Goal: Task Accomplishment & Management: Complete application form

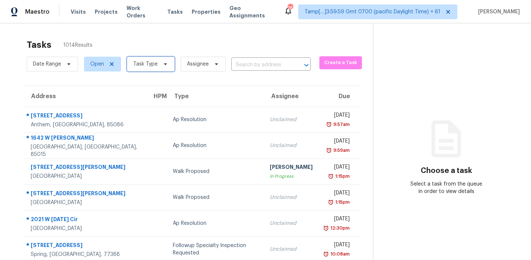
click at [144, 60] on span "Task Type" at bounding box center [145, 63] width 24 height 7
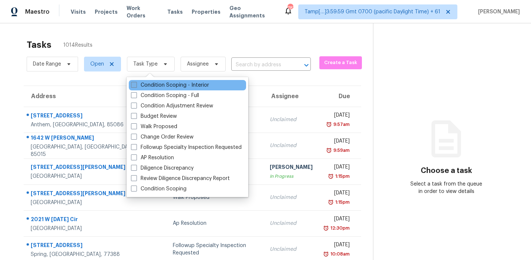
click at [147, 83] on label "Condition Scoping - Interior" at bounding box center [170, 84] width 78 height 7
click at [136, 83] on input "Condition Scoping - Interior" at bounding box center [133, 83] width 5 height 5
checkbox input "true"
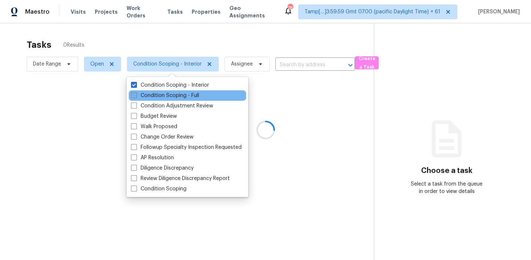
click at [148, 95] on label "Condition Scoping - Full" at bounding box center [165, 95] width 68 height 7
click at [136, 95] on input "Condition Scoping - Full" at bounding box center [133, 94] width 5 height 5
checkbox input "true"
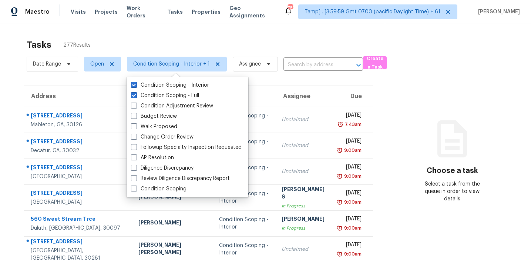
click at [263, 24] on div "Tasks 277 Results Date Range Open Condition Scoping - Interior + 1 Assignee ​ C…" at bounding box center [265, 204] width 531 height 362
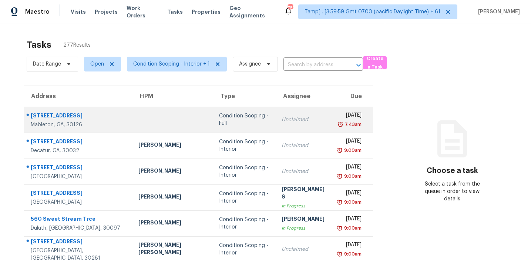
click at [220, 122] on div "Condition Scoping - Full" at bounding box center [244, 119] width 50 height 15
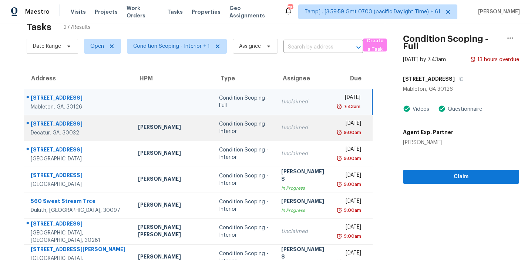
scroll to position [11, 0]
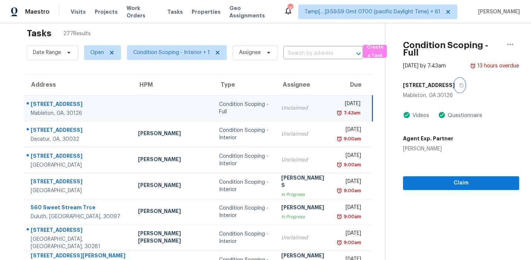
click at [460, 83] on icon "button" at bounding box center [462, 85] width 4 height 4
click at [453, 93] on div "[STREET_ADDRESS] Videos Questionnaire Agent Exp. Partner [PERSON_NAME]" at bounding box center [461, 115] width 116 height 74
click at [449, 178] on span "Claim" at bounding box center [461, 182] width 104 height 9
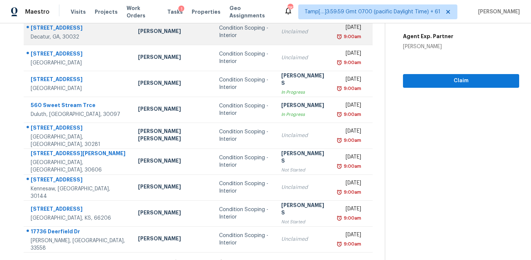
scroll to position [125, 0]
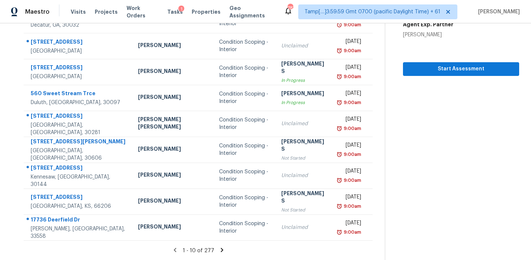
click at [220, 248] on icon at bounding box center [221, 249] width 3 height 4
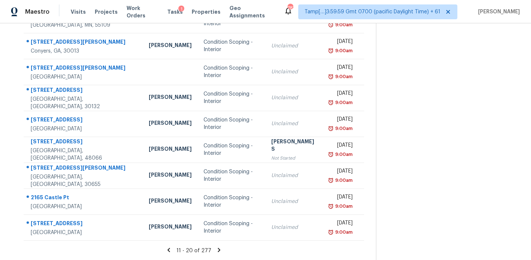
click at [432, 136] on section at bounding box center [447, 79] width 143 height 362
click at [218, 250] on icon at bounding box center [219, 249] width 3 height 4
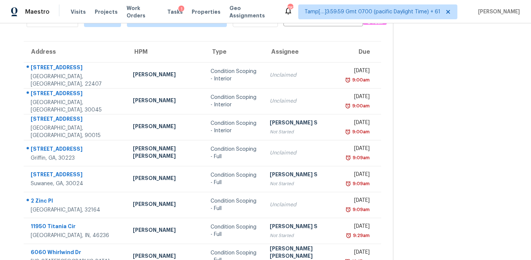
scroll to position [63, 0]
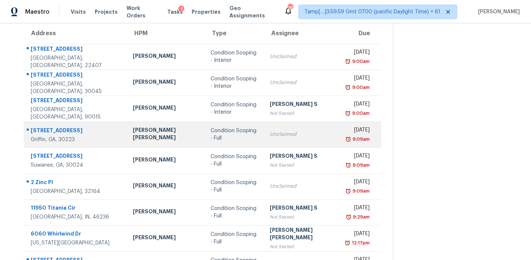
click at [241, 141] on td "Condition Scoping - Full" at bounding box center [234, 134] width 59 height 26
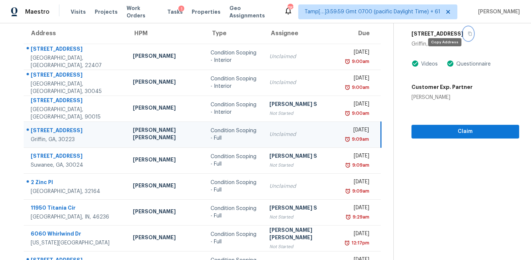
click at [468, 31] on icon "button" at bounding box center [470, 33] width 4 height 4
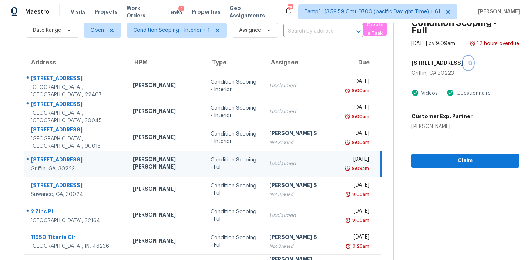
scroll to position [0, 0]
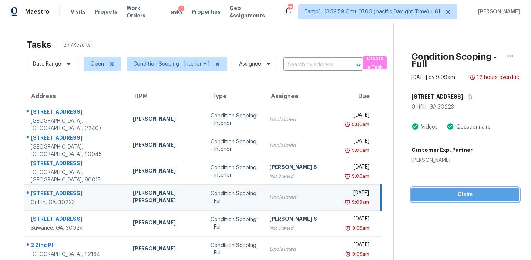
click at [440, 190] on span "Claim" at bounding box center [465, 194] width 96 height 9
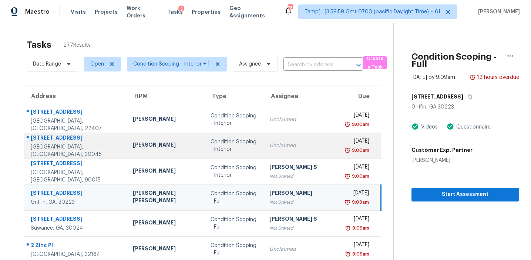
scroll to position [125, 0]
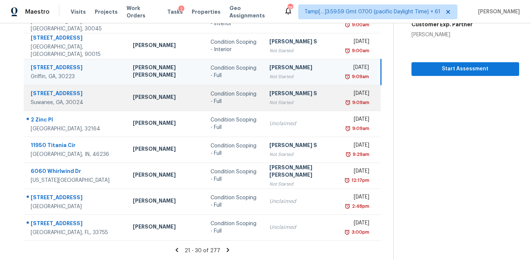
click at [269, 106] on div "Not Started" at bounding box center [302, 102] width 66 height 7
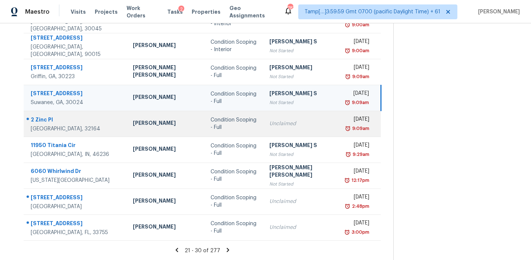
click at [275, 121] on div "Unclaimed" at bounding box center [302, 123] width 66 height 7
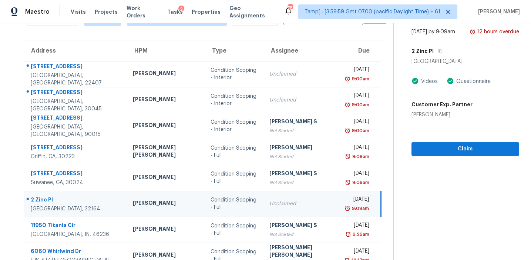
scroll to position [41, 0]
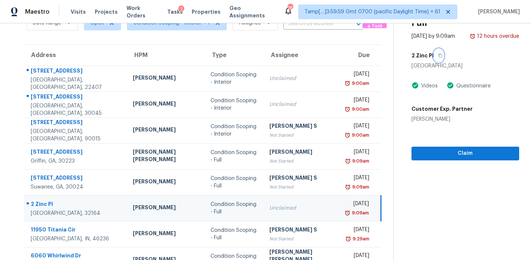
click at [434, 49] on button "button" at bounding box center [439, 55] width 10 height 13
click at [414, 151] on button "Claim" at bounding box center [465, 153] width 108 height 14
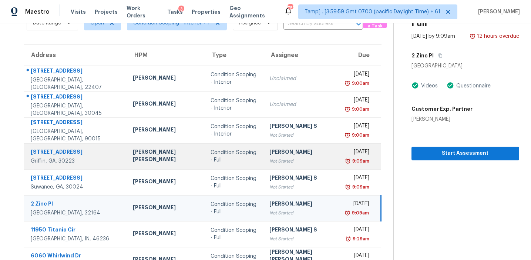
scroll to position [125, 0]
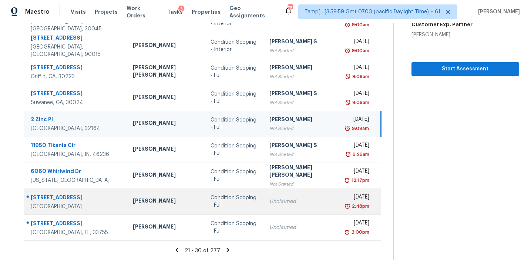
click at [273, 198] on div "Unclaimed" at bounding box center [302, 201] width 66 height 7
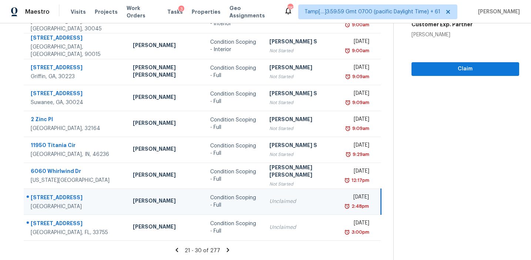
scroll to position [0, 0]
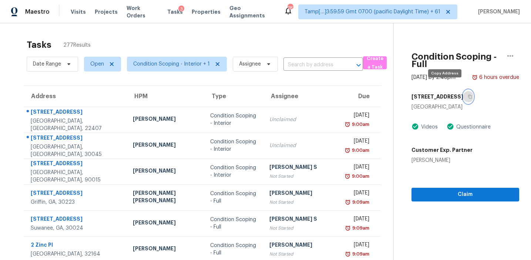
click at [463, 90] on button "button" at bounding box center [468, 96] width 10 height 13
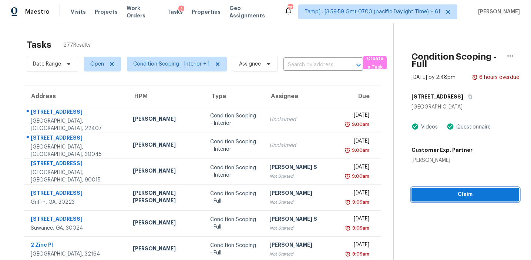
click at [434, 190] on span "Claim" at bounding box center [465, 194] width 96 height 9
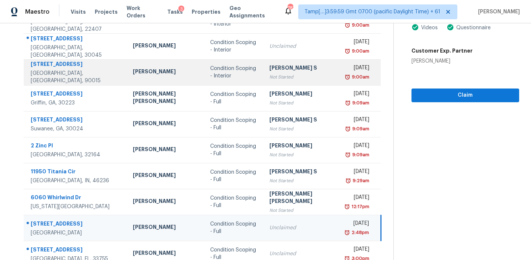
scroll to position [125, 0]
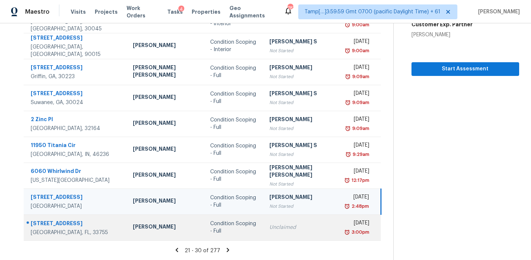
click at [225, 220] on td "Condition Scoping - Full" at bounding box center [233, 227] width 59 height 26
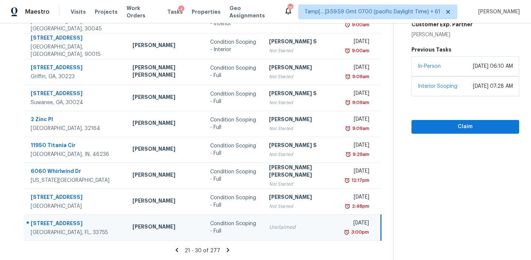
scroll to position [46, 0]
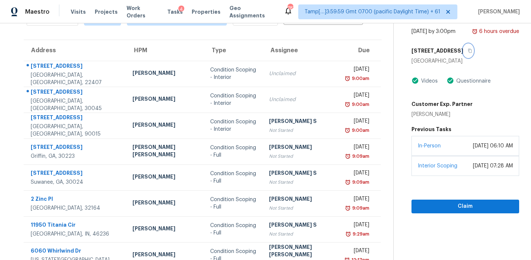
click at [468, 49] on icon "button" at bounding box center [470, 51] width 4 height 4
click at [434, 202] on span "Claim" at bounding box center [465, 206] width 96 height 9
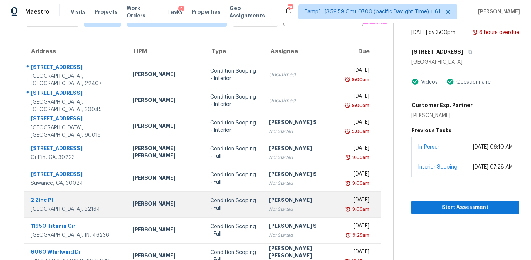
scroll to position [125, 0]
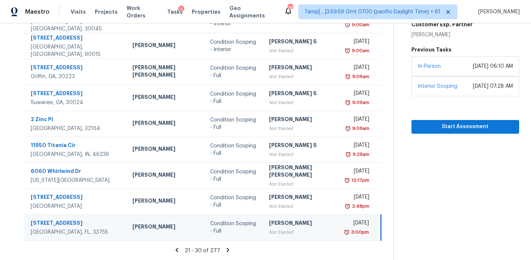
click at [225, 247] on icon at bounding box center [228, 249] width 7 height 7
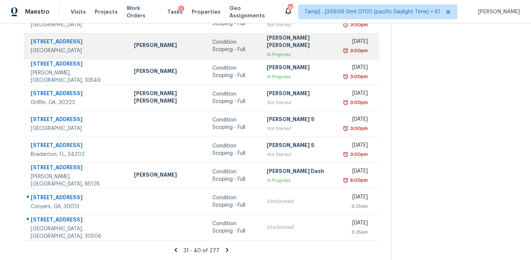
scroll to position [0, 0]
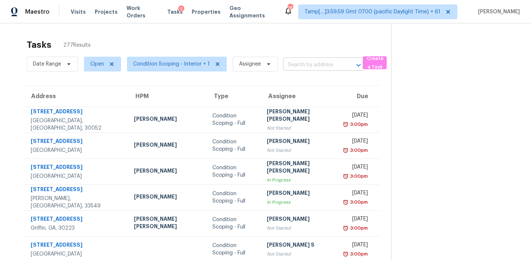
click at [300, 65] on input "text" at bounding box center [312, 64] width 59 height 11
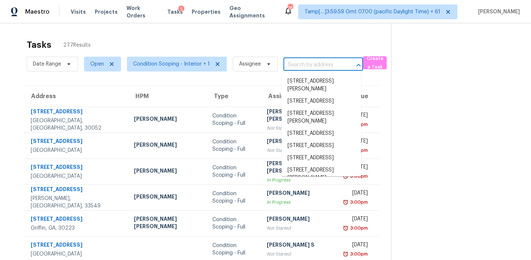
paste input "[STREET_ADDRESS][PERSON_NAME]"
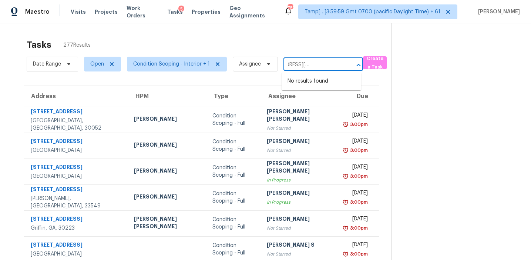
type input "[STREET_ADDRESS][PERSON_NAME]"
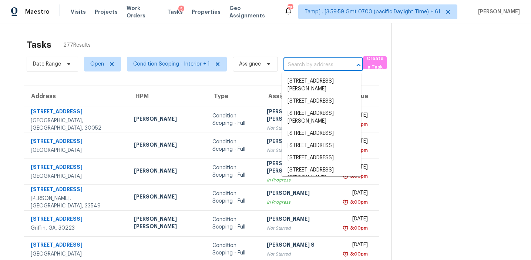
scroll to position [0, 0]
paste input "[STREET_ADDRESS][PERSON_NAME]"
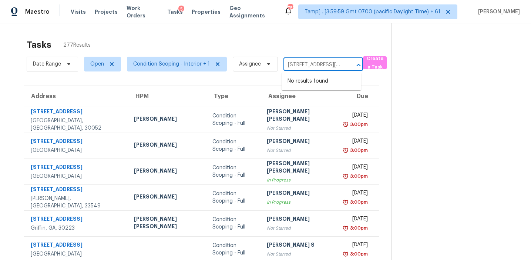
scroll to position [0, 38]
type input "[STREET_ADDRESS][PERSON_NAME]"
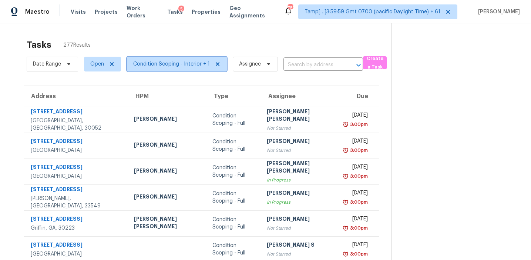
scroll to position [0, 0]
click at [180, 63] on span "Condition Scoping - Interior + 1" at bounding box center [171, 63] width 77 height 7
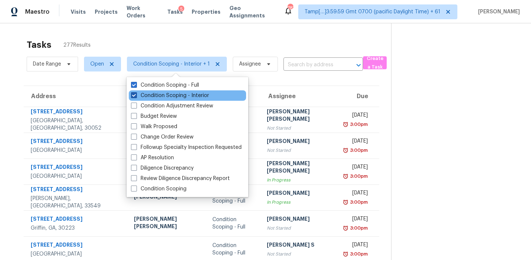
click at [181, 92] on label "Condition Scoping - Interior" at bounding box center [170, 95] width 78 height 7
click at [136, 92] on input "Condition Scoping - Interior" at bounding box center [133, 94] width 5 height 5
checkbox input "false"
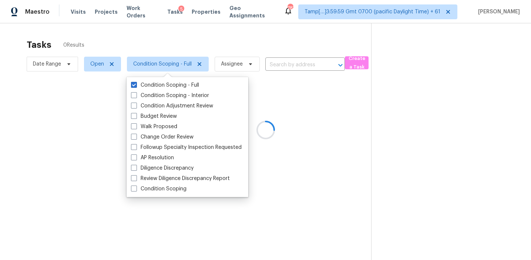
click at [186, 41] on div at bounding box center [265, 130] width 531 height 260
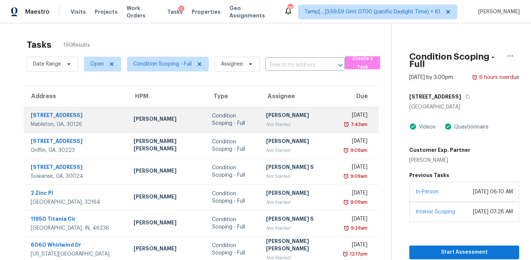
click at [222, 119] on div "Condition Scoping - Full" at bounding box center [233, 119] width 43 height 15
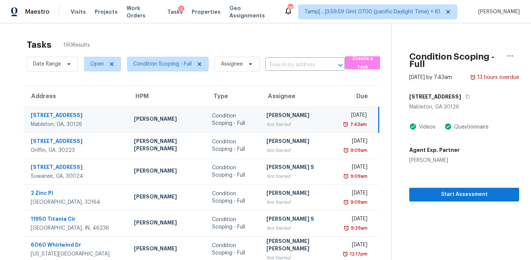
click at [409, 156] on div "[PERSON_NAME]" at bounding box center [434, 159] width 50 height 7
click at [415, 190] on span "Start Assessment" at bounding box center [464, 194] width 98 height 9
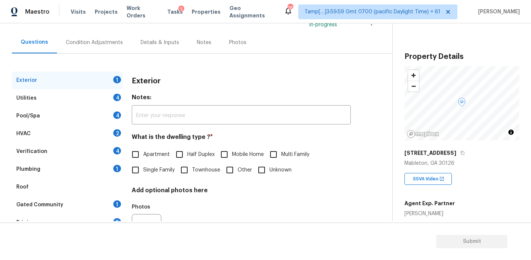
scroll to position [69, 0]
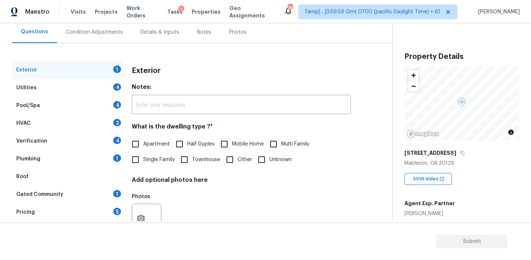
click at [104, 212] on div "Pricing 5" at bounding box center [67, 212] width 111 height 18
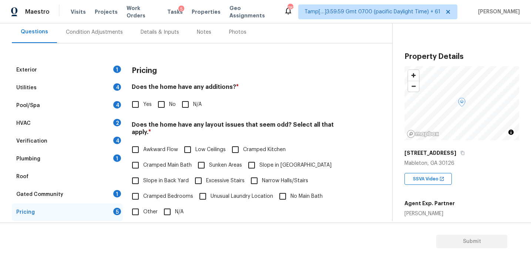
click at [238, 78] on div "Pricing" at bounding box center [241, 70] width 219 height 19
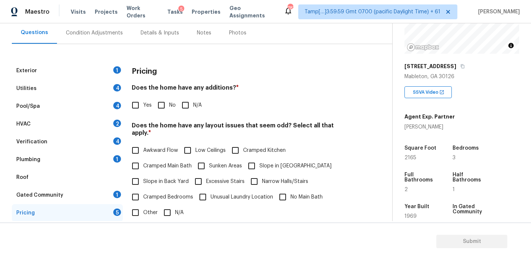
scroll to position [94, 0]
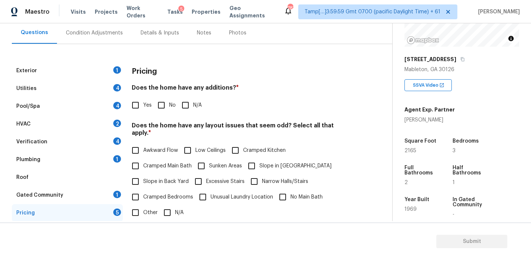
click at [217, 83] on div "Pricing Does the home have any additions? * Yes No N/A Does the home have any l…" at bounding box center [241, 206] width 219 height 288
click at [222, 74] on div "Pricing" at bounding box center [241, 71] width 219 height 19
click at [163, 109] on input "No" at bounding box center [162, 105] width 16 height 16
checkbox input "true"
click at [170, 178] on span "Slope in Back Yard" at bounding box center [165, 182] width 45 height 8
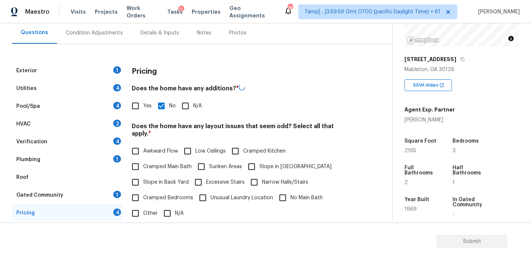
click at [143, 174] on input "Slope in Back Yard" at bounding box center [136, 182] width 16 height 16
checkbox input "true"
click at [252, 166] on input "Slope in [GEOGRAPHIC_DATA]" at bounding box center [252, 167] width 16 height 16
checkbox input "true"
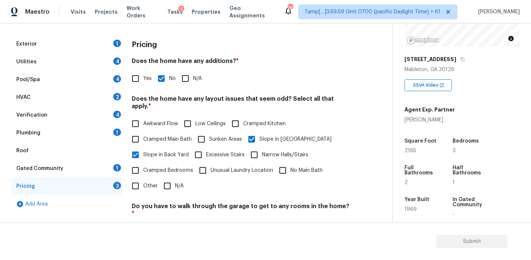
scroll to position [108, 0]
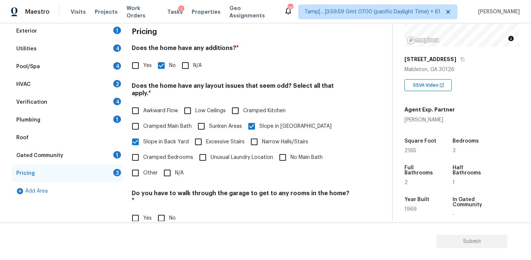
click at [159, 107] on span "Awkward Flow" at bounding box center [160, 111] width 35 height 8
click at [143, 103] on input "Awkward Flow" at bounding box center [136, 111] width 16 height 16
checkbox input "true"
click at [163, 211] on input "No" at bounding box center [162, 219] width 16 height 16
checkbox input "true"
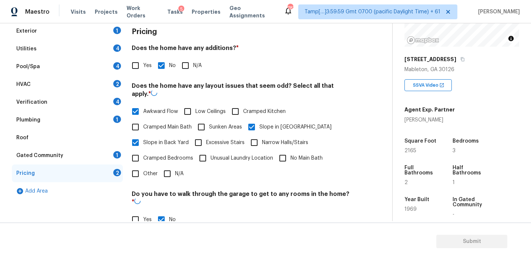
scroll to position [185, 0]
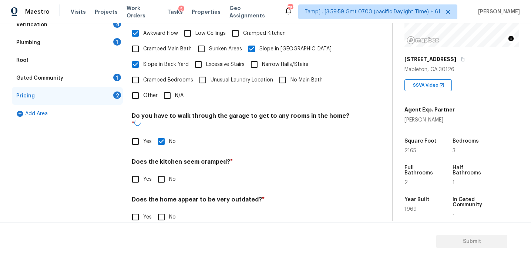
click at [161, 171] on input "No" at bounding box center [162, 179] width 16 height 16
checkbox input "true"
click at [163, 209] on input "No" at bounding box center [162, 217] width 16 height 16
checkbox input "true"
click at [105, 78] on div "Gated Community 1" at bounding box center [67, 78] width 111 height 18
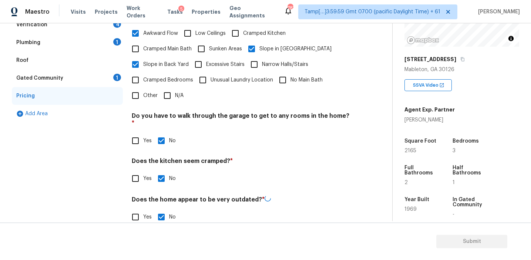
scroll to position [89, 0]
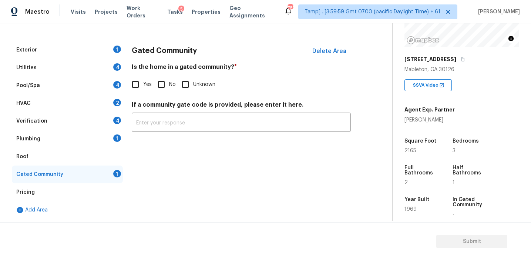
click at [165, 88] on input "No" at bounding box center [162, 85] width 16 height 16
checkbox input "true"
click at [108, 141] on div "Plumbing 1" at bounding box center [67, 139] width 111 height 18
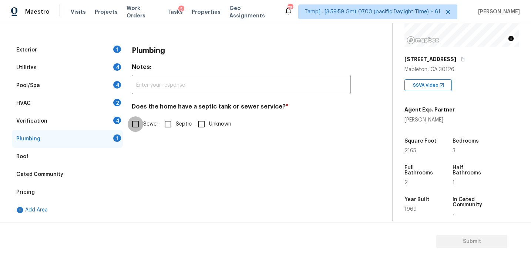
click at [142, 124] on input "Sewer" at bounding box center [136, 124] width 16 height 16
checkbox input "true"
click at [107, 117] on div "Verification 4" at bounding box center [67, 121] width 111 height 18
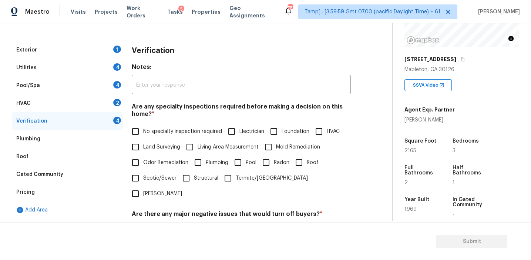
click at [155, 129] on span "No specialty inspection required" at bounding box center [182, 132] width 79 height 8
click at [143, 129] on input "No specialty inspection required" at bounding box center [136, 132] width 16 height 16
checkbox input "true"
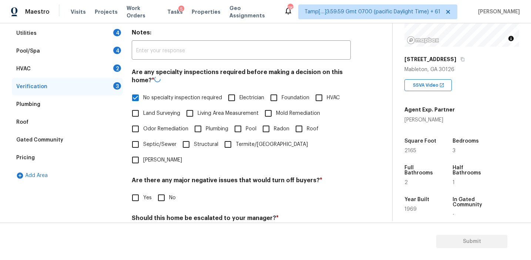
scroll to position [155, 0]
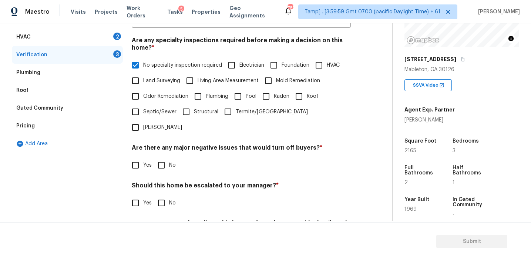
click at [161, 157] on input "No" at bounding box center [162, 165] width 16 height 16
checkbox input "true"
click at [162, 196] on input "No" at bounding box center [162, 204] width 16 height 16
checkbox input "true"
click at [160, 64] on span "No specialty inspection required" at bounding box center [182, 65] width 79 height 8
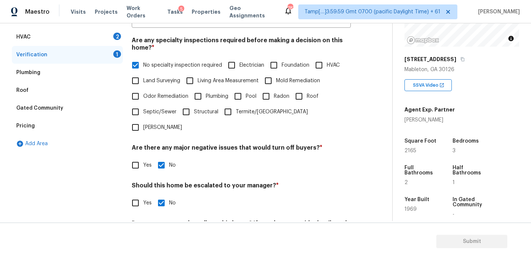
click at [143, 64] on input "No specialty inspection required" at bounding box center [136, 65] width 16 height 16
checkbox input "false"
click at [209, 99] on span "Plumbing" at bounding box center [217, 96] width 23 height 8
click at [206, 99] on input "Plumbing" at bounding box center [198, 96] width 16 height 16
checkbox input "true"
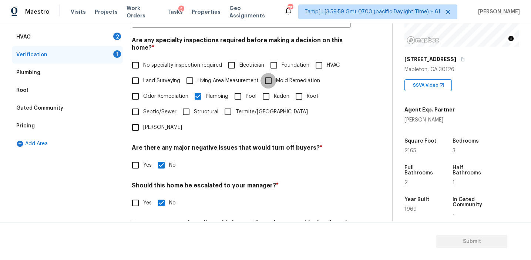
click at [266, 84] on input "Mold Remediation" at bounding box center [268, 81] width 16 height 16
checkbox input "true"
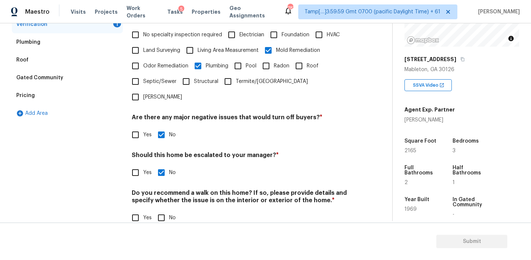
click at [156, 210] on input "No" at bounding box center [162, 218] width 16 height 16
checkbox input "true"
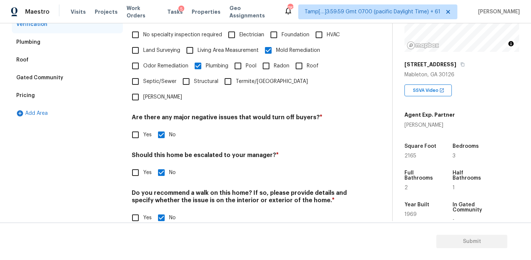
scroll to position [89, 0]
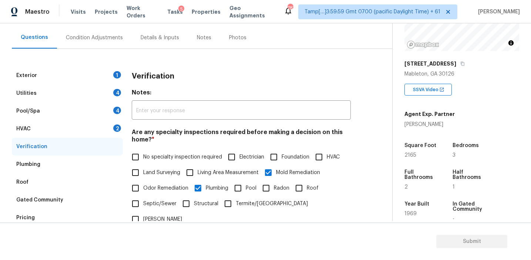
click at [96, 128] on div "HVAC 2" at bounding box center [67, 129] width 111 height 18
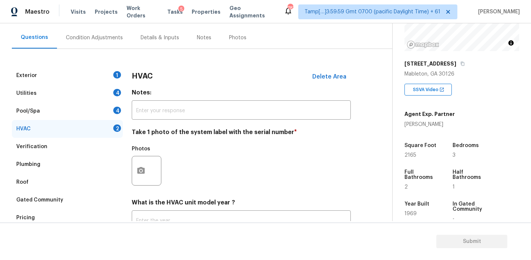
scroll to position [121, 0]
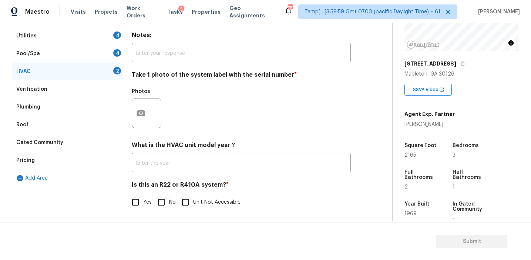
click at [161, 200] on input "No" at bounding box center [162, 202] width 16 height 16
checkbox input "true"
click at [146, 108] on button "button" at bounding box center [141, 112] width 18 height 29
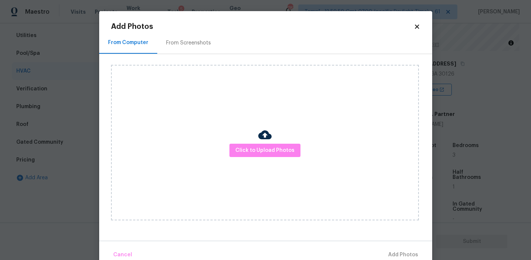
click at [187, 47] on div "From Screenshots" at bounding box center [188, 43] width 63 height 22
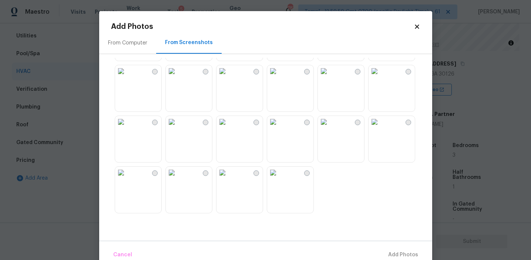
scroll to position [14, 0]
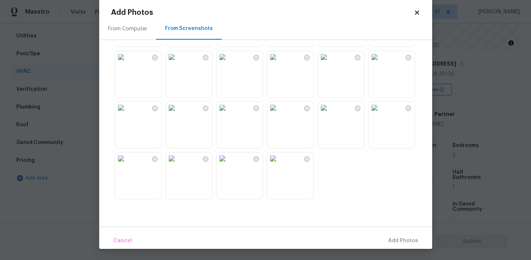
click at [178, 114] on img at bounding box center [172, 108] width 12 height 12
click at [387, 234] on button "Add 1 Photo(s)" at bounding box center [399, 241] width 43 height 16
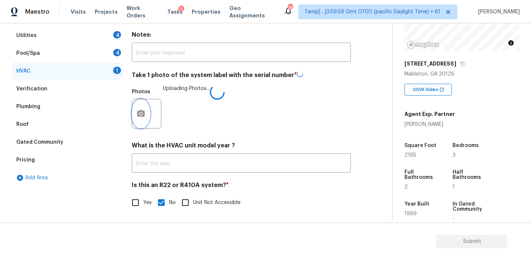
scroll to position [0, 0]
click at [137, 196] on input "Yes" at bounding box center [136, 202] width 16 height 16
checkbox input "true"
checkbox input "false"
click at [97, 47] on div "Pool/Spa 4" at bounding box center [67, 54] width 111 height 18
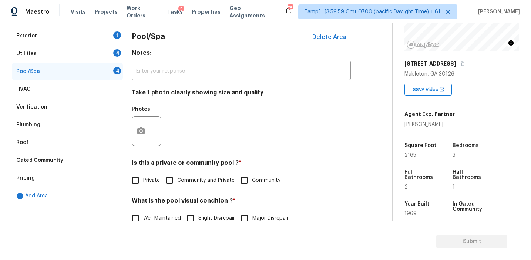
scroll to position [80, 0]
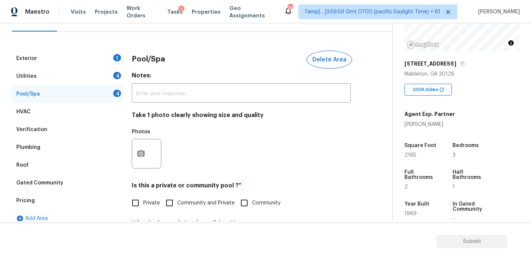
click at [316, 60] on span "Delete Area" at bounding box center [329, 59] width 34 height 7
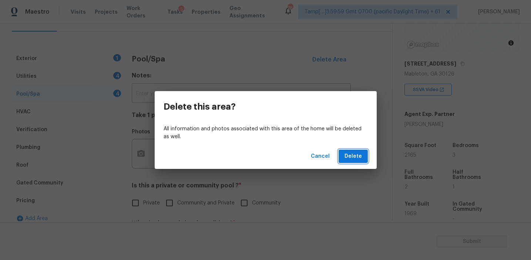
click at [358, 160] on span "Delete" at bounding box center [352, 156] width 17 height 9
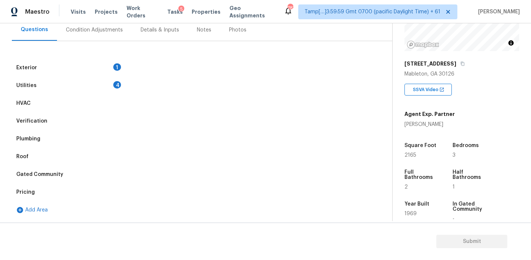
click at [105, 84] on div "Utilities 4" at bounding box center [67, 86] width 111 height 18
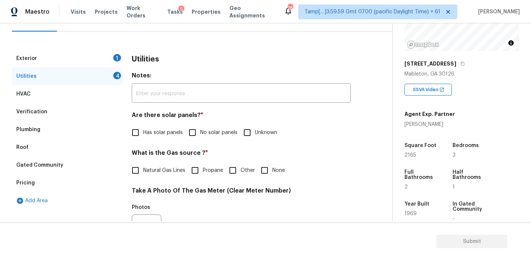
click at [210, 134] on span "No solar panels" at bounding box center [218, 133] width 37 height 8
click at [200, 134] on input "No solar panels" at bounding box center [193, 133] width 16 height 16
checkbox input "true"
click at [262, 169] on input "None" at bounding box center [265, 170] width 16 height 16
checkbox input "true"
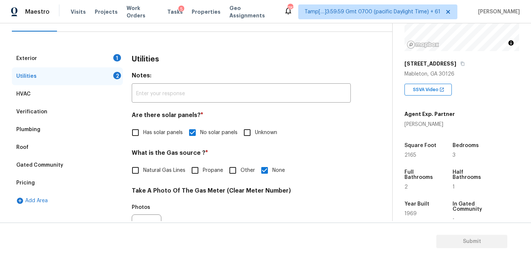
scroll to position [297, 0]
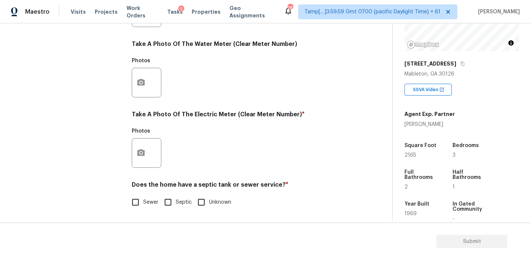
click at [137, 200] on input "Sewer" at bounding box center [136, 202] width 16 height 16
checkbox input "true"
click at [139, 155] on icon "button" at bounding box center [140, 152] width 7 height 7
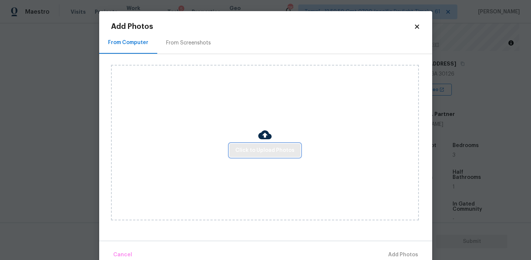
click at [260, 149] on span "Click to Upload Photos" at bounding box center [264, 150] width 59 height 9
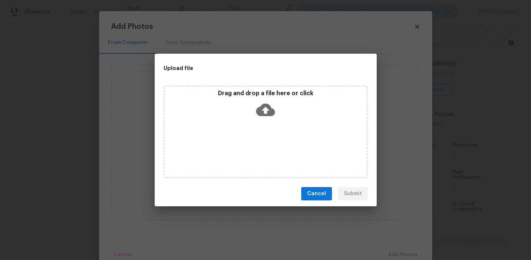
click at [246, 86] on div "Drag and drop a file here or click" at bounding box center [265, 131] width 204 height 92
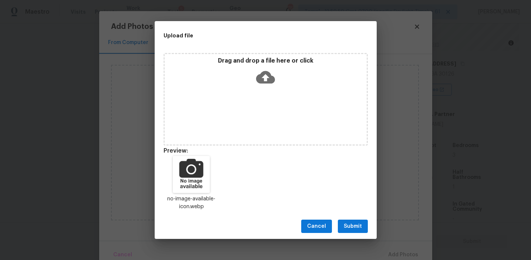
click at [354, 222] on span "Submit" at bounding box center [353, 226] width 18 height 9
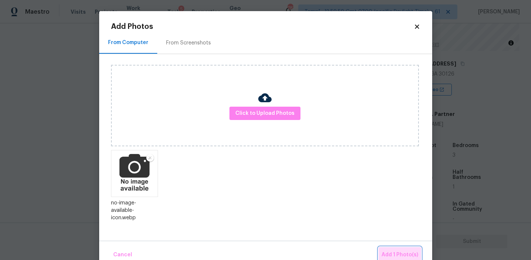
click at [388, 250] on span "Add 1 Photo(s)" at bounding box center [399, 254] width 37 height 9
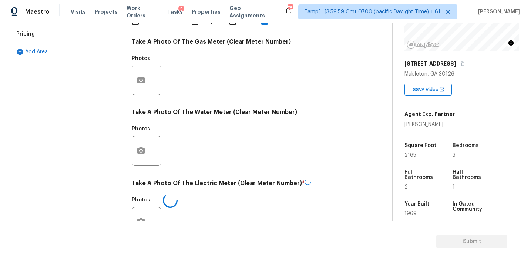
click at [112, 128] on div "Exterior 1 Utilities 1 HVAC Verification Plumbing Roof Gated Community Pricing …" at bounding box center [67, 94] width 111 height 387
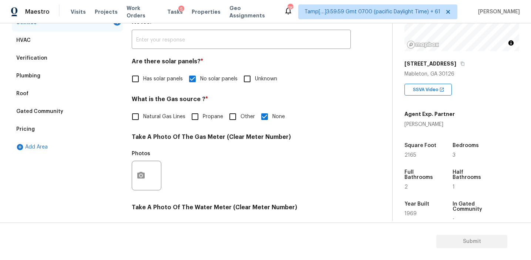
scroll to position [81, 0]
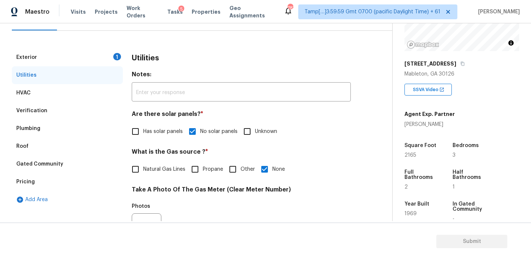
click at [111, 56] on div "Exterior 1" at bounding box center [67, 57] width 111 height 18
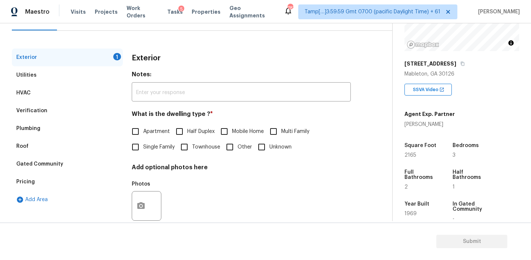
click at [148, 147] on span "Single Family" at bounding box center [158, 147] width 31 height 8
click at [143, 147] on input "Single Family" at bounding box center [136, 147] width 16 height 16
checkbox input "true"
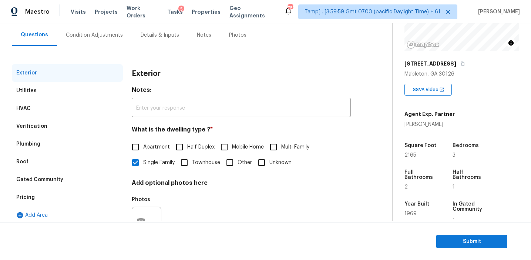
scroll to position [63, 0]
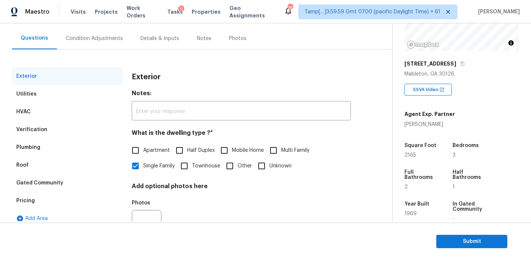
click at [112, 37] on div "Condition Adjustments" at bounding box center [94, 38] width 57 height 7
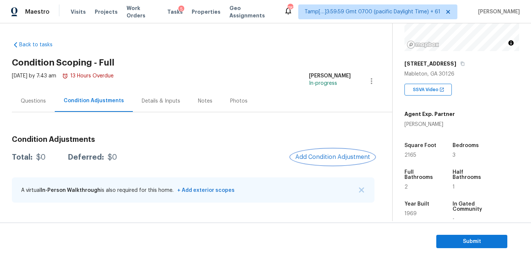
click at [308, 156] on span "Add Condition Adjustment" at bounding box center [332, 157] width 75 height 7
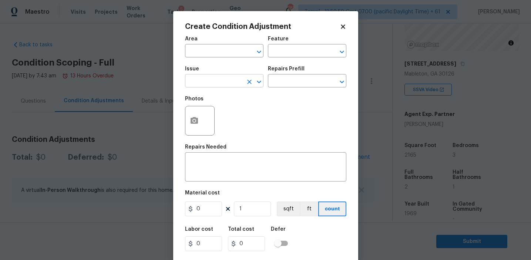
click at [223, 80] on input "text" at bounding box center [214, 81] width 58 height 11
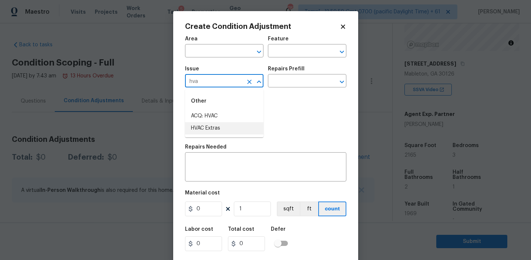
click at [229, 128] on li "HVAC Extras" at bounding box center [224, 128] width 78 height 12
type input "HVAC Extras"
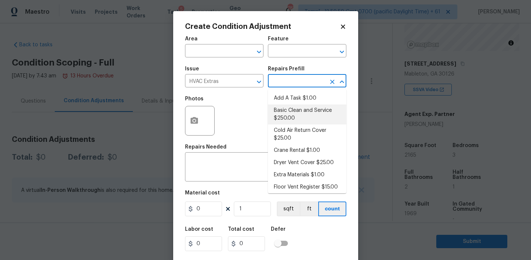
click at [309, 114] on li "Basic Clean and Service $250.00" at bounding box center [307, 114] width 78 height 20
type input "HVAC"
type textarea "General Service HVAC system including: cleaning condenser and evaporator coils,…"
type input "250"
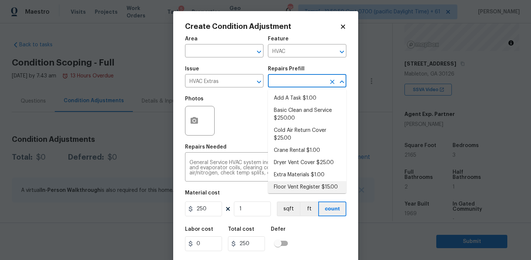
scroll to position [17, 0]
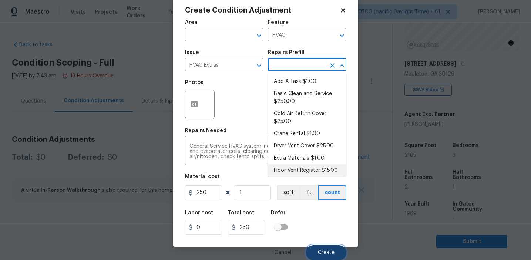
click at [323, 249] on button "Create" at bounding box center [326, 252] width 40 height 15
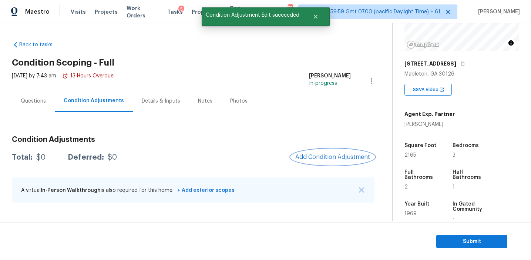
scroll to position [0, 0]
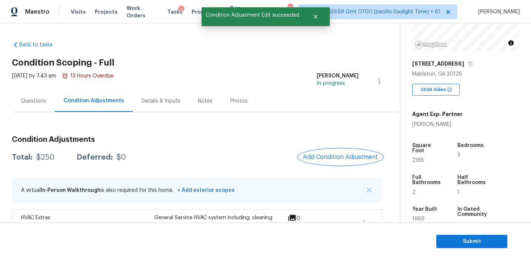
click at [334, 159] on span "Add Condition Adjustment" at bounding box center [340, 157] width 75 height 7
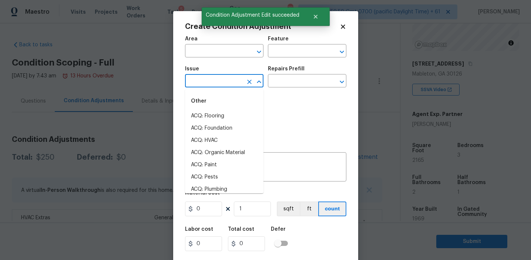
click at [216, 79] on input "text" at bounding box center [214, 81] width 58 height 11
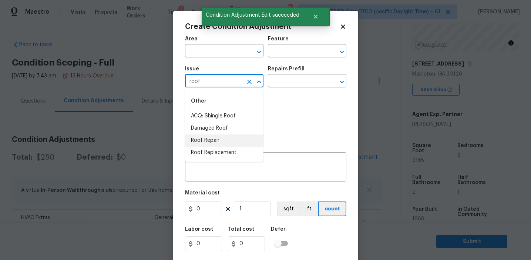
click at [218, 140] on li "Roof Repair" at bounding box center [224, 140] width 78 height 12
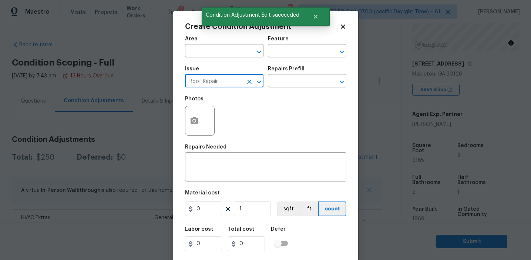
click at [197, 81] on input "Roof Repair" at bounding box center [214, 81] width 58 height 11
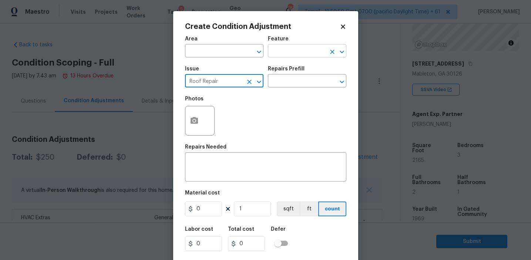
type input "Roof Repair"
click at [270, 53] on input "text" at bounding box center [297, 51] width 58 height 11
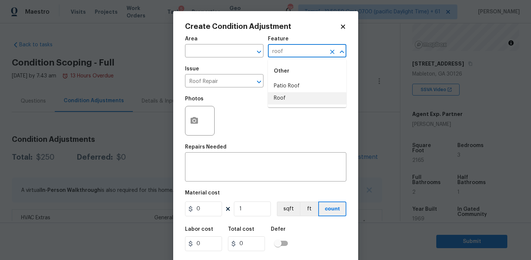
click at [289, 100] on li "Roof" at bounding box center [307, 98] width 78 height 12
type input "Roof"
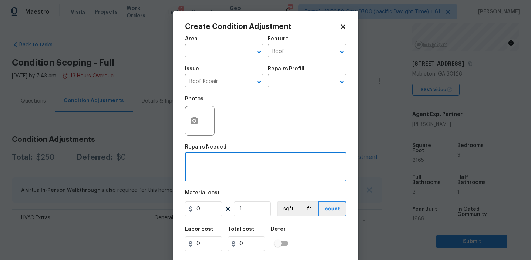
click at [244, 170] on textarea at bounding box center [265, 168] width 152 height 16
paste textarea "Roof Repair"
type textarea "Roof Repair"
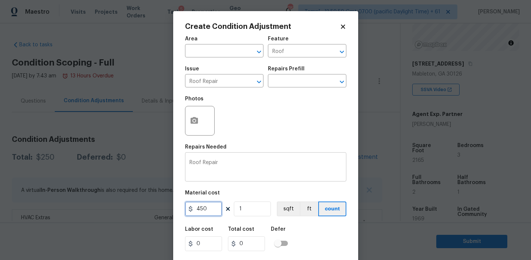
type input "450"
click at [204, 208] on input "450" at bounding box center [203, 208] width 37 height 15
type input "400"
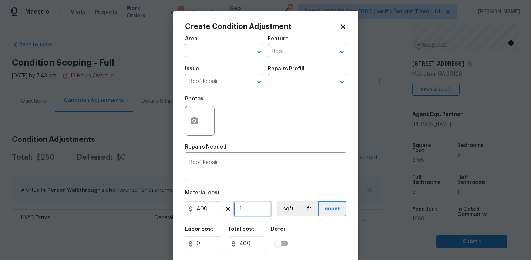
scroll to position [17, 0]
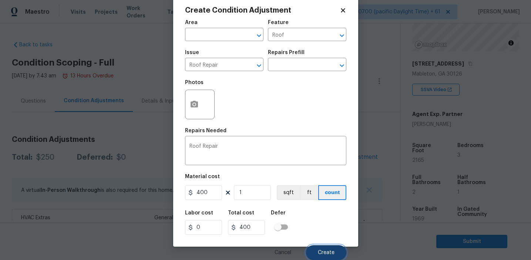
click at [317, 253] on button "Create" at bounding box center [326, 252] width 40 height 15
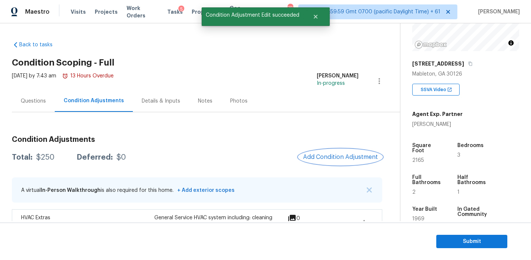
scroll to position [0, 0]
click at [318, 161] on button "Add Condition Adjustment" at bounding box center [341, 157] width 84 height 16
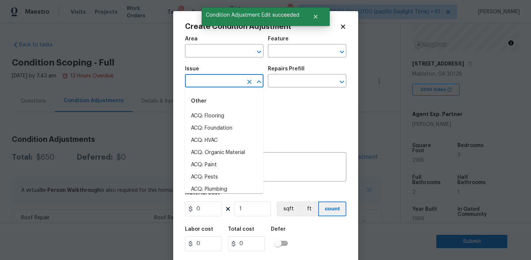
click at [226, 86] on input "text" at bounding box center [214, 81] width 58 height 11
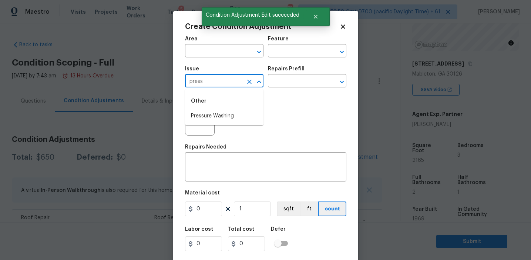
click at [233, 116] on li "Pressure Washing" at bounding box center [224, 116] width 78 height 12
type input "Pressure Washing"
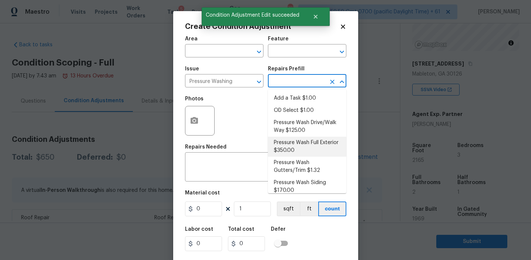
click at [299, 146] on li "Pressure Wash Full Exterior $350.00" at bounding box center [307, 146] width 78 height 20
type input "Siding"
type textarea "Pressure wash the House, Flatwork, Deck and Garage interior."
type input "350"
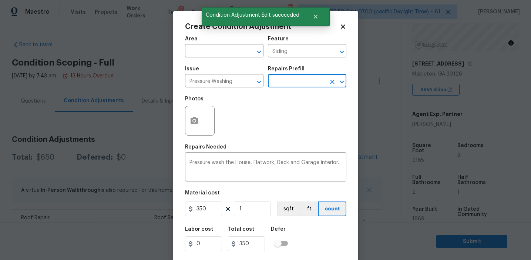
scroll to position [17, 0]
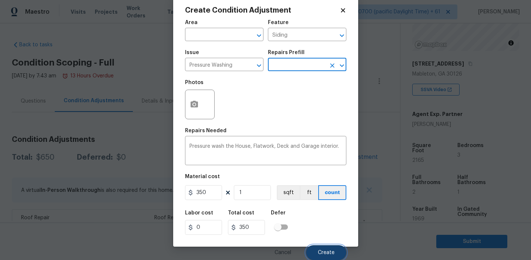
click at [318, 250] on span "Create" at bounding box center [326, 253] width 17 height 6
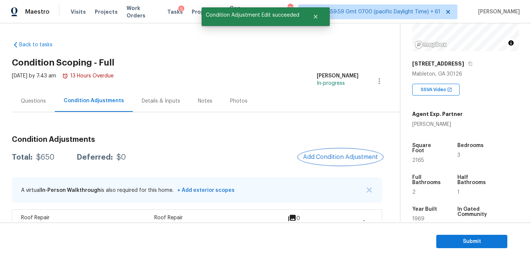
scroll to position [0, 0]
click at [327, 156] on span "Add Condition Adjustment" at bounding box center [340, 157] width 75 height 7
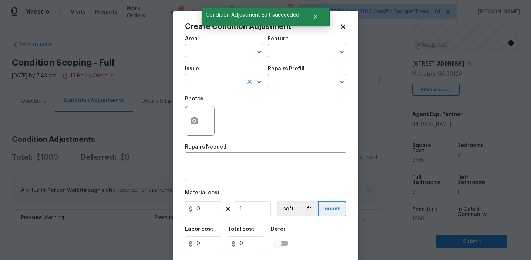
click at [209, 80] on input "text" at bounding box center [214, 81] width 58 height 11
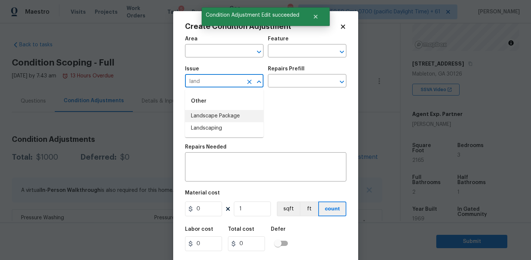
click at [234, 117] on li "Landscape Package" at bounding box center [224, 116] width 78 height 12
type input "Landscape Package"
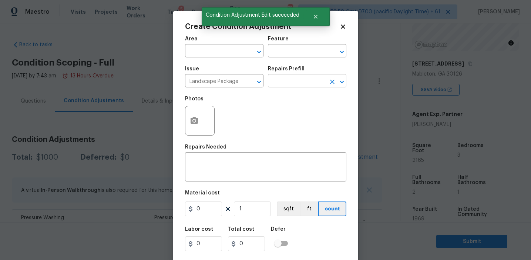
click at [282, 81] on input "text" at bounding box center [297, 81] width 58 height 11
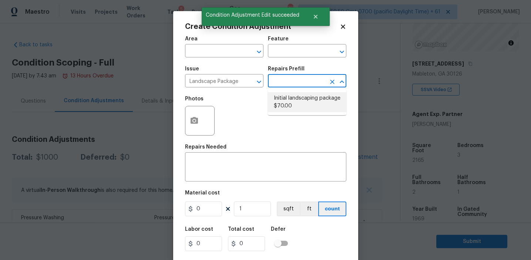
click at [290, 105] on li "Initial landscaping package $70.00" at bounding box center [307, 102] width 78 height 20
type input "Home Readiness Packages"
type textarea "Mowing of grass up to 6" in height. Mow, edge along driveways & sidewalks, trim…"
type input "70"
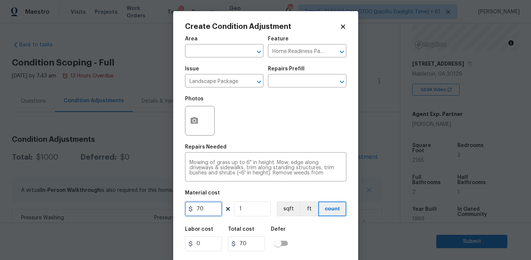
click at [206, 209] on input "70" at bounding box center [203, 208] width 37 height 15
type input "2000"
type input "2"
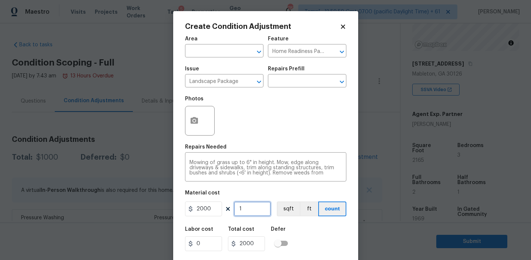
type input "4000"
type input "2"
click at [193, 114] on button "button" at bounding box center [194, 120] width 18 height 29
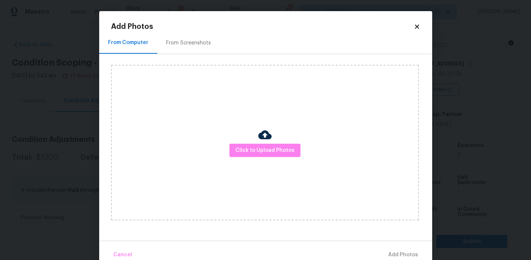
click at [191, 34] on div "From Screenshots" at bounding box center [188, 43] width 63 height 22
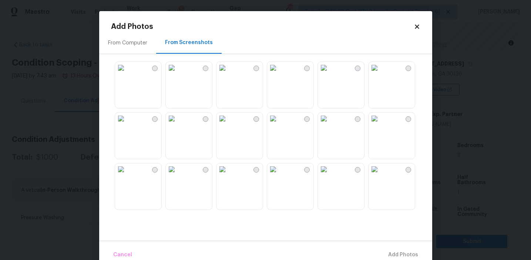
click at [127, 124] on img at bounding box center [121, 118] width 12 height 12
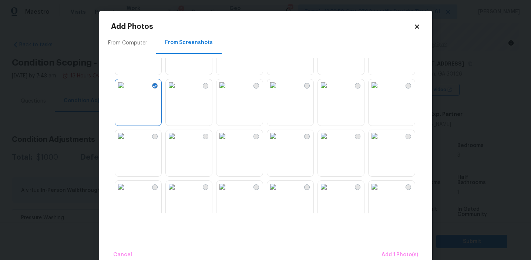
scroll to position [69, 0]
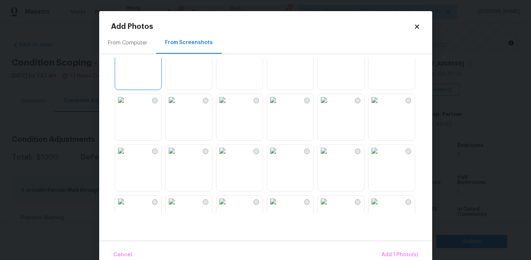
click at [330, 106] on img at bounding box center [324, 100] width 12 height 12
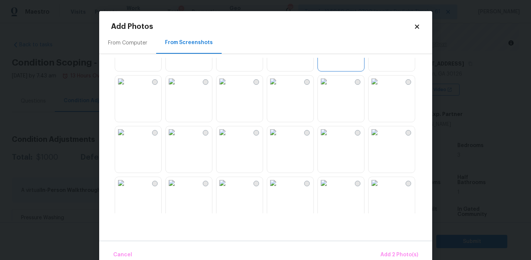
scroll to position [157, 0]
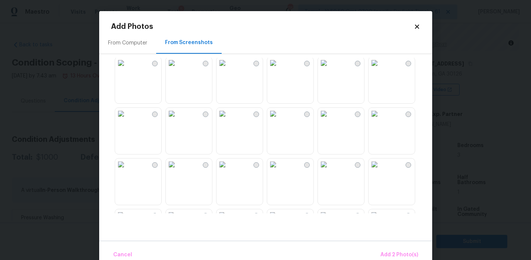
click at [127, 69] on img at bounding box center [121, 63] width 12 height 12
click at [127, 170] on img at bounding box center [121, 164] width 12 height 12
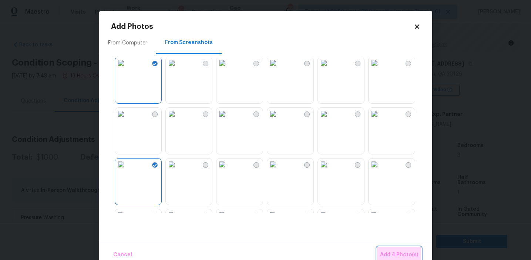
click at [393, 248] on button "Add 4 Photo(s)" at bounding box center [399, 255] width 44 height 16
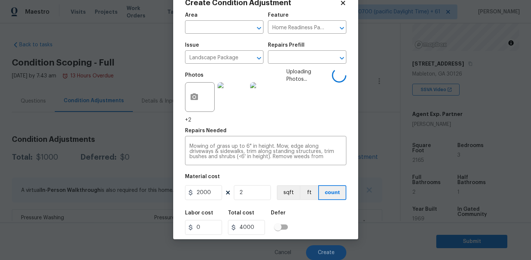
scroll to position [17, 0]
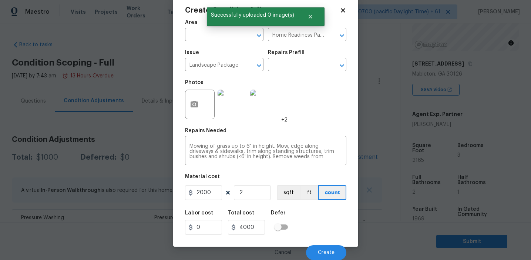
click at [313, 226] on div "Labor cost 0 Total cost 4000 Defer" at bounding box center [265, 222] width 161 height 33
click at [318, 254] on span "Create" at bounding box center [326, 253] width 17 height 6
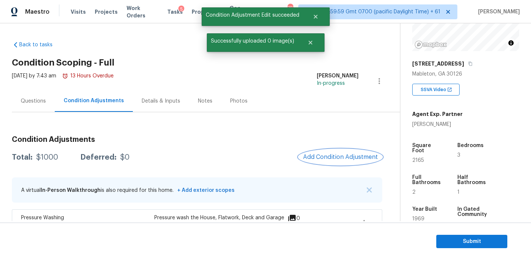
scroll to position [0, 0]
click at [327, 157] on span "Add Condition Adjustment" at bounding box center [340, 157] width 75 height 7
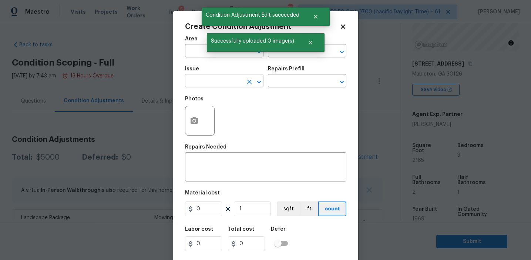
click at [214, 83] on input "text" at bounding box center [214, 81] width 58 height 11
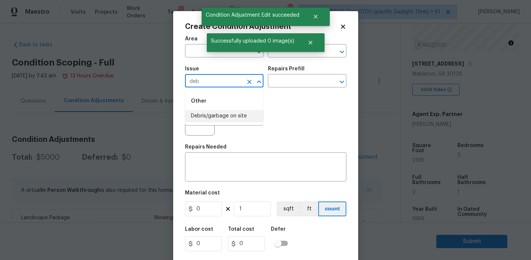
click at [237, 116] on li "Debris/garbage on site" at bounding box center [224, 116] width 78 height 12
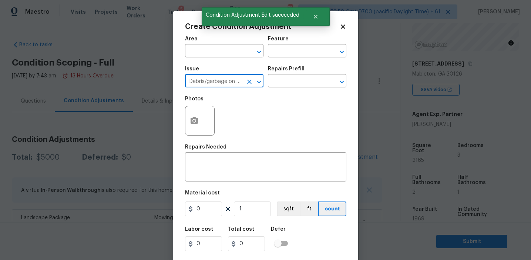
type input "Debris/garbage on site"
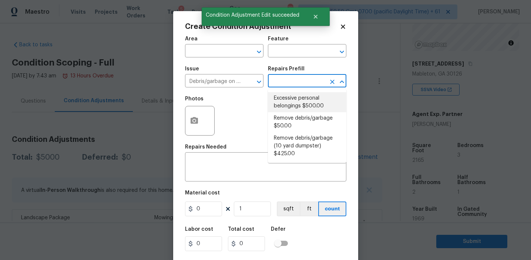
click at [300, 118] on li "Remove debris/garbage $50.00" at bounding box center [307, 122] width 78 height 20
type textarea "Remove, haul off, and properly dispose of any debris left by seller to offsite …"
type input "50"
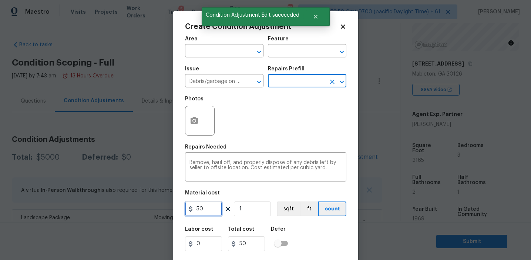
click at [203, 210] on input "50" at bounding box center [203, 208] width 37 height 15
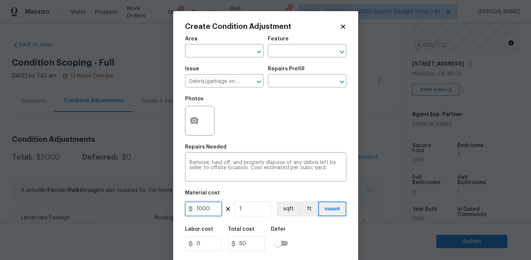
type input "1000"
click at [209, 163] on textarea "Remove, haul off, and properly dispose of any debris left by seller to offsite …" at bounding box center [265, 168] width 152 height 16
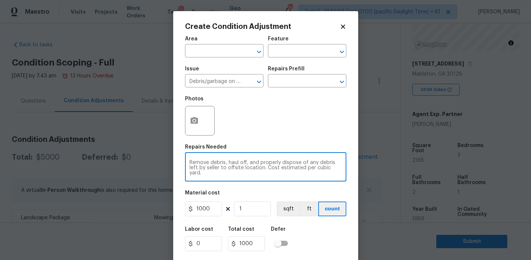
type textarea "Remove debris, haul off, and properly dispose of any debris left by seller to o…"
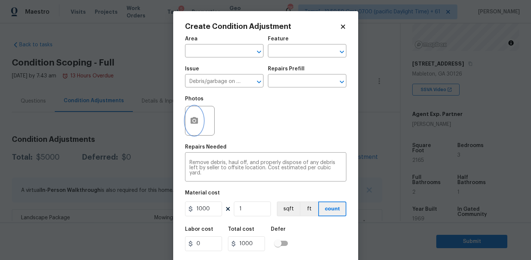
click at [190, 119] on icon "button" at bounding box center [193, 120] width 7 height 7
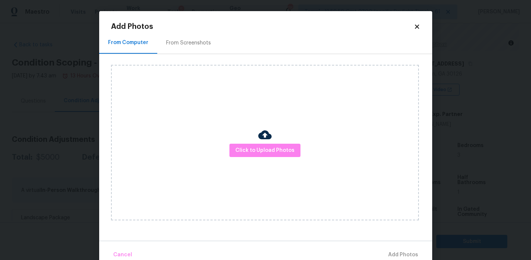
click at [190, 37] on div "From Screenshots" at bounding box center [188, 43] width 63 height 22
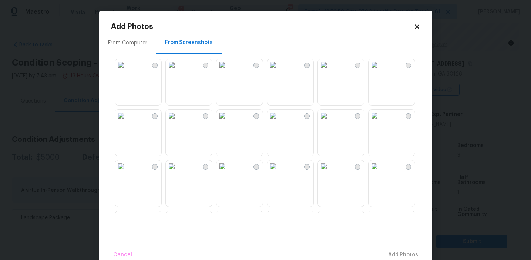
scroll to position [706, 0]
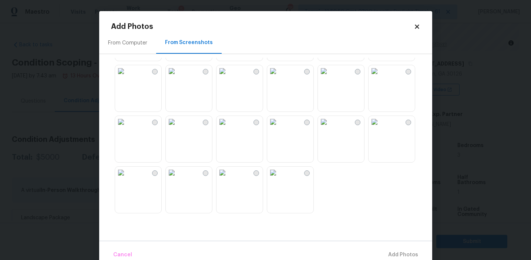
click at [279, 178] on img at bounding box center [273, 172] width 12 height 12
click at [127, 128] on img at bounding box center [121, 122] width 12 height 12
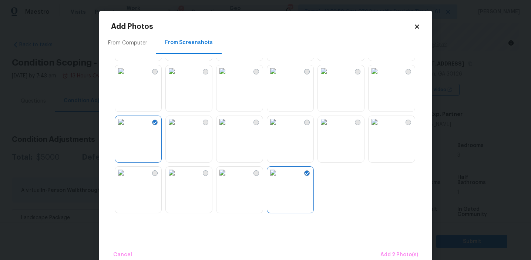
click at [178, 128] on img at bounding box center [172, 122] width 12 height 12
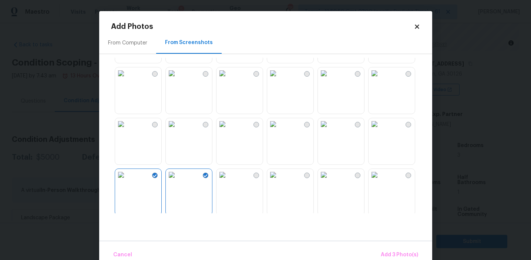
scroll to position [640, 0]
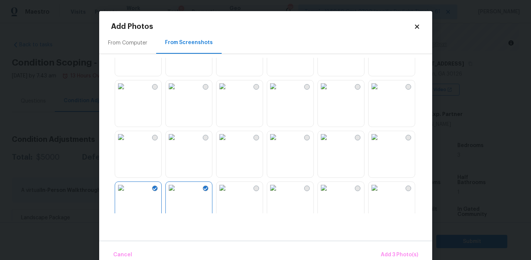
click at [321, 143] on img at bounding box center [324, 137] width 12 height 12
click at [385, 246] on div "Cancel Add 4 Photo(s)" at bounding box center [265, 251] width 333 height 22
click at [384, 251] on span "Add 4 Photo(s)" at bounding box center [399, 254] width 38 height 9
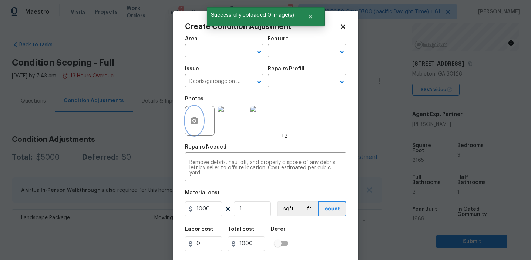
scroll to position [17, 0]
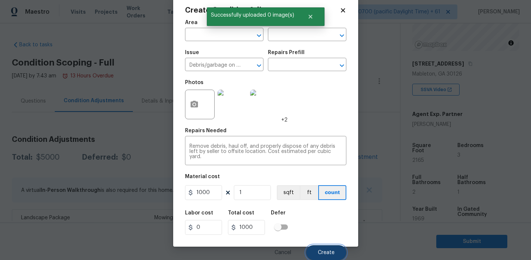
click at [324, 252] on span "Create" at bounding box center [326, 253] width 17 height 6
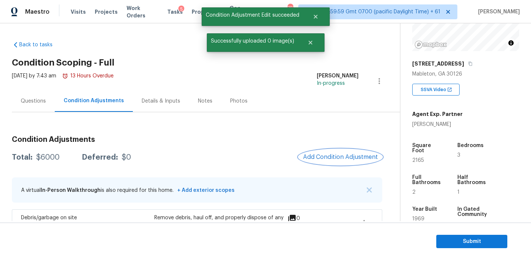
scroll to position [0, 0]
click at [313, 152] on button "Add Condition Adjustment" at bounding box center [341, 157] width 84 height 16
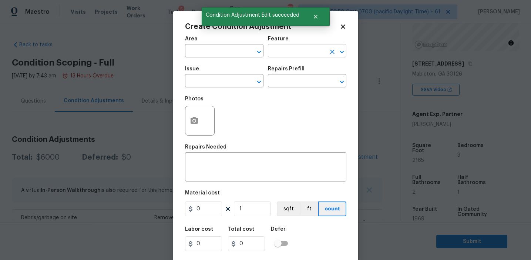
click at [286, 51] on input "text" at bounding box center [297, 51] width 58 height 11
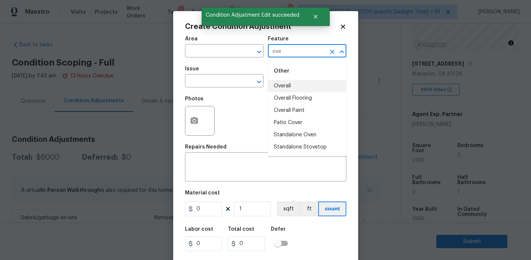
click at [286, 84] on li "Overall" at bounding box center [307, 86] width 78 height 12
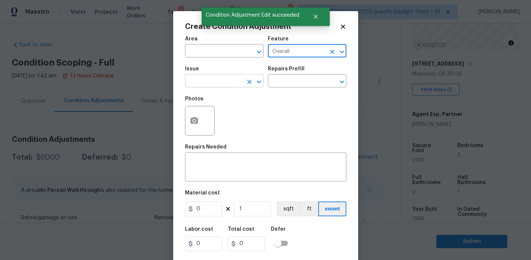
type input "Overall"
click at [218, 84] on input "text" at bounding box center [214, 81] width 58 height 11
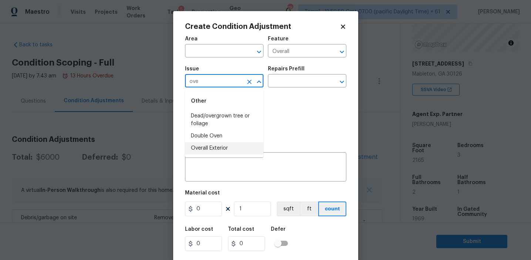
click at [225, 148] on li "Overall Exterior" at bounding box center [224, 148] width 78 height 12
type input "Overall Exterior"
click at [234, 161] on textarea at bounding box center [265, 168] width 152 height 16
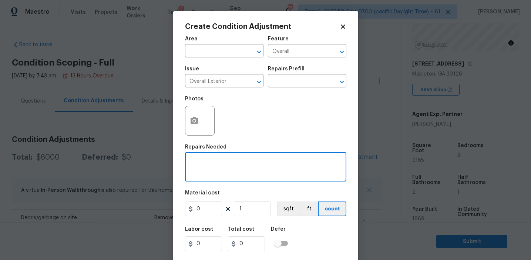
paste textarea "Overall exterior repairs (siding, stucco, fencing, soffit, [PERSON_NAME], trims…"
click at [290, 161] on textarea "Overall exterior repairs (siding, stucco, fencing, soffit, [PERSON_NAME], trims…" at bounding box center [265, 168] width 152 height 16
type textarea "Overall exterior repairs (siding, stucco, soffit, [PERSON_NAME], trims, fascia,…"
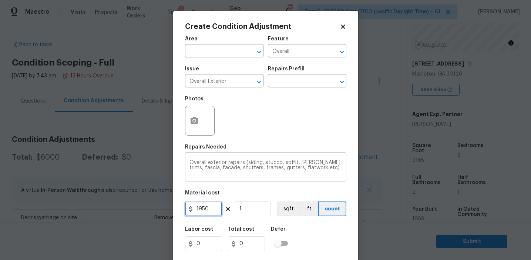
type input "1950"
click at [192, 108] on button "button" at bounding box center [194, 120] width 18 height 29
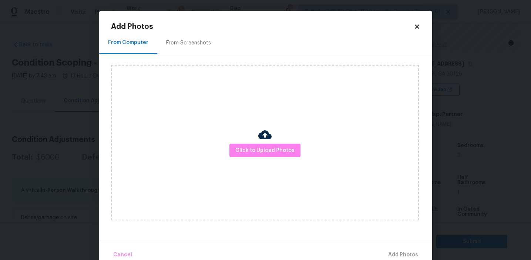
click at [198, 49] on div "From Screenshots" at bounding box center [188, 43] width 63 height 22
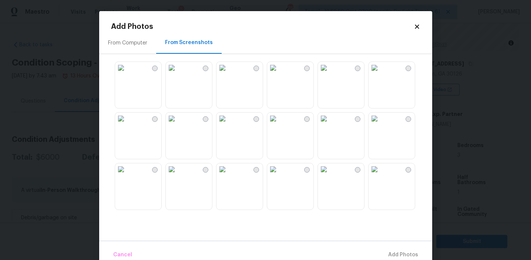
click at [224, 74] on img at bounding box center [222, 68] width 12 height 12
click at [127, 124] on img at bounding box center [121, 118] width 12 height 12
click at [178, 175] on img at bounding box center [172, 169] width 12 height 12
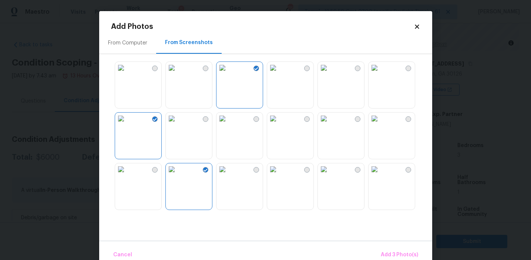
click at [127, 175] on img at bounding box center [121, 169] width 12 height 12
click at [330, 175] on img at bounding box center [324, 169] width 12 height 12
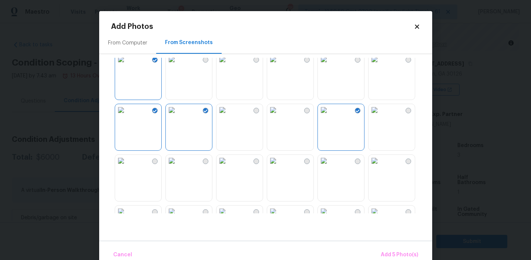
scroll to position [81, 0]
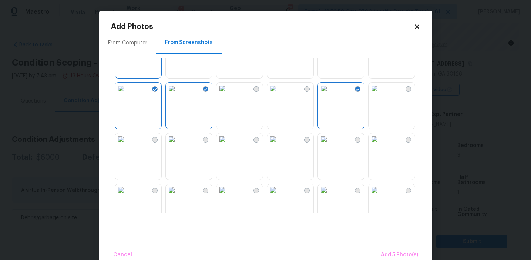
click at [127, 145] on img at bounding box center [121, 139] width 12 height 12
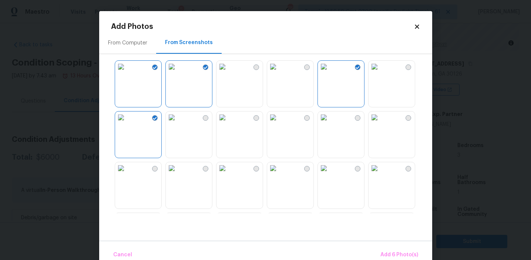
scroll to position [142, 0]
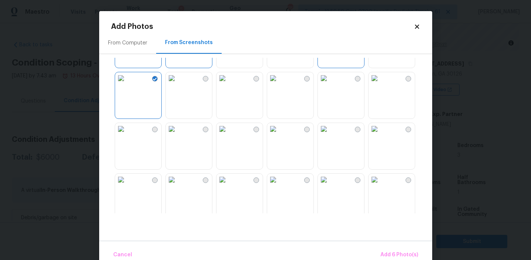
click at [127, 135] on img at bounding box center [121, 129] width 12 height 12
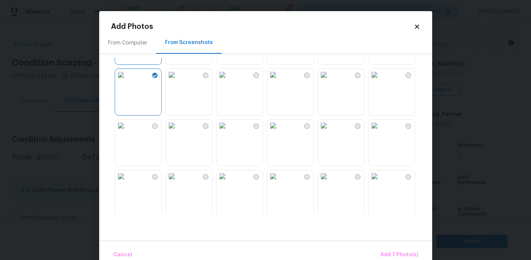
scroll to position [203, 0]
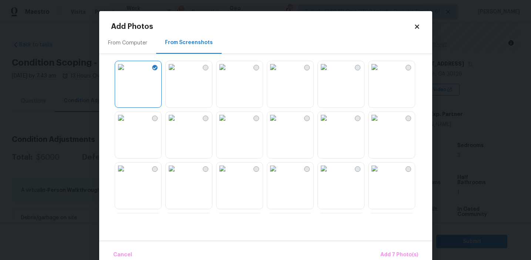
click at [228, 174] on img at bounding box center [222, 168] width 12 height 12
click at [127, 174] on img at bounding box center [121, 168] width 12 height 12
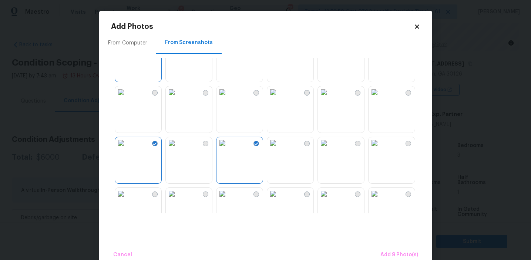
scroll to position [251, 0]
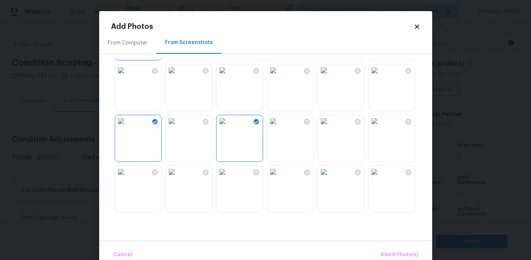
click at [228, 127] on img at bounding box center [222, 121] width 12 height 12
click at [330, 76] on img at bounding box center [324, 70] width 12 height 12
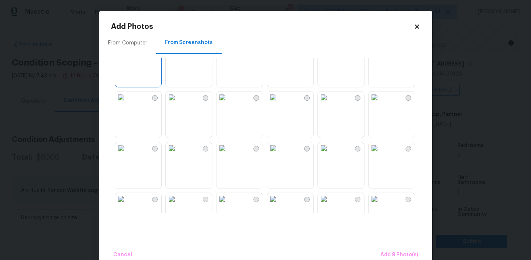
scroll to position [334, 0]
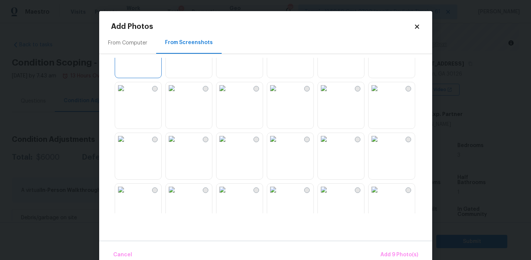
click at [165, 158] on div at bounding box center [188, 155] width 47 height 47
click at [127, 145] on img at bounding box center [121, 139] width 12 height 12
click at [178, 145] on img at bounding box center [172, 139] width 12 height 12
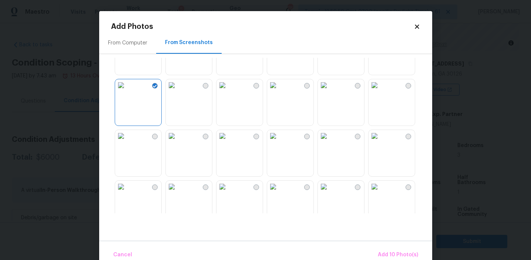
scroll to position [437, 0]
click at [422, 107] on div at bounding box center [271, 135] width 321 height 155
click at [380, 92] on img at bounding box center [374, 87] width 12 height 12
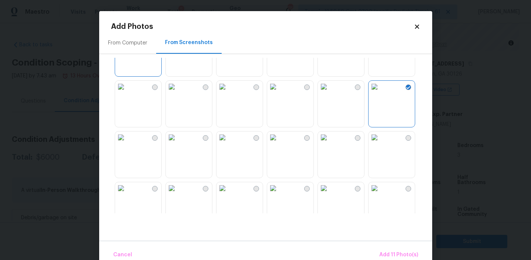
click at [380, 92] on img at bounding box center [374, 87] width 12 height 12
click at [228, 143] on img at bounding box center [222, 137] width 12 height 12
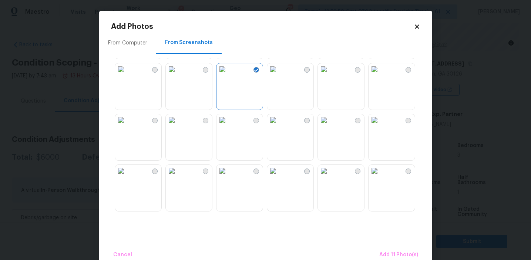
click at [228, 126] on img at bounding box center [222, 120] width 12 height 12
click at [389, 250] on button "Add 12 Photo(s)" at bounding box center [398, 255] width 46 height 16
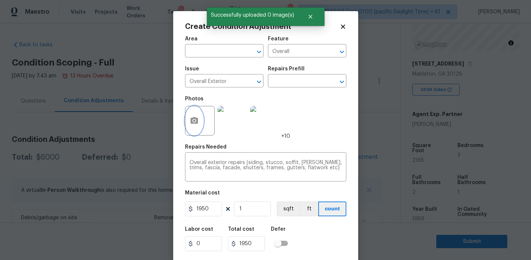
scroll to position [17, 0]
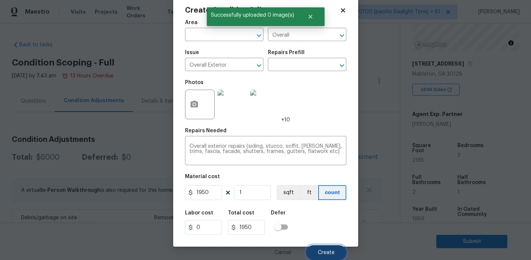
click at [318, 250] on span "Create" at bounding box center [326, 253] width 17 height 6
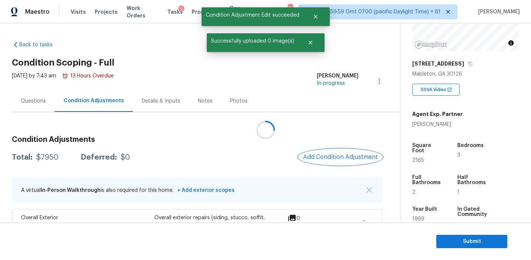
scroll to position [0, 0]
click at [34, 99] on div "Questions" at bounding box center [33, 100] width 25 height 7
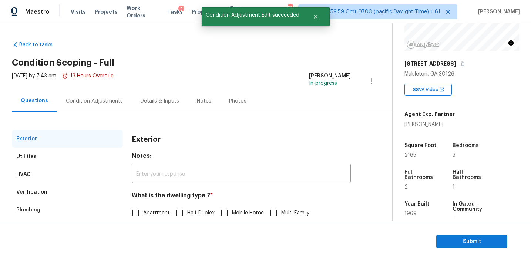
click at [64, 176] on div "HVAC" at bounding box center [67, 174] width 111 height 18
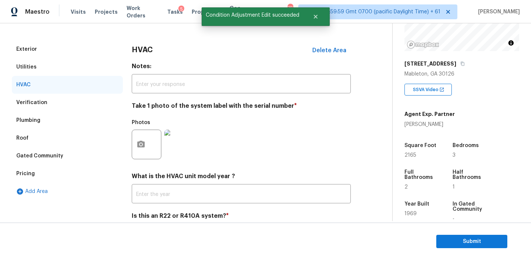
scroll to position [121, 0]
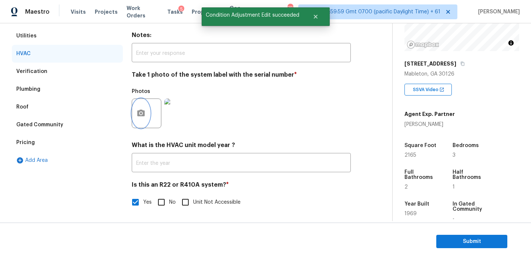
click at [139, 113] on icon "button" at bounding box center [140, 113] width 9 height 9
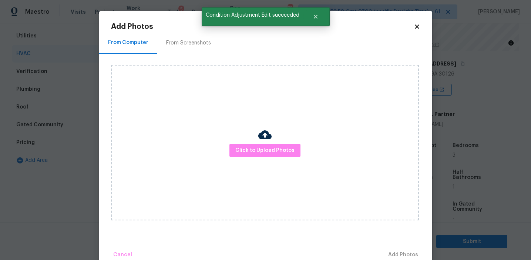
click at [168, 36] on div "From Screenshots" at bounding box center [188, 43] width 63 height 22
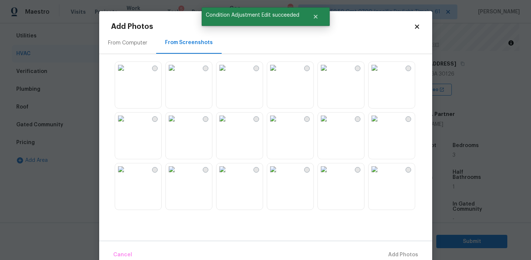
scroll to position [51, 0]
click at [127, 124] on img at bounding box center [121, 118] width 12 height 12
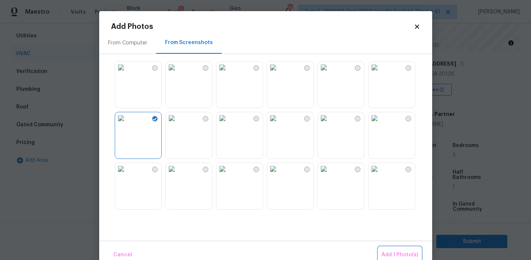
click at [388, 251] on span "Add 1 Photo(s)" at bounding box center [399, 254] width 37 height 9
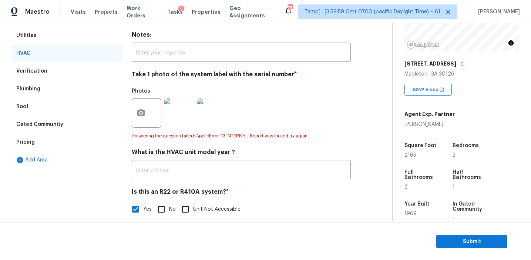
click at [86, 141] on div "Pricing" at bounding box center [67, 142] width 111 height 18
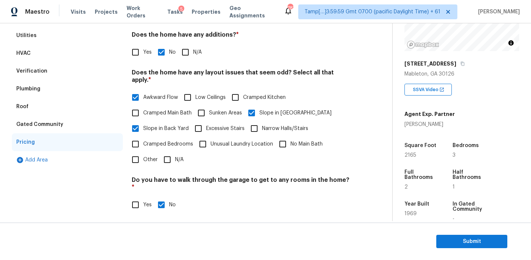
click at [205, 110] on input "Sunken Areas" at bounding box center [201, 113] width 16 height 16
checkbox input "true"
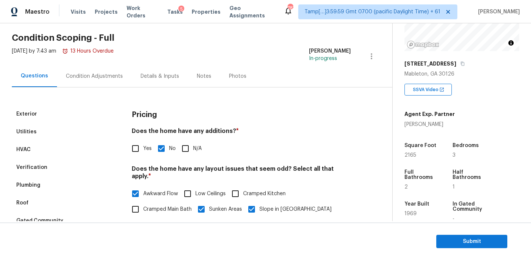
click at [105, 63] on div "[DATE] by 7:43 am 13 Hours Overdue" at bounding box center [63, 56] width 102 height 18
click at [120, 74] on div "Condition Adjustments" at bounding box center [94, 76] width 75 height 22
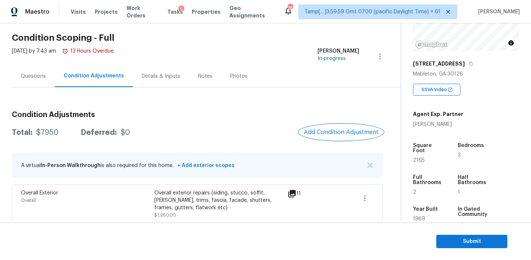
click at [328, 131] on span "Add Condition Adjustment" at bounding box center [341, 132] width 75 height 7
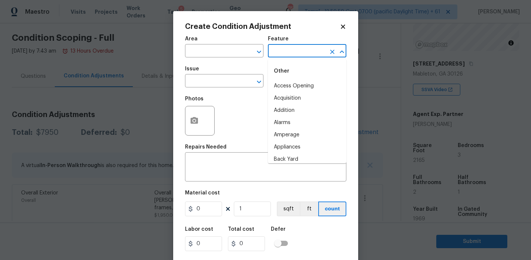
click at [288, 57] on input "text" at bounding box center [297, 51] width 58 height 11
click at [290, 95] on li "Fencing" at bounding box center [307, 98] width 78 height 12
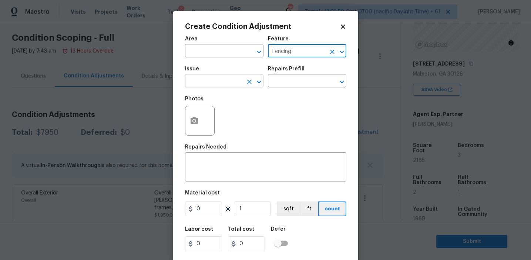
type input "Fencing"
click at [203, 79] on input "text" at bounding box center [214, 81] width 58 height 11
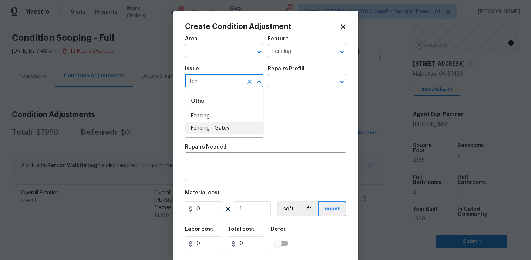
click at [212, 115] on li "Fencing" at bounding box center [224, 116] width 78 height 12
click at [209, 80] on input "Fencing" at bounding box center [214, 81] width 58 height 11
type input "Fencing"
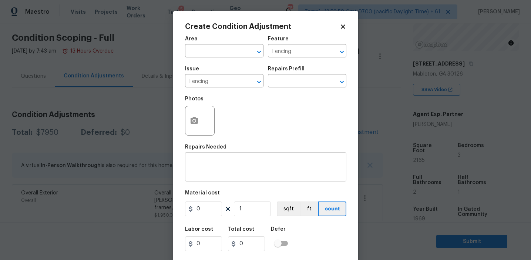
click at [224, 156] on div "x ​" at bounding box center [265, 167] width 161 height 27
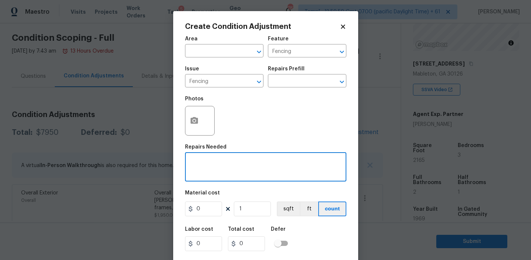
paste textarea "Fencing"
type textarea "Fencing repairs"
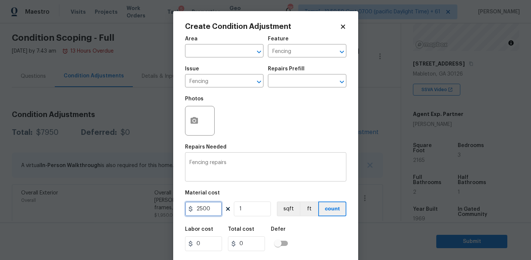
type input "2500"
click at [193, 118] on icon "button" at bounding box center [193, 120] width 7 height 7
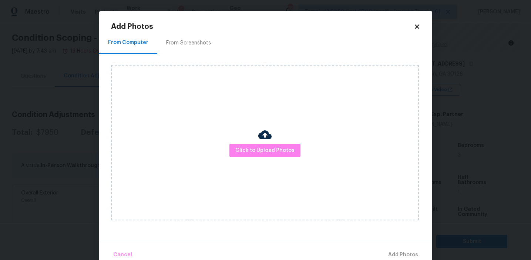
click at [194, 44] on div "From Screenshots" at bounding box center [188, 42] width 45 height 7
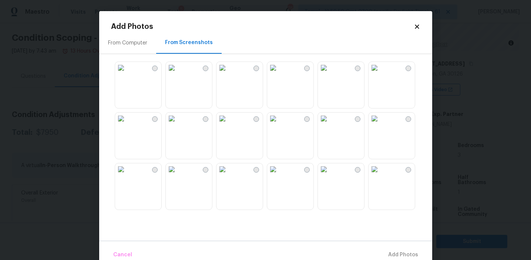
click at [127, 124] on img at bounding box center [121, 118] width 12 height 12
click at [330, 175] on img at bounding box center [324, 169] width 12 height 12
click at [127, 122] on img at bounding box center [121, 117] width 12 height 12
click at [127, 173] on img at bounding box center [121, 167] width 12 height 12
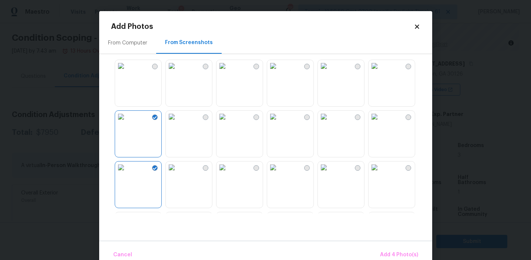
click at [127, 173] on img at bounding box center [121, 167] width 12 height 12
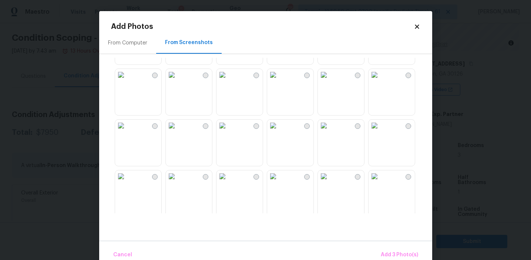
scroll to position [323, 0]
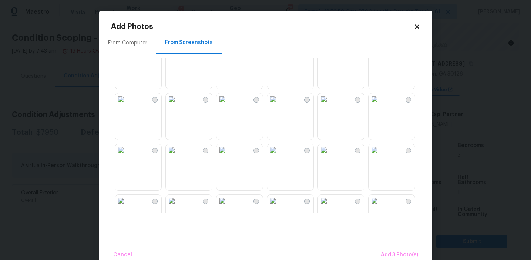
click at [127, 156] on img at bounding box center [121, 150] width 12 height 12
click at [381, 254] on span "Add 4 Photo(s)" at bounding box center [399, 254] width 38 height 9
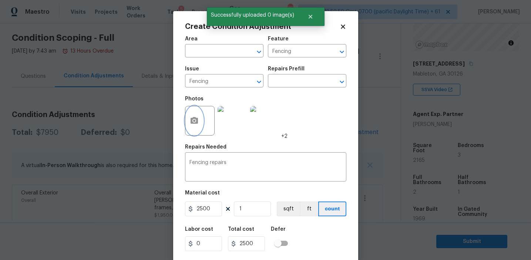
scroll to position [17, 0]
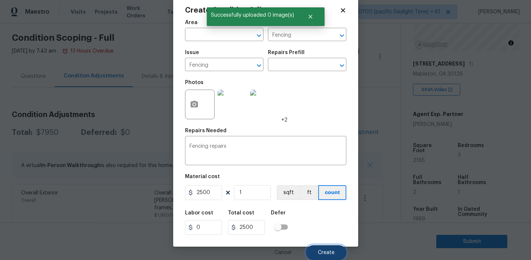
click at [328, 253] on span "Create" at bounding box center [326, 253] width 17 height 6
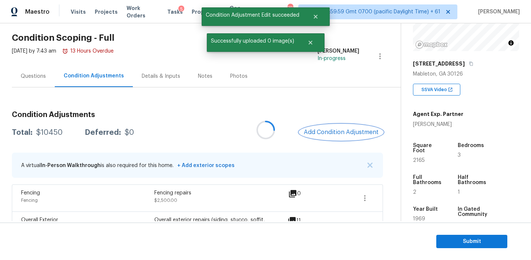
scroll to position [0, 0]
click at [322, 134] on span "Add Condition Adjustment" at bounding box center [342, 132] width 75 height 7
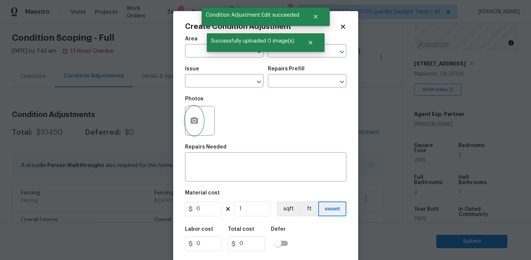
click at [192, 126] on button "button" at bounding box center [194, 120] width 18 height 29
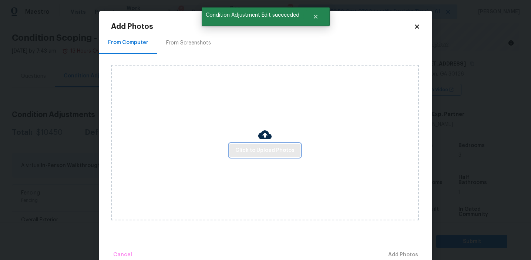
click at [236, 144] on button "Click to Upload Photos" at bounding box center [264, 151] width 71 height 14
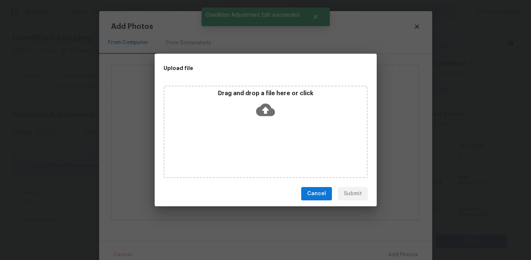
click at [231, 103] on div "Drag and drop a file here or click" at bounding box center [266, 106] width 202 height 32
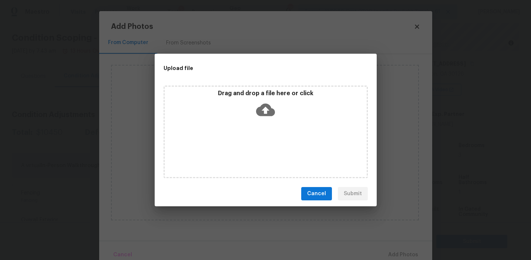
click at [324, 192] on span "Cancel" at bounding box center [316, 193] width 19 height 9
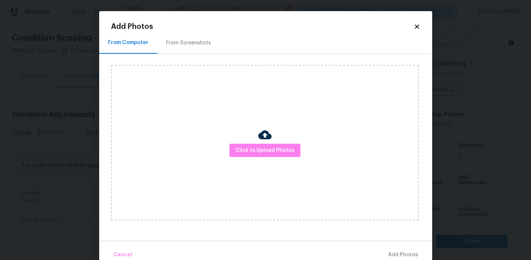
click at [100, 72] on div "From Computer From Screenshots Click to Upload Photos" at bounding box center [265, 136] width 333 height 209
click at [88, 64] on body "Maestro Visits Projects Work Orders Tasks 5 Properties Geo Assignments 787 Tamp…" at bounding box center [265, 130] width 531 height 260
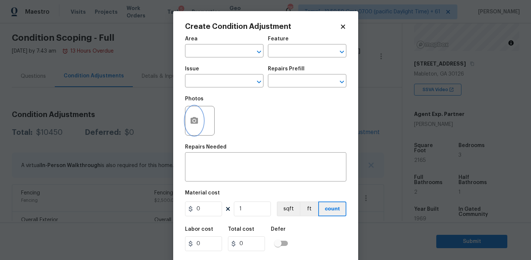
click at [200, 121] on button "button" at bounding box center [194, 120] width 18 height 29
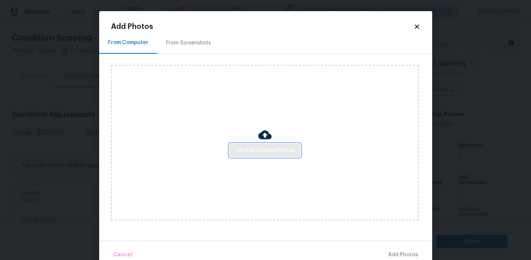
click at [255, 152] on span "Click to Upload Photos" at bounding box center [264, 150] width 59 height 9
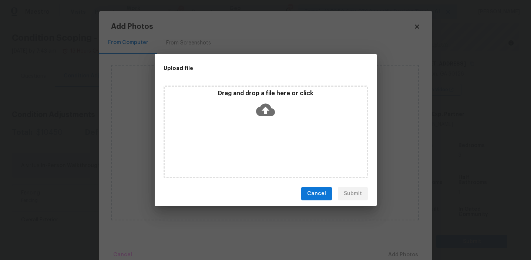
click at [252, 108] on div "Drag and drop a file here or click" at bounding box center [266, 106] width 202 height 32
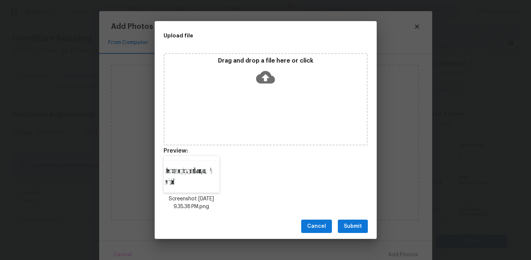
click at [350, 226] on span "Submit" at bounding box center [353, 226] width 18 height 9
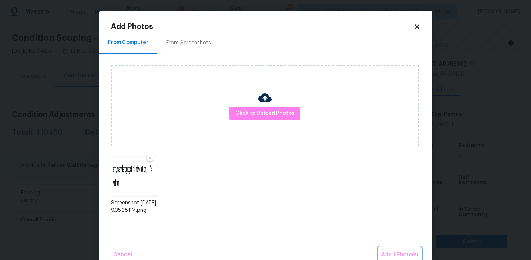
click at [391, 249] on button "Add 1 Photo(s)" at bounding box center [399, 255] width 43 height 16
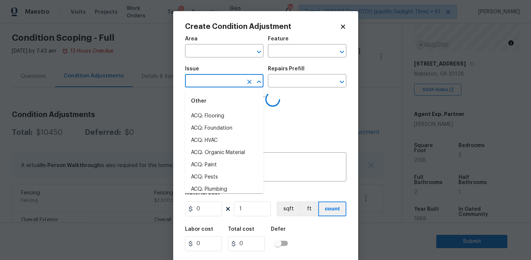
click at [216, 81] on input "text" at bounding box center [214, 81] width 58 height 11
type input "org"
type input "or"
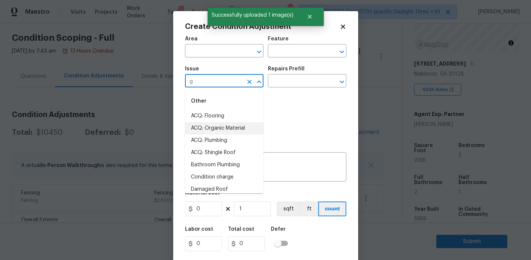
click at [237, 129] on li "ACQ: Organic Material" at bounding box center [224, 128] width 78 height 12
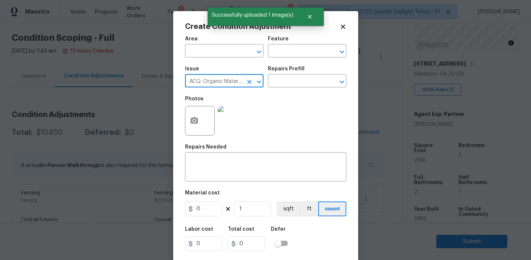
type input "ACQ: Organic Material"
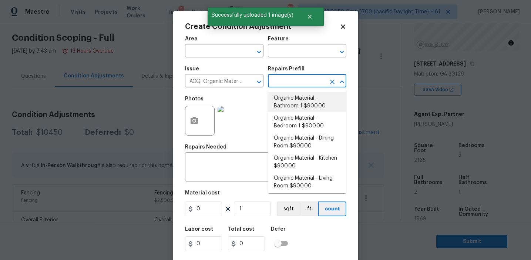
click at [295, 103] on li "Organic Material - Bathroom 1 $900.00" at bounding box center [307, 102] width 78 height 20
type input "Acquisition"
type textarea "Acquisition Scope: Conditions Conducive to Organic Material - Bathroom 1 Discla…"
type input "900"
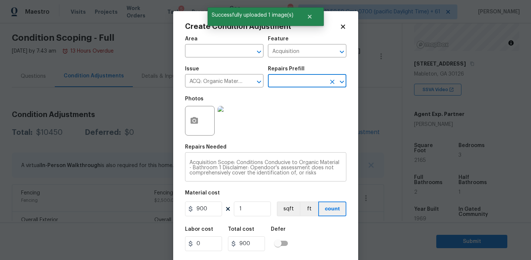
click at [204, 168] on textarea "Acquisition Scope: Conditions Conducive to Organic Material - Bathroom 1 Discla…" at bounding box center [265, 168] width 152 height 16
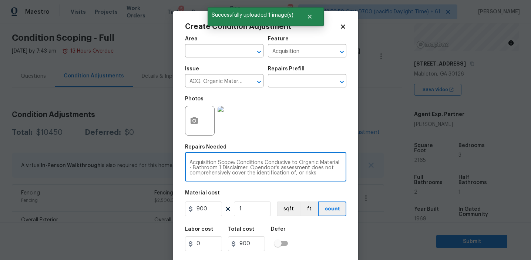
click at [204, 168] on textarea "Acquisition Scope: Conditions Conducive to Organic Material - Bathroom 1 Discla…" at bounding box center [265, 168] width 152 height 16
type textarea "Acquisition Scope: Conditions Conducive to Organic Material - 1 Disclaimer: Ope…"
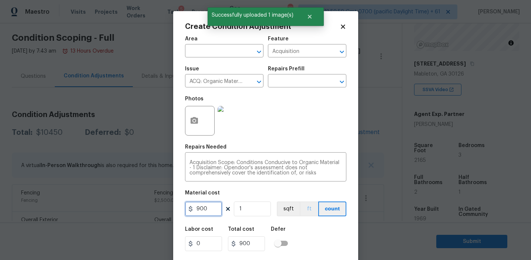
scroll to position [17, 0]
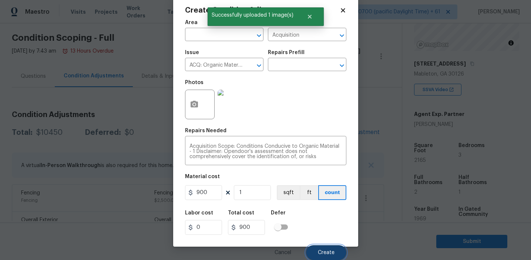
click at [321, 250] on span "Create" at bounding box center [326, 253] width 17 height 6
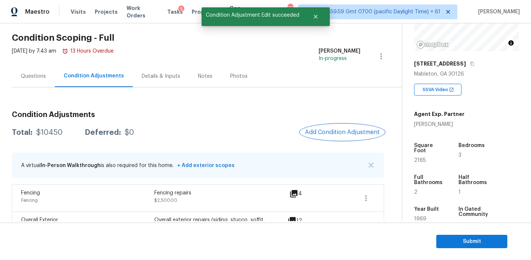
scroll to position [0, 0]
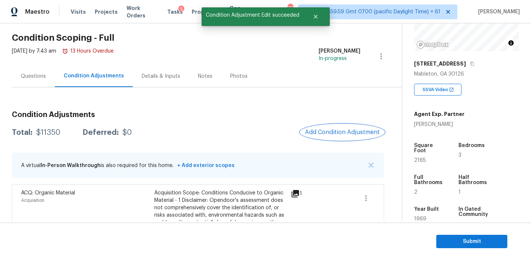
click at [327, 132] on span "Add Condition Adjustment" at bounding box center [342, 132] width 75 height 7
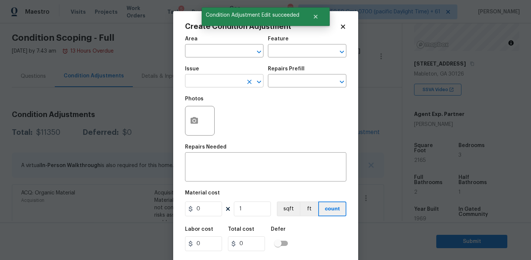
click at [207, 80] on input "text" at bounding box center [214, 81] width 58 height 11
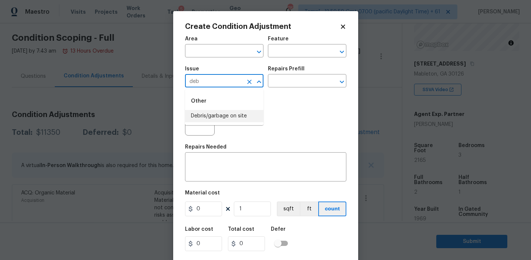
click at [228, 115] on li "Debris/garbage on site" at bounding box center [224, 116] width 78 height 12
type input "Debris/garbage on site"
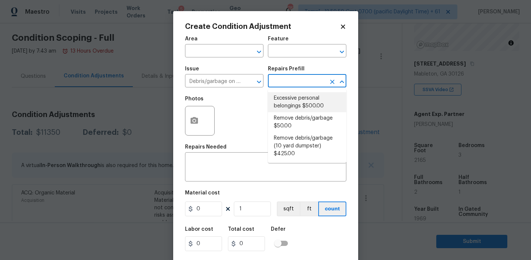
click at [216, 114] on div "Photos" at bounding box center [265, 116] width 161 height 48
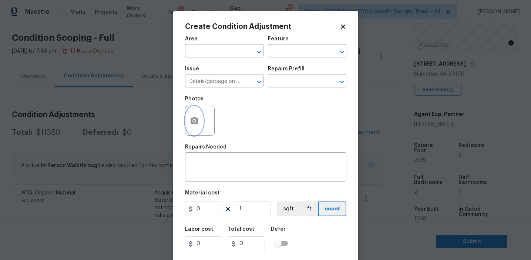
click at [193, 120] on icon "button" at bounding box center [194, 120] width 9 height 9
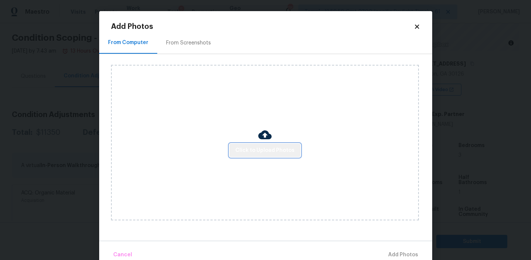
click at [273, 148] on span "Click to Upload Photos" at bounding box center [264, 150] width 59 height 9
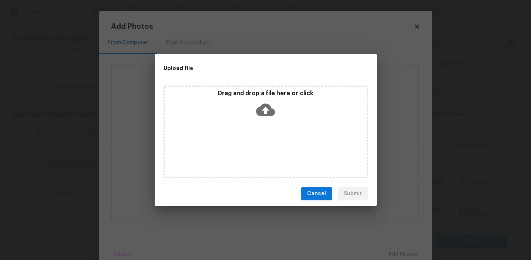
click at [270, 91] on p "Drag and drop a file here or click" at bounding box center [266, 94] width 202 height 8
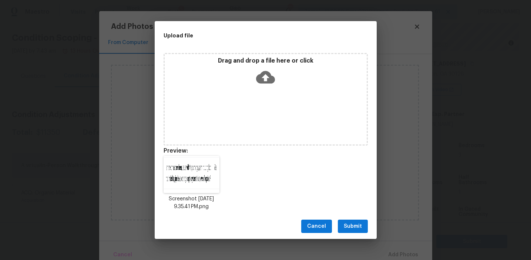
click at [355, 225] on span "Submit" at bounding box center [353, 226] width 18 height 9
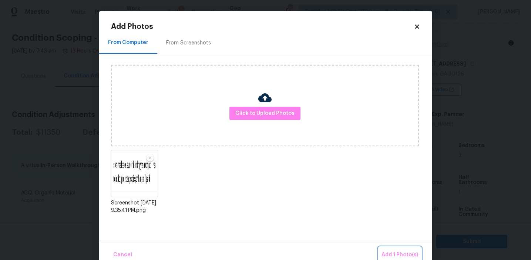
click at [393, 252] on span "Add 1 Photo(s)" at bounding box center [399, 254] width 37 height 9
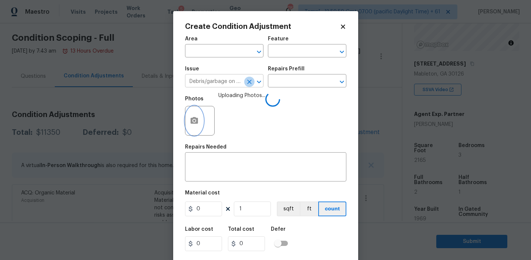
click at [248, 83] on icon "Clear" at bounding box center [249, 81] width 7 height 7
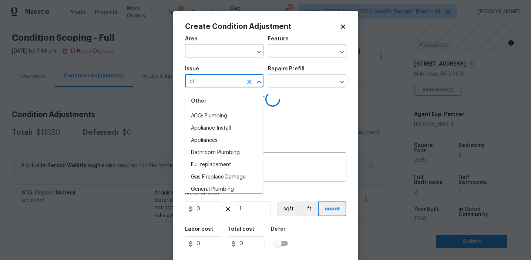
type input "plu"
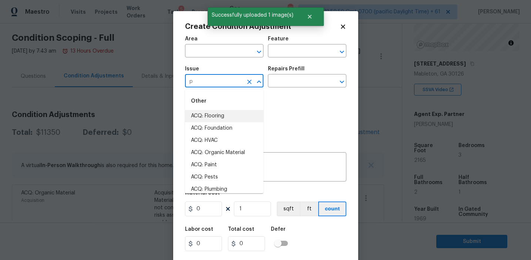
type input "pl"
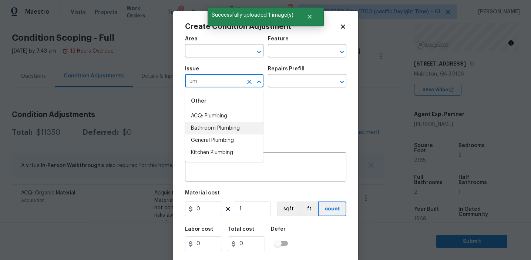
click at [231, 116] on li "ACQ: Plumbing" at bounding box center [224, 116] width 78 height 12
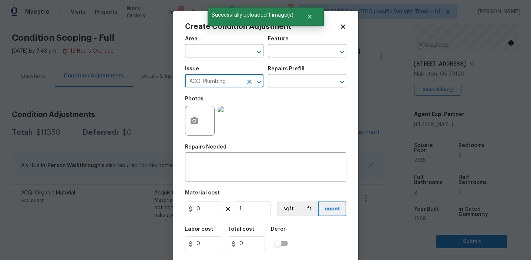
type input "ACQ: Plumbing"
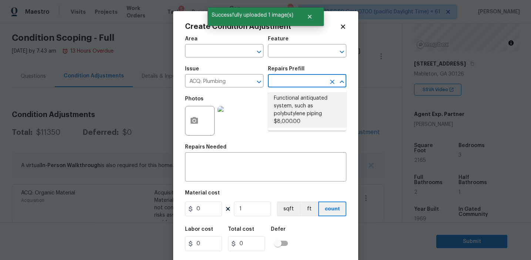
click at [284, 98] on li "Functional antiquated system, such as polybutylene piping $8,000.00" at bounding box center [307, 110] width 78 height 36
type input "Acquisition"
type textarea "Acquisition Scope: May require replacement during Opendoor's ownership of the h…"
type input "8000"
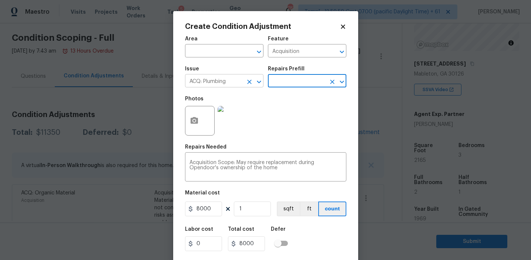
click at [247, 81] on icon "Clear" at bounding box center [249, 81] width 7 height 7
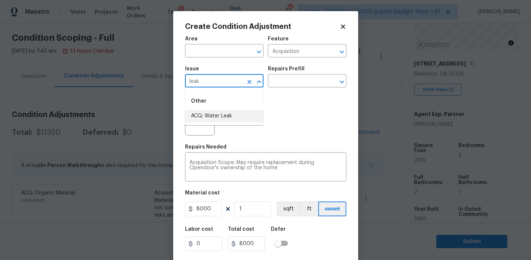
type input "leak"
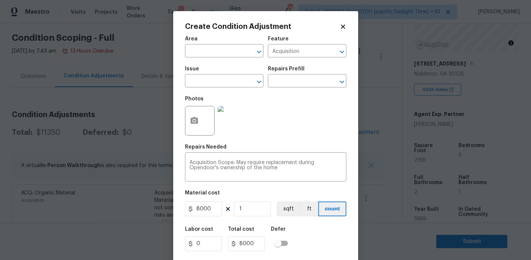
click at [232, 69] on div "Issue" at bounding box center [224, 71] width 78 height 10
click at [232, 77] on input "text" at bounding box center [214, 81] width 58 height 11
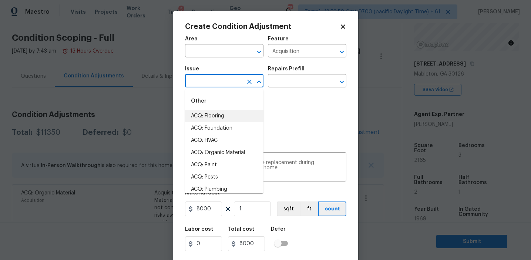
type input "e"
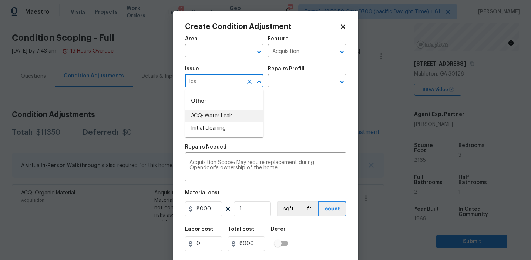
click at [232, 121] on li "ACQ: Water Leak" at bounding box center [224, 116] width 78 height 12
type input "ACQ: Water Leak"
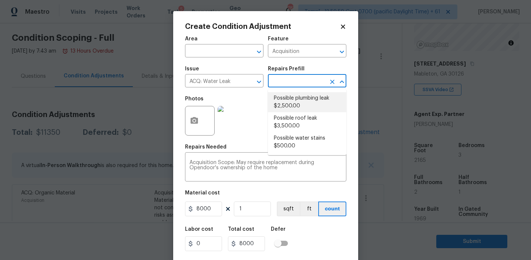
click at [290, 83] on input "text" at bounding box center [297, 81] width 58 height 11
click at [297, 105] on li "Possible plumbing leak $2,500.00" at bounding box center [307, 102] width 78 height 20
type textarea "Acquisition Scope: Possible plumbing leak"
type input "2500"
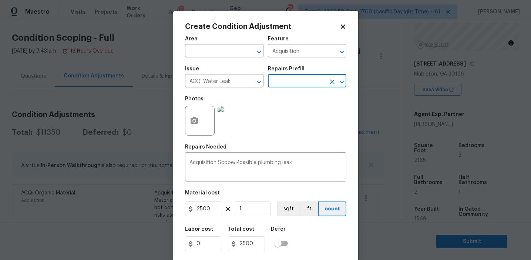
scroll to position [17, 0]
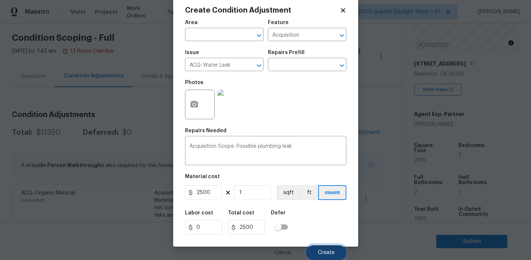
click at [318, 252] on span "Create" at bounding box center [326, 253] width 17 height 6
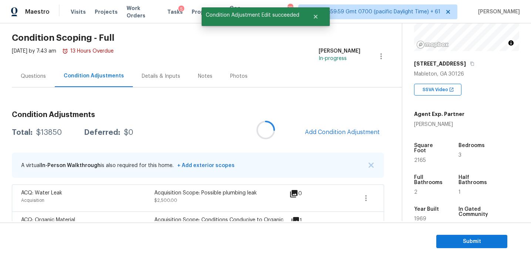
scroll to position [0, 0]
click at [201, 127] on div "Total: $13850 Deferred: $0 Add Condition Adjustment" at bounding box center [198, 132] width 372 height 16
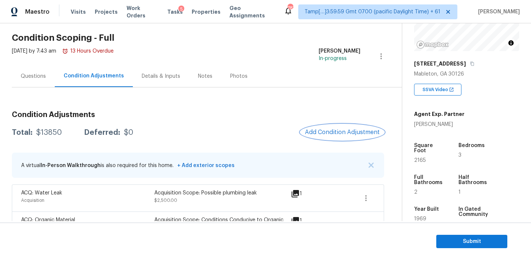
click at [317, 129] on span "Add Condition Adjustment" at bounding box center [342, 132] width 75 height 7
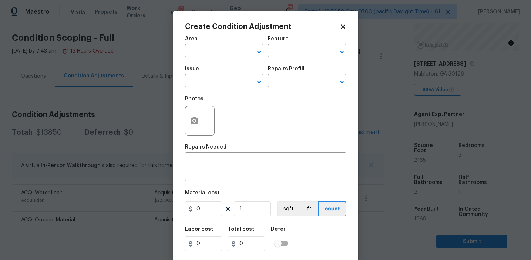
click at [201, 88] on span "Issue ​" at bounding box center [224, 77] width 78 height 30
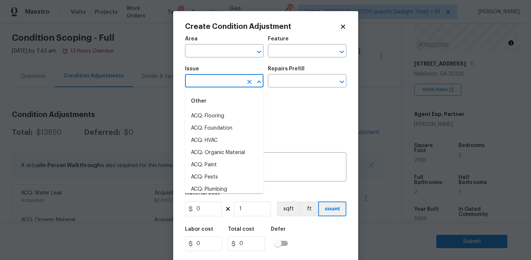
click at [201, 81] on input "text" at bounding box center [214, 81] width 58 height 11
click at [213, 118] on li "ACQ: Paint" at bounding box center [224, 116] width 78 height 12
type input "ACQ: Paint"
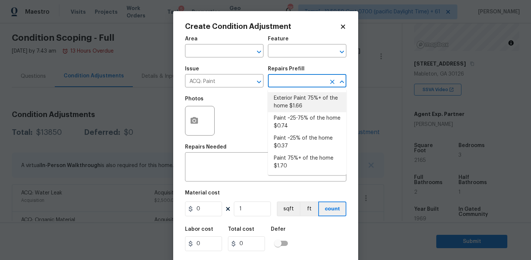
click at [297, 117] on li "Paint ~25-75% of the home $0.74" at bounding box center [307, 122] width 78 height 20
type input "Acquisition"
type textarea "Acquisition Scope: ~25 - 75% of the home needs interior paint"
type input "0.74"
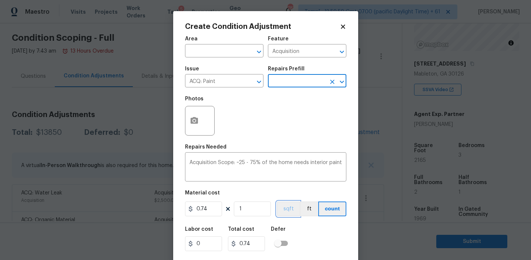
click at [286, 208] on button "sqft" at bounding box center [288, 208] width 23 height 15
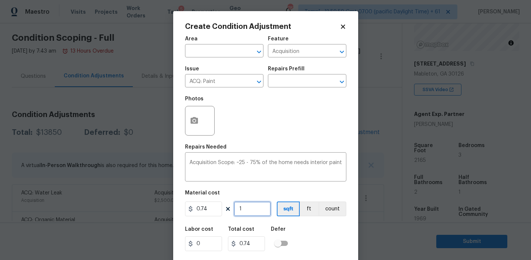
click at [260, 208] on input "1" at bounding box center [252, 208] width 37 height 15
type input "0"
type input "2"
type input "1.48"
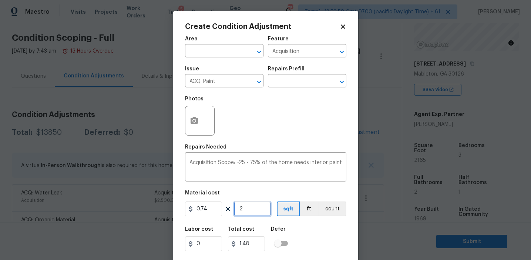
type input "21"
type input "15.54"
type input "216"
type input "159.84"
type input "2165"
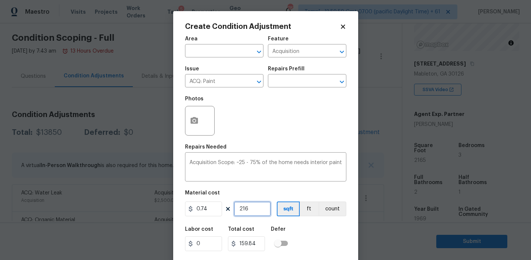
type input "1602.1"
type input "2165"
click at [192, 116] on icon "button" at bounding box center [194, 120] width 9 height 9
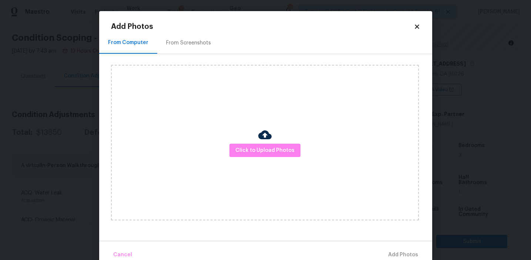
click at [185, 48] on div "From Screenshots" at bounding box center [188, 43] width 63 height 22
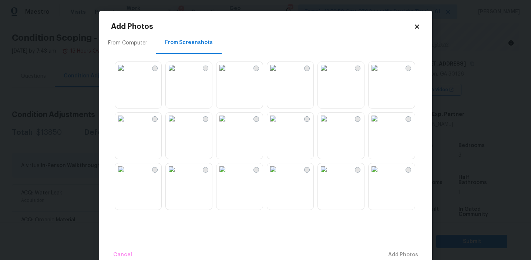
click at [127, 74] on img at bounding box center [121, 68] width 12 height 12
click at [178, 74] on img at bounding box center [172, 68] width 12 height 12
click at [178, 124] on img at bounding box center [172, 118] width 12 height 12
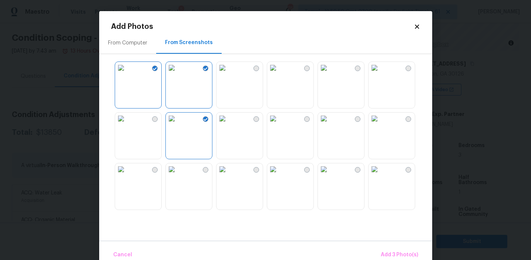
click at [228, 124] on img at bounding box center [222, 118] width 12 height 12
click at [330, 124] on img at bounding box center [324, 118] width 12 height 12
click at [380, 124] on img at bounding box center [374, 118] width 12 height 12
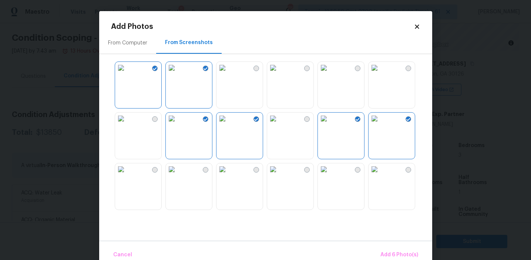
click at [178, 175] on img at bounding box center [172, 169] width 12 height 12
click at [387, 253] on span "Add 7 Photo(s)" at bounding box center [399, 254] width 38 height 9
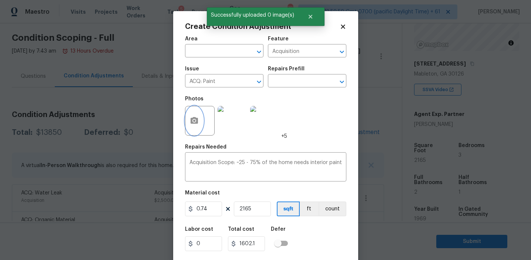
scroll to position [17, 0]
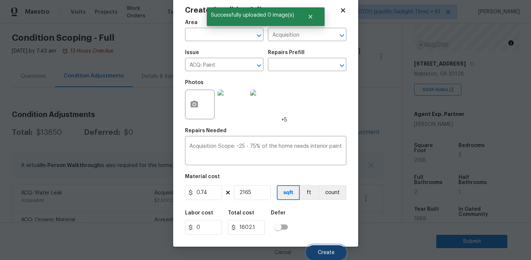
click at [319, 248] on button "Create" at bounding box center [326, 252] width 40 height 15
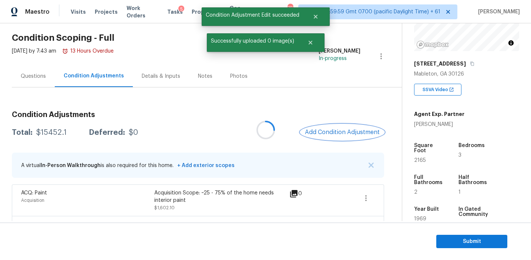
scroll to position [0, 0]
click at [322, 126] on button "Add Condition Adjustment" at bounding box center [342, 132] width 84 height 16
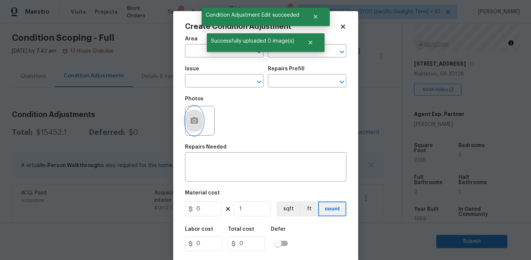
click at [192, 120] on icon "button" at bounding box center [193, 120] width 7 height 7
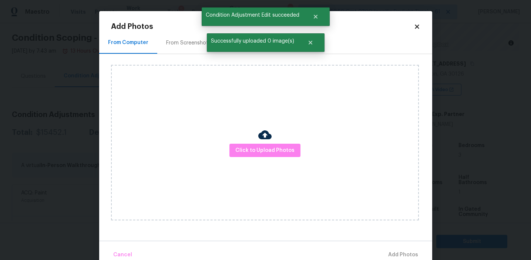
click at [191, 43] on div "From Screenshots" at bounding box center [188, 42] width 45 height 7
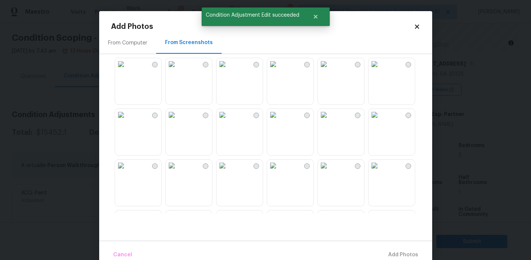
scroll to position [706, 0]
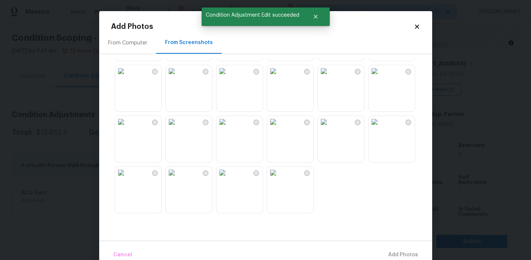
click at [127, 178] on img at bounding box center [121, 172] width 12 height 12
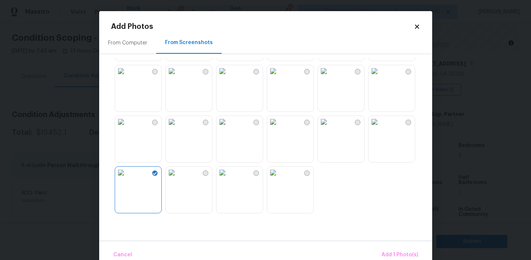
click at [330, 128] on img at bounding box center [324, 122] width 12 height 12
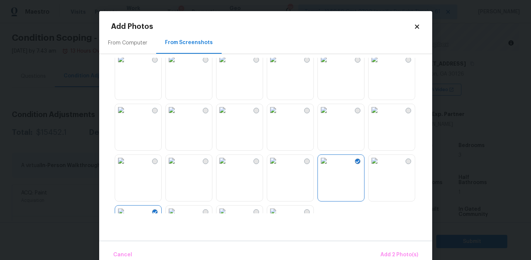
click at [228, 116] on img at bounding box center [222, 110] width 12 height 12
click at [127, 116] on img at bounding box center [121, 110] width 12 height 12
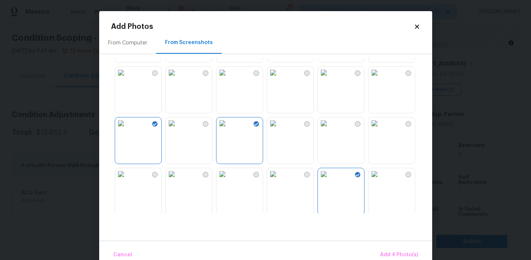
scroll to position [638, 0]
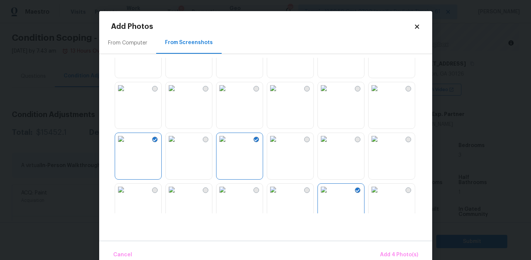
click at [178, 94] on img at bounding box center [172, 88] width 12 height 12
click at [228, 94] on img at bounding box center [222, 88] width 12 height 12
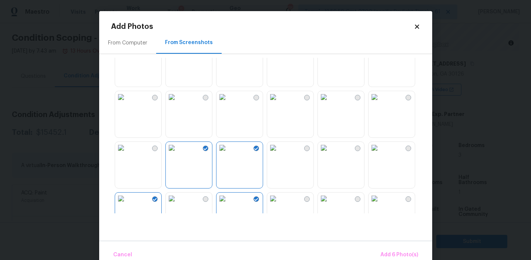
click at [228, 103] on img at bounding box center [222, 97] width 12 height 12
click at [383, 251] on span "Add 7 Photo(s)" at bounding box center [399, 254] width 38 height 9
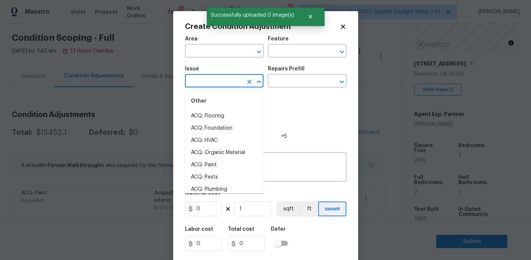
click at [208, 87] on input "text" at bounding box center [214, 81] width 58 height 11
click at [215, 118] on li "ACQ: Flooring" at bounding box center [224, 116] width 78 height 12
type input "ACQ: Flooring"
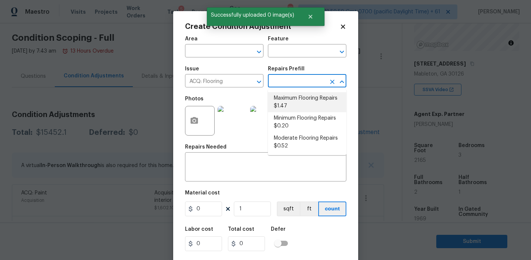
click at [291, 105] on li "Maximum Flooring Repairs $1.47" at bounding box center [307, 102] width 78 height 20
type input "Acquisition"
type textarea "Acquisition Scope: Maximum flooring repairs"
type input "1.47"
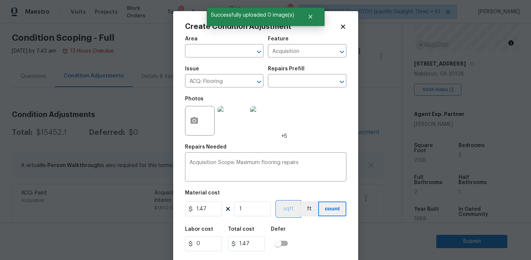
click at [291, 206] on button "sqft" at bounding box center [288, 208] width 23 height 15
click at [240, 217] on figure "Material cost 1.47 1 sqft ft count" at bounding box center [265, 203] width 161 height 27
click at [243, 209] on input "1" at bounding box center [252, 208] width 37 height 15
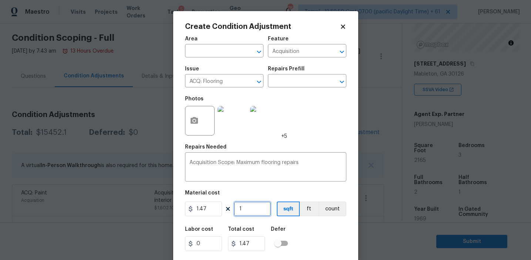
type input "0"
paste input "2165"
type input "2165"
type input "3182.55"
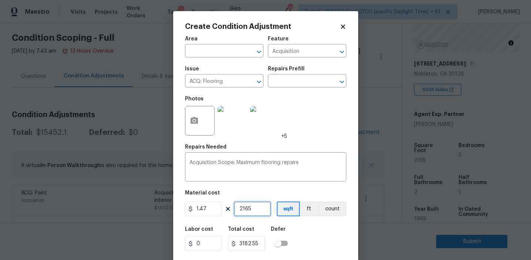
type input "2165"
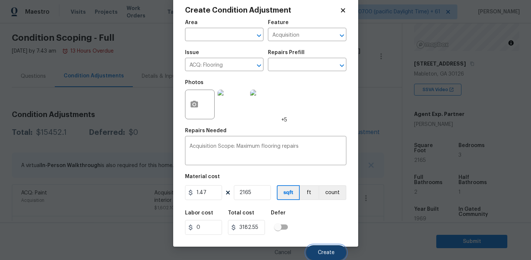
click at [324, 252] on span "Create" at bounding box center [326, 253] width 17 height 6
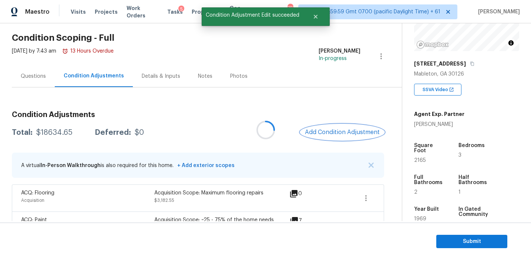
scroll to position [0, 0]
click at [48, 131] on div "$18634.65" at bounding box center [54, 132] width 36 height 7
copy div "18634.65"
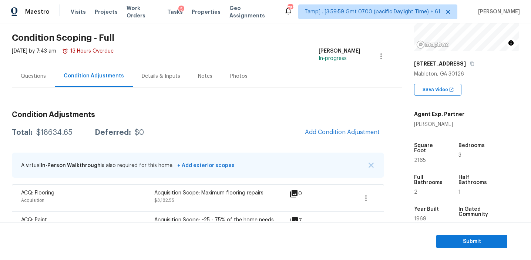
click at [45, 71] on div "Questions" at bounding box center [33, 76] width 43 height 22
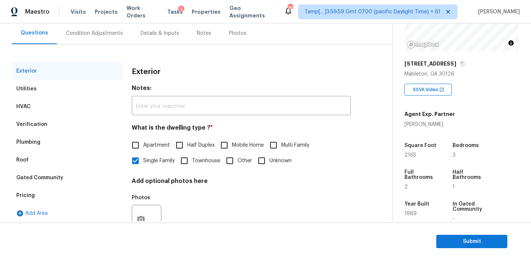
scroll to position [70, 0]
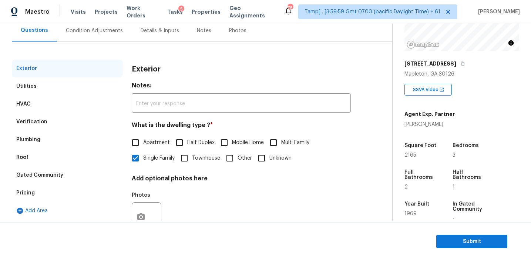
click at [55, 191] on div "Pricing" at bounding box center [67, 193] width 111 height 18
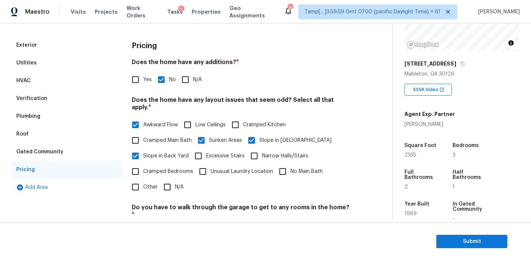
scroll to position [67, 0]
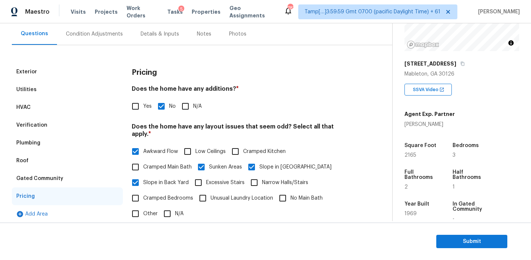
click at [60, 177] on div "Gated Community" at bounding box center [39, 178] width 47 height 7
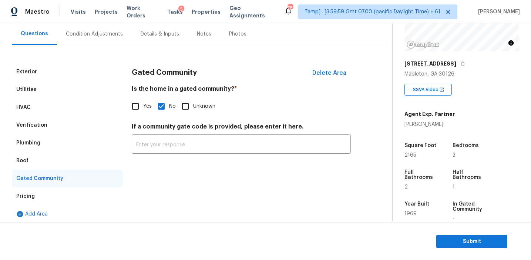
click at [36, 158] on div "Roof" at bounding box center [67, 161] width 111 height 18
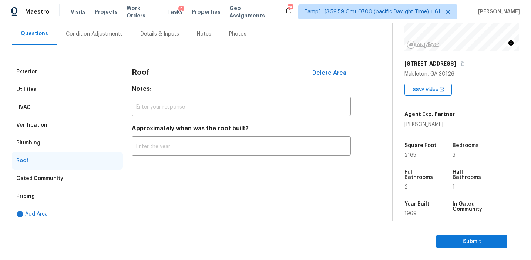
click at [39, 136] on div "Plumbing" at bounding box center [67, 143] width 111 height 18
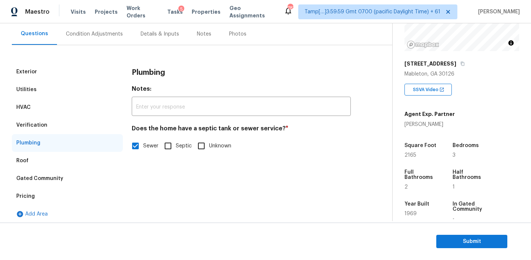
click at [39, 124] on div "Verification" at bounding box center [31, 124] width 31 height 7
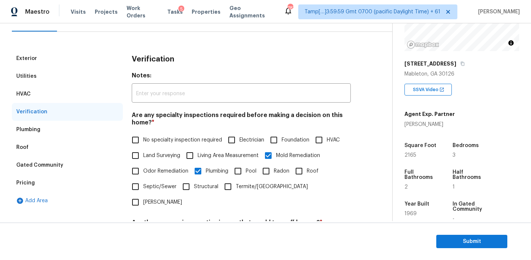
scroll to position [73, 0]
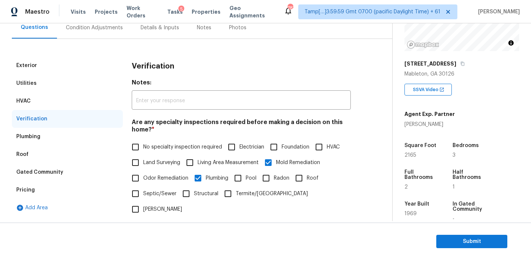
click at [81, 100] on div "HVAC" at bounding box center [67, 101] width 111 height 18
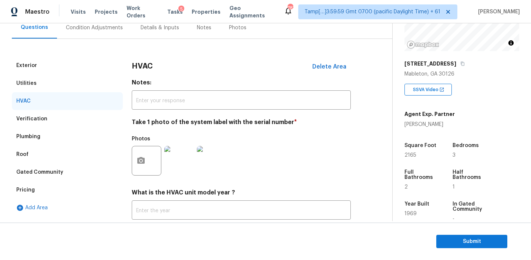
click at [77, 83] on div "Utilities" at bounding box center [67, 83] width 111 height 18
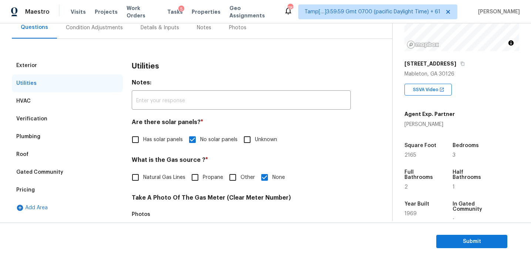
click at [77, 64] on div "Exterior" at bounding box center [67, 66] width 111 height 18
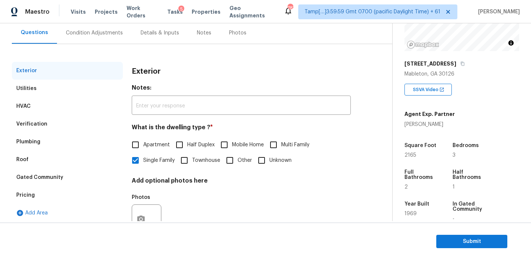
click at [98, 37] on div "Condition Adjustments" at bounding box center [94, 33] width 75 height 22
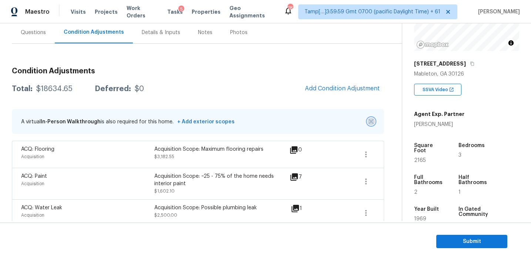
click at [371, 120] on img "button" at bounding box center [370, 121] width 5 height 5
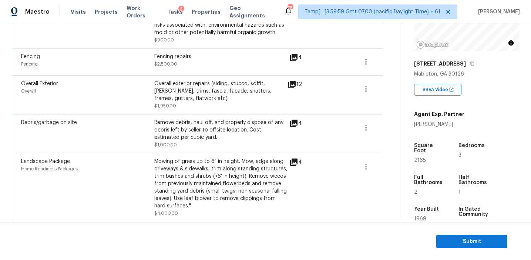
scroll to position [387, 0]
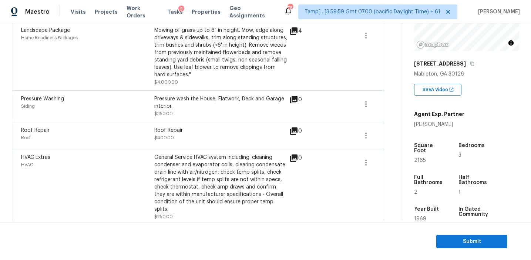
click at [215, 136] on div "Roof Repair $400.00" at bounding box center [220, 136] width 133 height 18
click at [188, 141] on div "Roof Repair $400.00" at bounding box center [220, 136] width 133 height 18
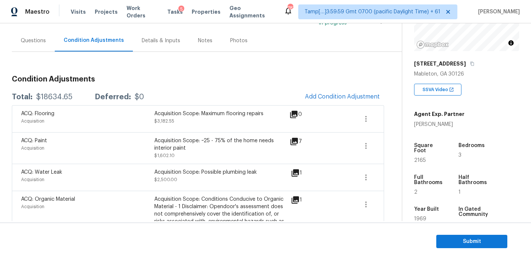
scroll to position [61, 0]
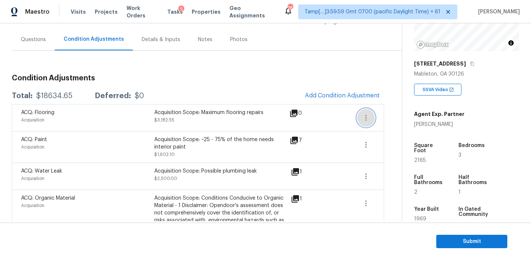
click at [362, 117] on icon "button" at bounding box center [365, 117] width 9 height 9
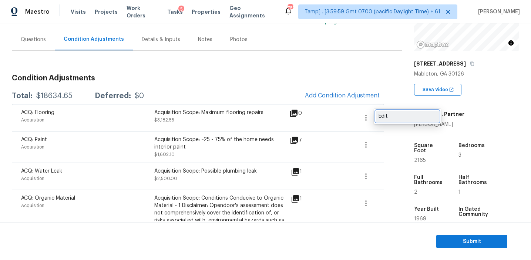
click at [387, 115] on div "Edit" at bounding box center [407, 115] width 58 height 7
click at [131, 63] on body "Maestro Visits Projects Work Orders Tasks 5 Properties Geo Assignments 787 Tamp…" at bounding box center [265, 130] width 531 height 260
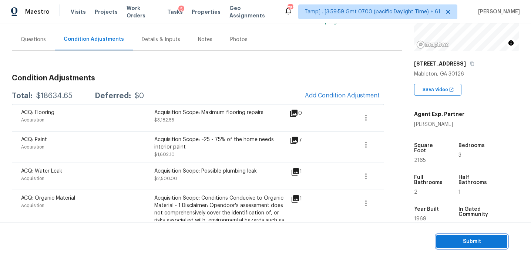
click at [451, 241] on span "Submit" at bounding box center [471, 241] width 59 height 9
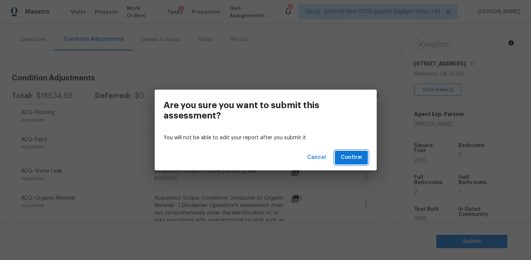
click at [345, 154] on span "Confirm" at bounding box center [351, 157] width 21 height 9
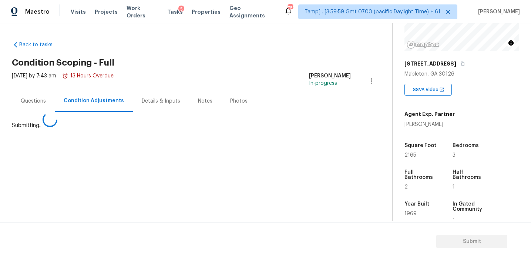
scroll to position [0, 0]
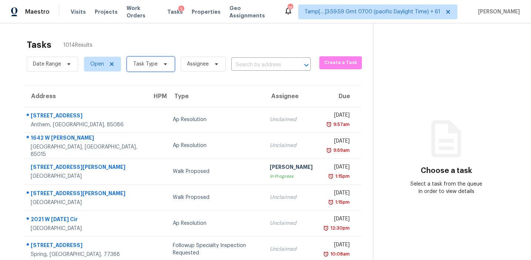
click at [148, 65] on span "Task Type" at bounding box center [145, 63] width 24 height 7
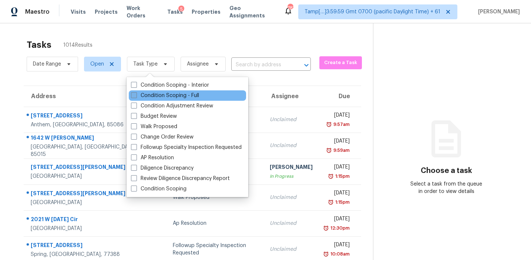
click at [158, 92] on label "Condition Scoping - Full" at bounding box center [165, 95] width 68 height 7
click at [136, 92] on input "Condition Scoping - Full" at bounding box center [133, 94] width 5 height 5
checkbox input "true"
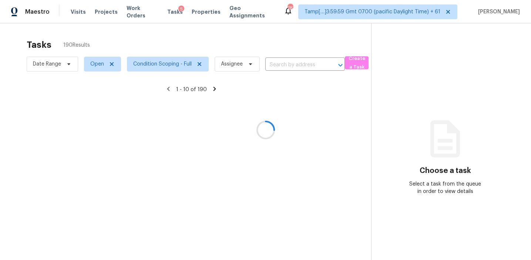
click at [162, 45] on div at bounding box center [265, 130] width 531 height 260
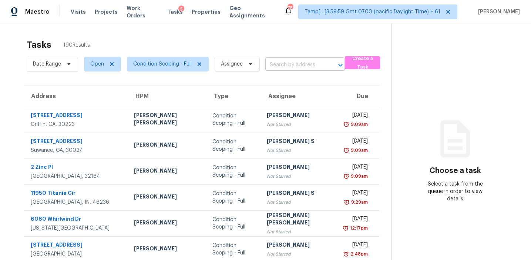
click at [291, 67] on input "text" at bounding box center [294, 64] width 59 height 11
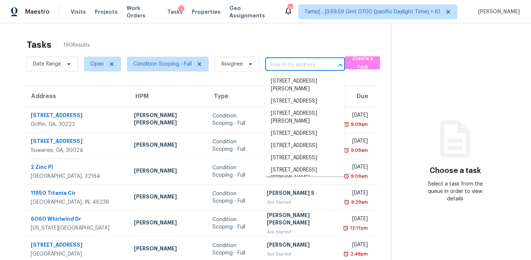
paste input "[STREET_ADDRESS]"
type input "[STREET_ADDRESS]"
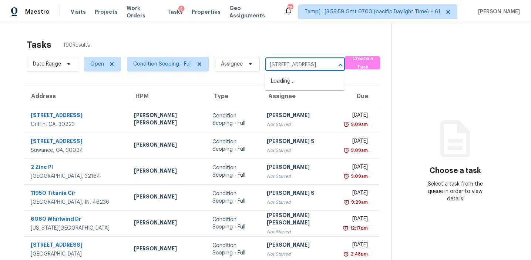
scroll to position [0, 20]
click at [293, 78] on li "[STREET_ADDRESS]" at bounding box center [305, 81] width 80 height 12
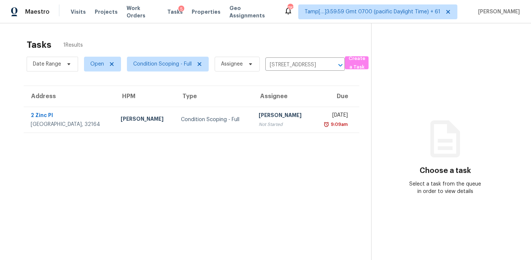
click at [285, 127] on td "[PERSON_NAME] Not Started" at bounding box center [283, 120] width 60 height 26
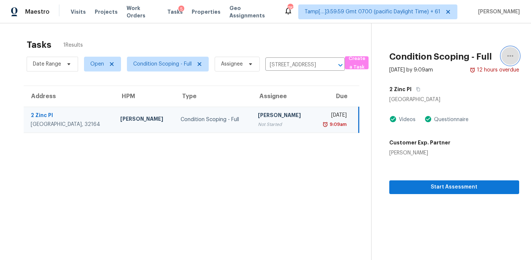
click at [507, 54] on icon "button" at bounding box center [510, 55] width 9 height 9
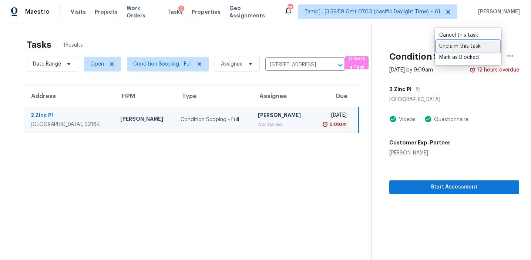
click at [449, 49] on div "Unclaim this task" at bounding box center [468, 46] width 58 height 7
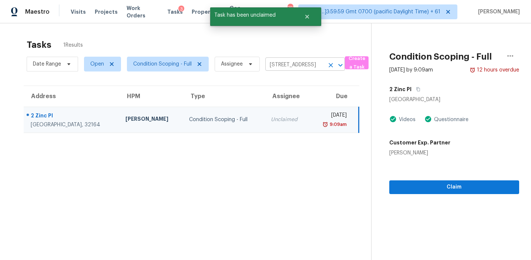
click at [331, 67] on icon "Clear" at bounding box center [330, 64] width 7 height 7
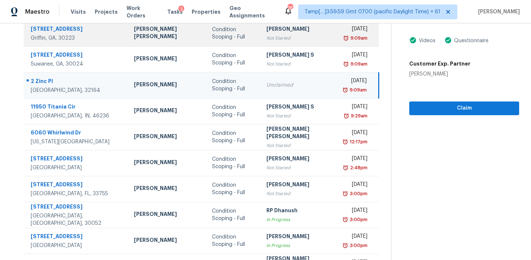
scroll to position [125, 0]
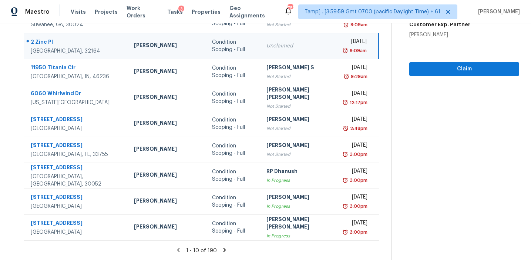
click at [221, 249] on icon at bounding box center [224, 249] width 7 height 7
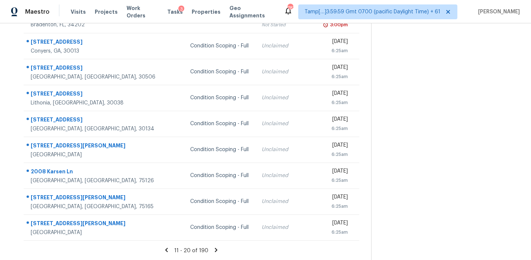
click at [168, 249] on icon at bounding box center [166, 249] width 7 height 7
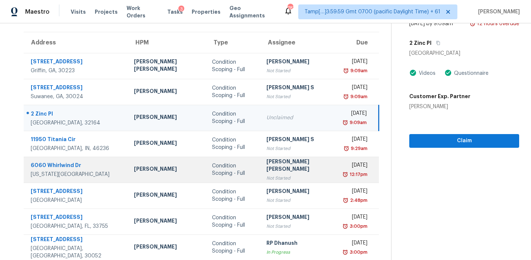
scroll to position [0, 0]
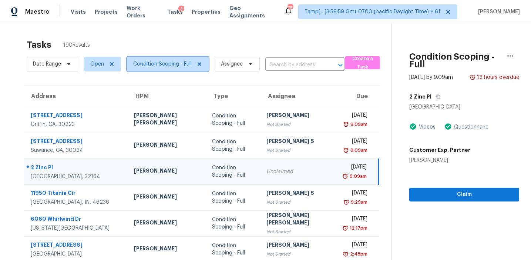
click at [163, 64] on span "Condition Scoping - Full" at bounding box center [162, 63] width 58 height 7
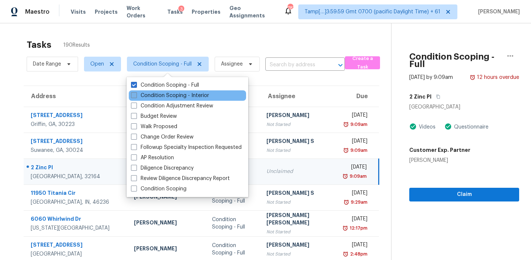
click at [166, 97] on label "Condition Scoping - Interior" at bounding box center [170, 95] width 78 height 7
click at [136, 97] on input "Condition Scoping - Interior" at bounding box center [133, 94] width 5 height 5
checkbox input "true"
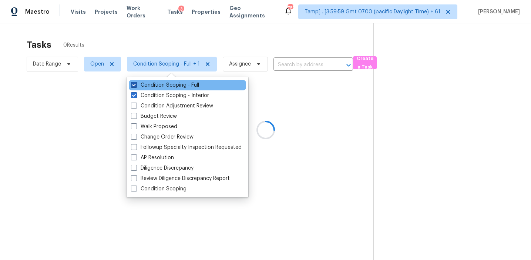
click at [164, 82] on label "Condition Scoping - Full" at bounding box center [165, 84] width 68 height 7
click at [136, 82] on input "Condition Scoping - Full" at bounding box center [133, 83] width 5 height 5
checkbox input "false"
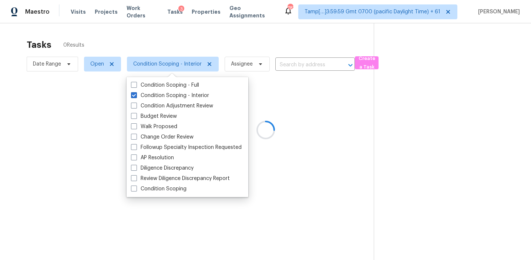
click at [162, 37] on div at bounding box center [265, 130] width 531 height 260
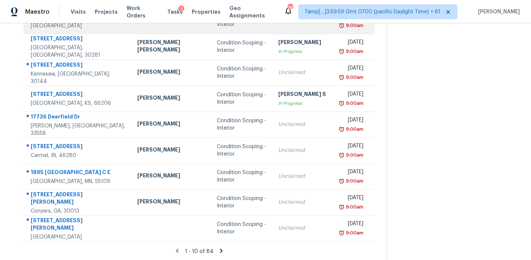
scroll to position [125, 0]
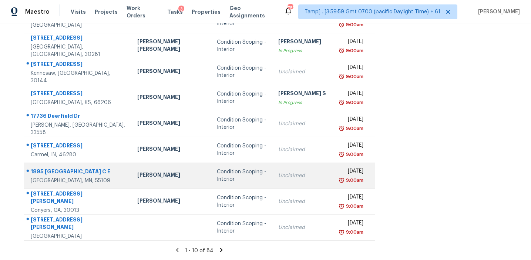
click at [234, 169] on td "Condition Scoping - Interior" at bounding box center [241, 175] width 61 height 26
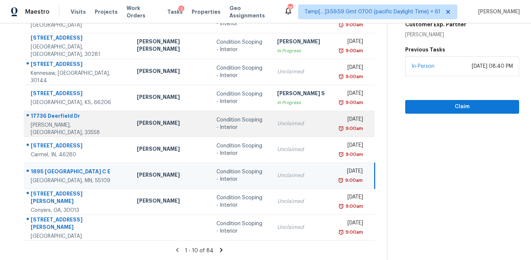
click at [277, 125] on div "Unclaimed" at bounding box center [302, 123] width 51 height 7
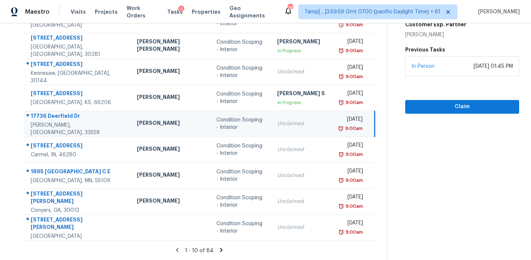
click at [218, 248] on icon at bounding box center [221, 249] width 7 height 7
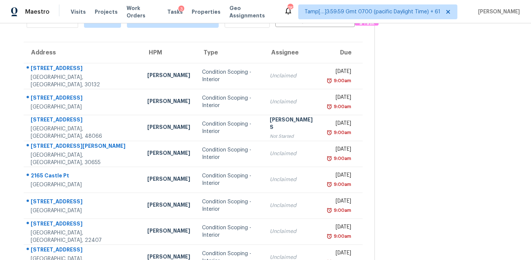
scroll to position [58, 0]
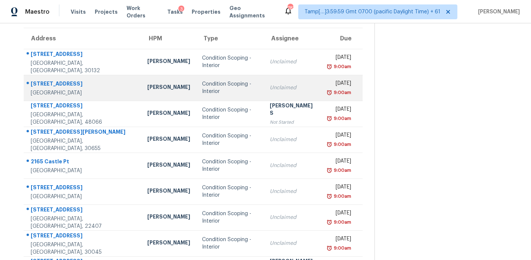
click at [213, 88] on div "Condition Scoping - Interior" at bounding box center [230, 87] width 56 height 15
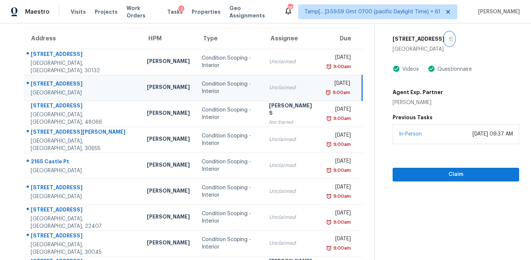
click at [449, 39] on icon "button" at bounding box center [451, 39] width 4 height 4
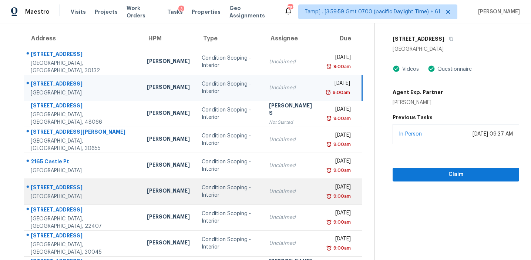
click at [215, 188] on div "Condition Scoping - Interior" at bounding box center [229, 191] width 55 height 15
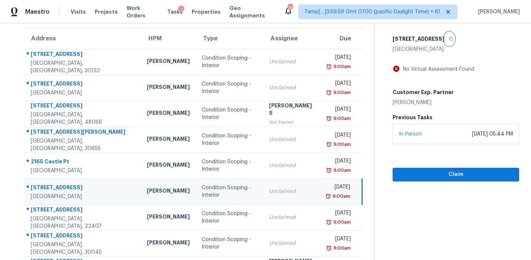
click at [449, 37] on icon "button" at bounding box center [451, 39] width 4 height 4
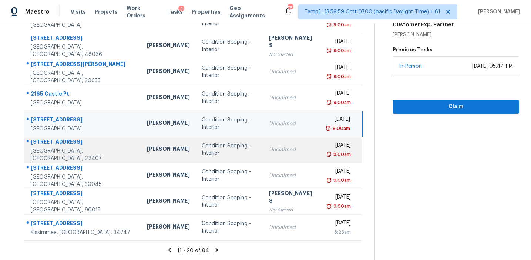
click at [231, 155] on div "Condition Scoping - Interior" at bounding box center [229, 149] width 55 height 15
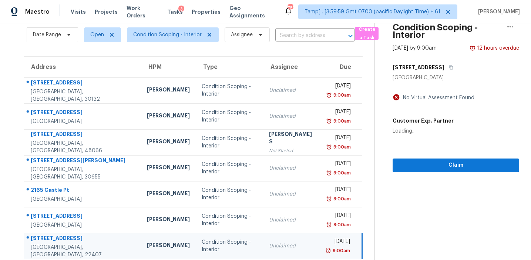
scroll to position [21, 0]
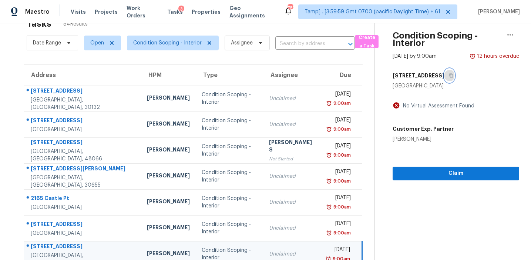
click at [446, 72] on button "button" at bounding box center [449, 75] width 10 height 13
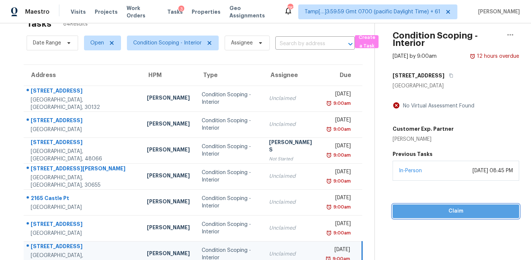
click at [422, 210] on span "Claim" at bounding box center [455, 210] width 115 height 9
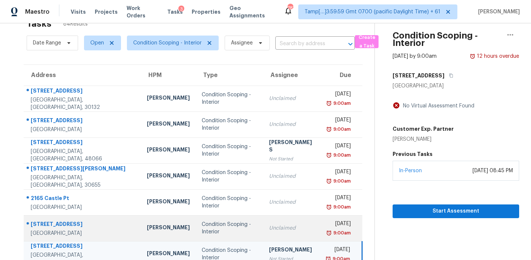
click at [278, 226] on div "Unclaimed" at bounding box center [292, 227] width 46 height 7
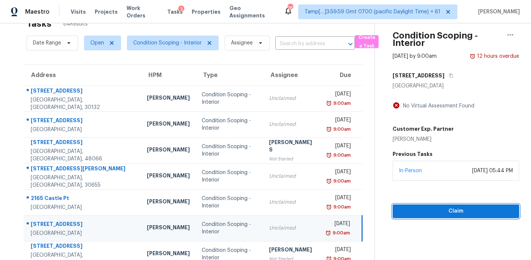
click at [414, 213] on span "Claim" at bounding box center [455, 210] width 115 height 9
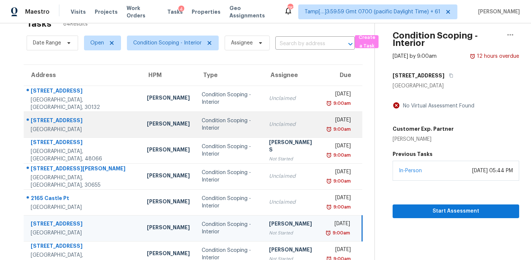
click at [269, 123] on div "Unclaimed" at bounding box center [292, 124] width 46 height 7
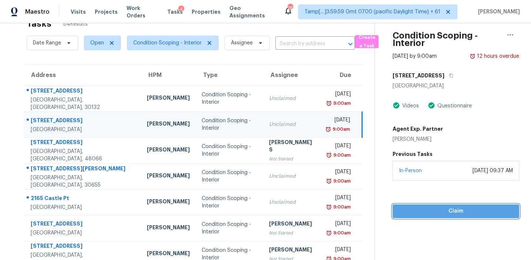
click at [431, 209] on span "Claim" at bounding box center [455, 210] width 115 height 9
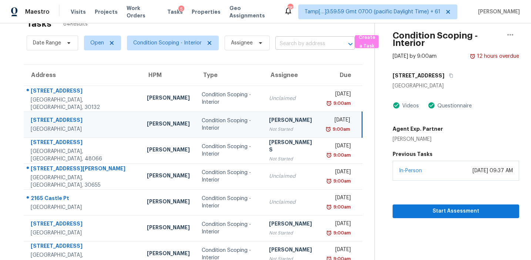
click at [286, 44] on input "text" at bounding box center [304, 43] width 59 height 11
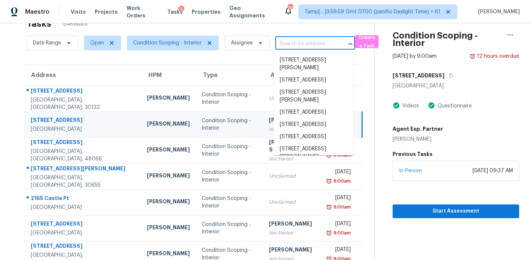
paste input "[STREET_ADDRESS][PERSON_NAME]"
type input "[STREET_ADDRESS][PERSON_NAME]"
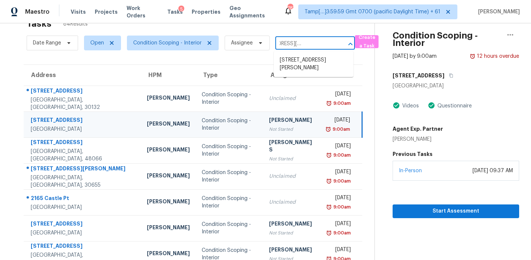
click at [294, 58] on li "[STREET_ADDRESS][PERSON_NAME]" at bounding box center [314, 64] width 80 height 20
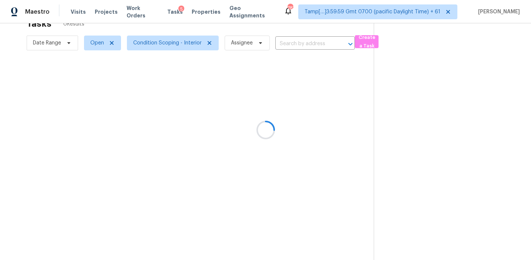
type input "[STREET_ADDRESS][PERSON_NAME]"
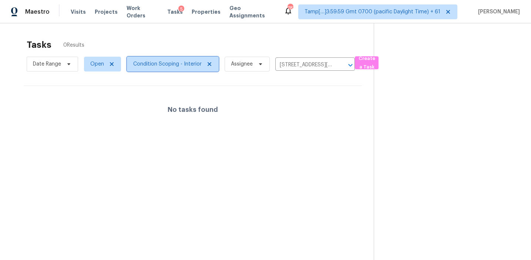
click at [163, 59] on span "Condition Scoping - Interior" at bounding box center [173, 64] width 92 height 15
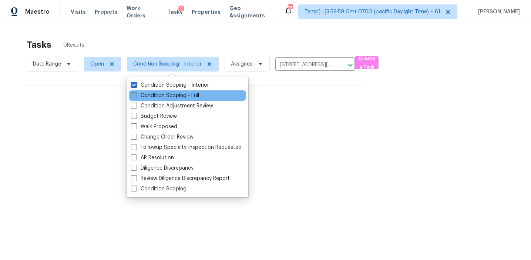
click at [170, 96] on label "Condition Scoping - Full" at bounding box center [165, 95] width 68 height 7
click at [136, 96] on input "Condition Scoping - Full" at bounding box center [133, 94] width 5 height 5
checkbox input "true"
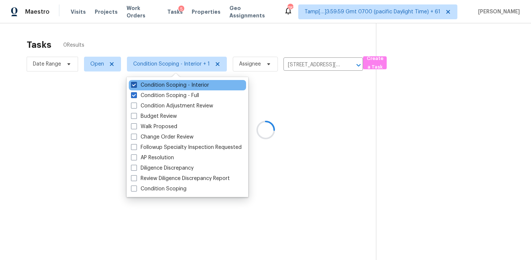
click at [170, 84] on label "Condition Scoping - Interior" at bounding box center [170, 84] width 78 height 7
click at [136, 84] on input "Condition Scoping - Interior" at bounding box center [133, 83] width 5 height 5
checkbox input "false"
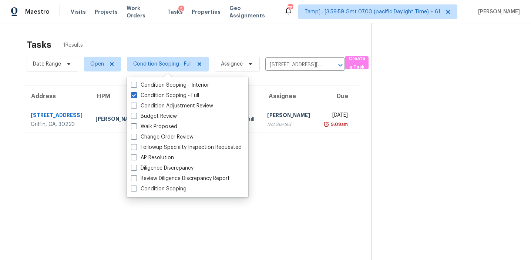
click at [135, 38] on div "Tasks 1 Results" at bounding box center [199, 44] width 344 height 19
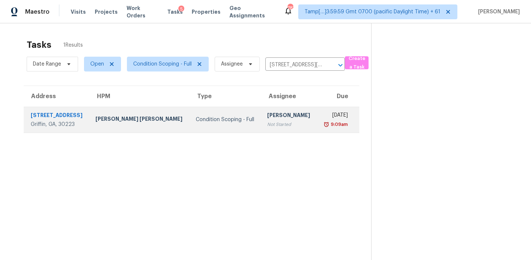
click at [190, 124] on td "Condition Scoping - Full" at bounding box center [225, 120] width 71 height 26
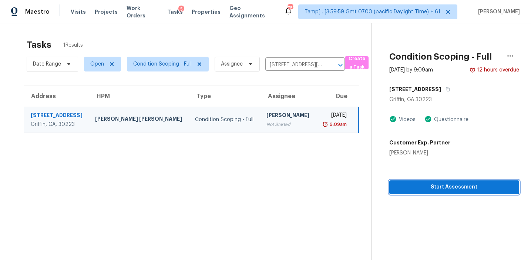
click at [435, 186] on span "Start Assessment" at bounding box center [454, 186] width 118 height 9
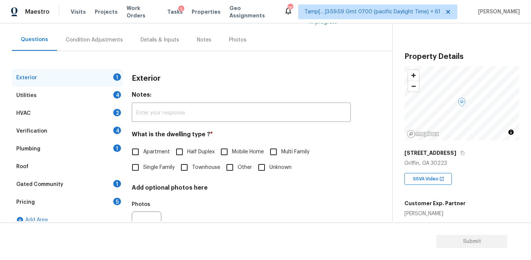
click at [105, 208] on div "Pricing 5" at bounding box center [67, 202] width 111 height 18
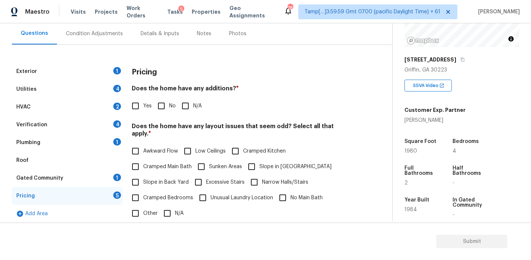
scroll to position [63, 0]
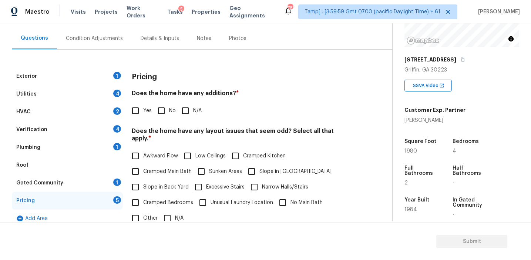
click at [90, 30] on div "Condition Adjustments" at bounding box center [94, 38] width 75 height 22
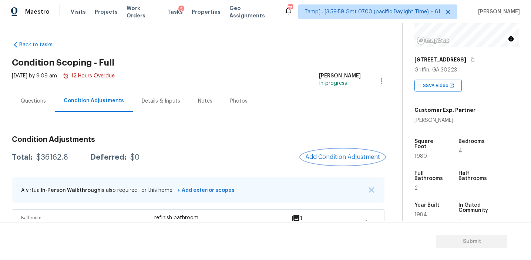
click at [313, 158] on span "Add Condition Adjustment" at bounding box center [342, 157] width 75 height 7
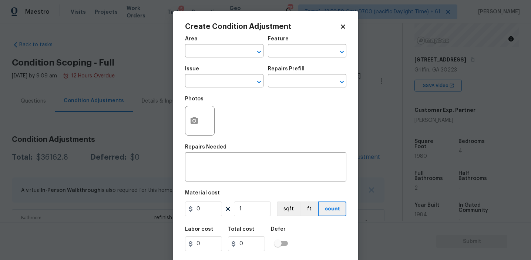
click at [211, 88] on span "Issue ​" at bounding box center [224, 77] width 78 height 30
click at [209, 81] on input "text" at bounding box center [214, 81] width 58 height 11
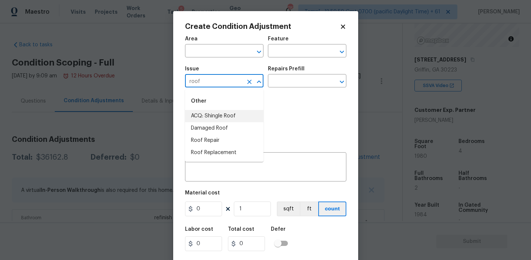
click at [220, 116] on li "ACQ: Shingle Roof" at bounding box center [224, 116] width 78 height 12
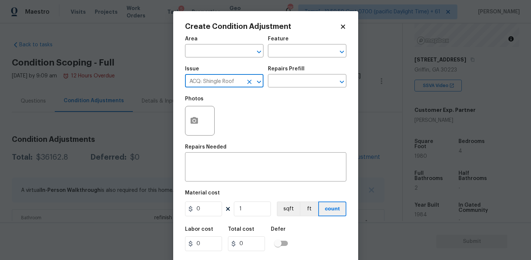
type input "ACQ: Shingle Roof"
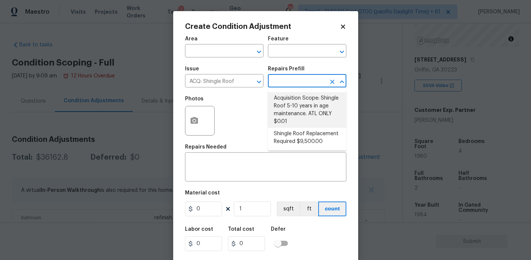
click at [299, 99] on li "Acquisition Scope: Shingle Roof 5-10 years in age maintenance. ATL ONLY $0.01" at bounding box center [307, 110] width 78 height 36
type input "Acquisition"
type textarea "Acquisition Scope: Shingle Roof 5-10 years in age maintenance. ATL ONLY"
type input "0.01"
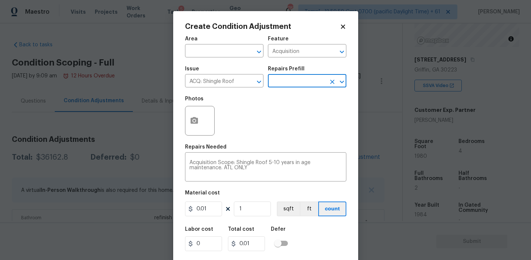
click at [287, 87] on input "text" at bounding box center [297, 81] width 58 height 11
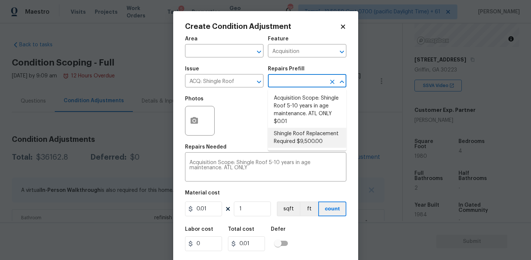
click at [294, 135] on li "Shingle Roof Replacement Required $9,500.00" at bounding box center [307, 138] width 78 height 20
type textarea "Acquisition Scope: Shingle Roof Replacement required."
type input "9500"
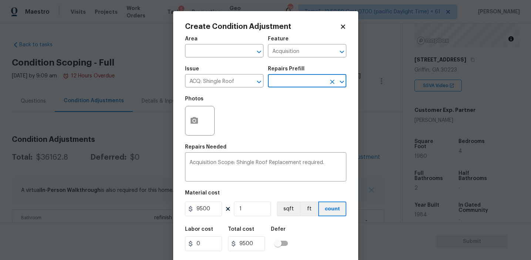
scroll to position [17, 0]
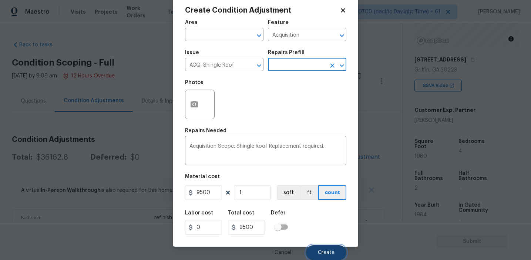
click at [317, 250] on button "Create" at bounding box center [326, 252] width 40 height 15
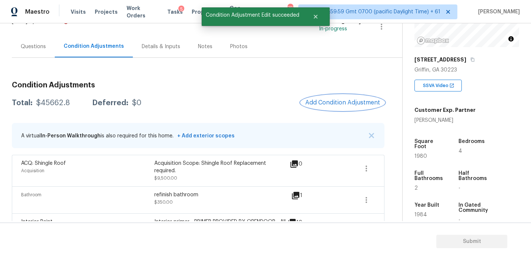
scroll to position [54, 0]
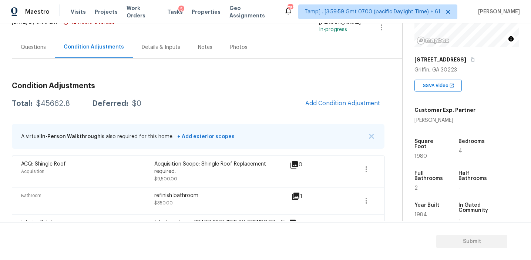
click at [32, 53] on div "Questions" at bounding box center [33, 47] width 43 height 22
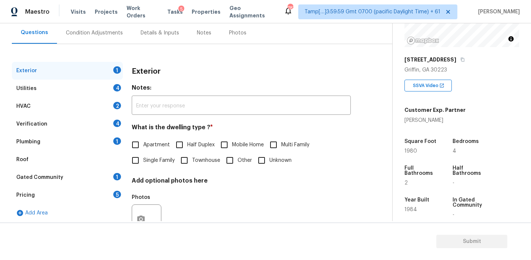
scroll to position [69, 0]
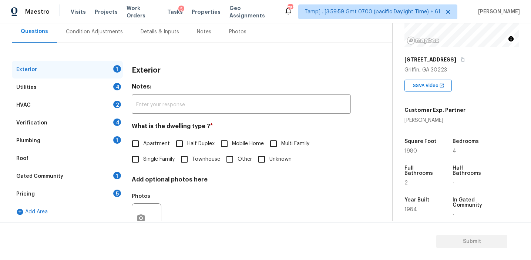
click at [73, 196] on div "Pricing 5" at bounding box center [67, 194] width 111 height 18
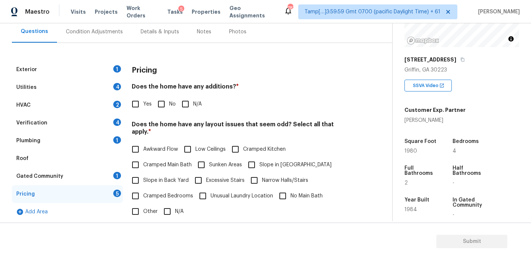
click at [136, 106] on input "Yes" at bounding box center [136, 104] width 16 height 16
checkbox input "true"
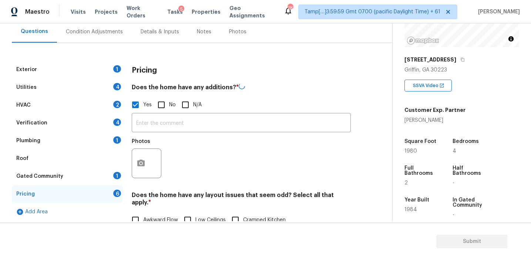
click at [161, 132] on div "​ Photos" at bounding box center [241, 147] width 219 height 70
click at [159, 125] on input "text" at bounding box center [241, 123] width 219 height 17
paste input "Garage conversion"
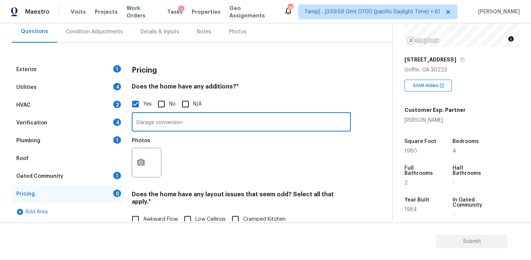
type input "Garage conversion"
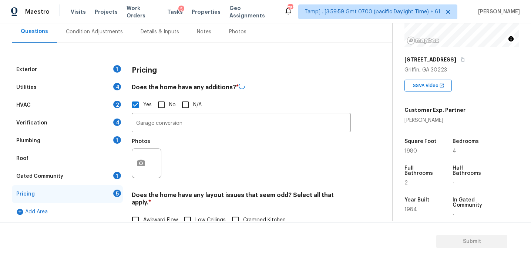
click at [154, 69] on h3 "Pricing" at bounding box center [144, 70] width 25 height 7
click at [109, 35] on div "Condition Adjustments" at bounding box center [94, 32] width 75 height 22
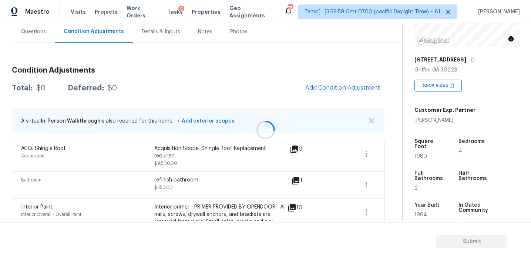
scroll to position [70, 0]
click at [309, 95] on span "Add Condition Adjustment" at bounding box center [343, 88] width 84 height 16
click at [313, 85] on span "Add Condition Adjustment" at bounding box center [342, 87] width 75 height 7
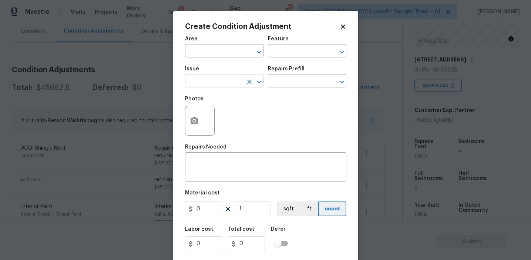
click at [222, 81] on input "text" at bounding box center [214, 81] width 58 height 11
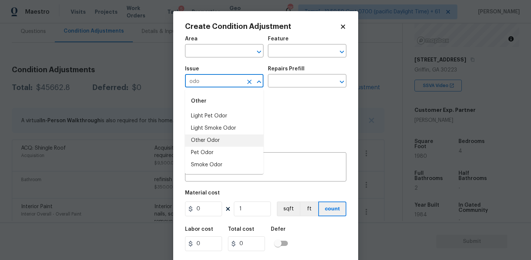
click at [217, 137] on li "Other Odor" at bounding box center [224, 140] width 78 height 12
type input "Other Odor"
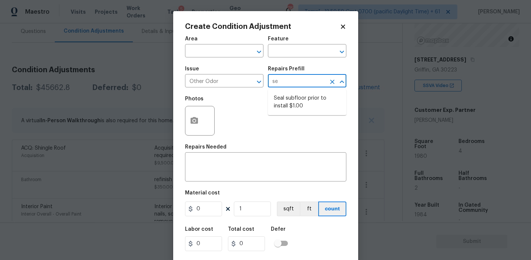
type input "sea"
click at [283, 98] on li "Seal subfloor prior to install $1.00" at bounding box center [307, 102] width 78 height 20
type textarea "OD Odor Protocol: Seal subfloor prior to flooring installation"
type input "1"
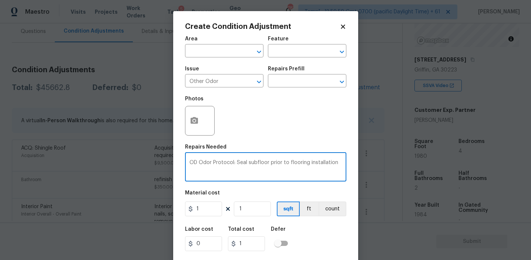
click at [216, 165] on textarea "OD Odor Protocol: Seal subfloor prior to flooring installation" at bounding box center [265, 168] width 152 height 16
paste textarea "The flooring near garage and mud room was sinking (seems could be rotted undern…"
type textarea "The flooring near garage and mud room was sinking (seems could be rotted undern…"
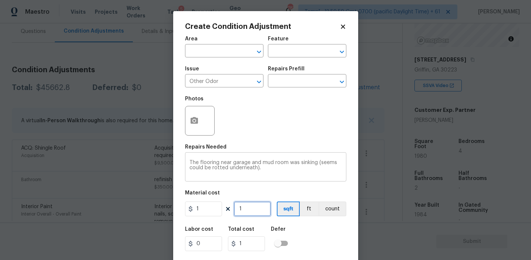
type input "19"
type input "198"
type input "1980"
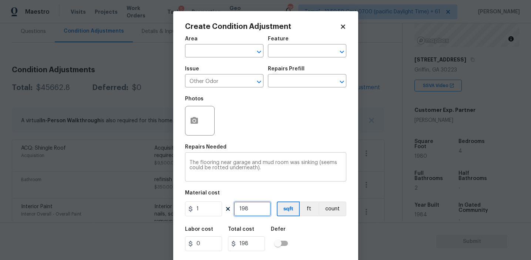
type input "1980"
click at [333, 237] on div "Labor cost 0 Total cost 1980 Defer" at bounding box center [265, 238] width 161 height 33
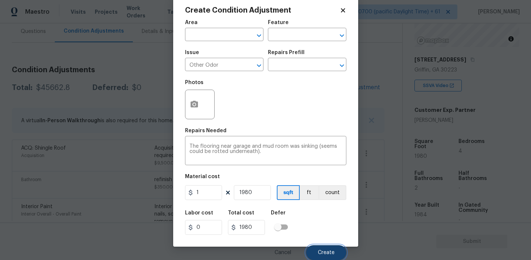
click at [330, 254] on span "Create" at bounding box center [326, 253] width 17 height 6
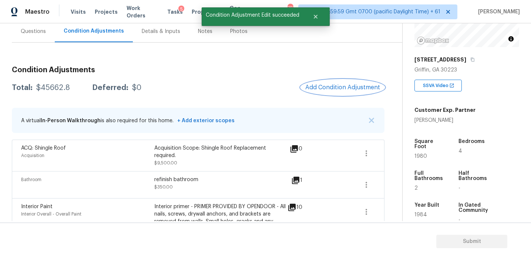
scroll to position [0, 0]
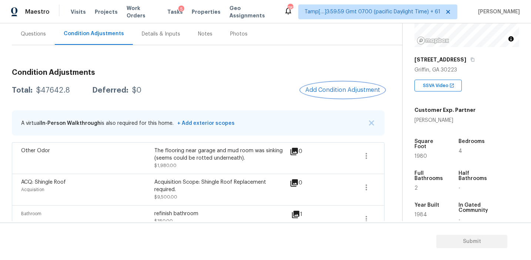
click at [309, 92] on span "Add Condition Adjustment" at bounding box center [342, 90] width 75 height 7
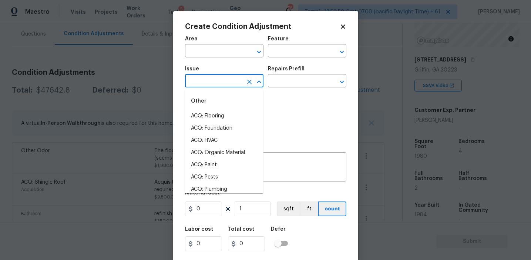
click at [208, 80] on input "text" at bounding box center [214, 81] width 58 height 11
click at [220, 118] on li "Light Pet Odor" at bounding box center [224, 116] width 78 height 12
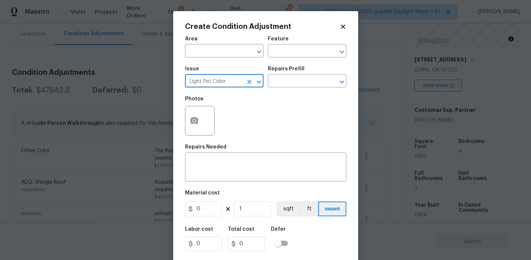
type input "Light Pet Odor"
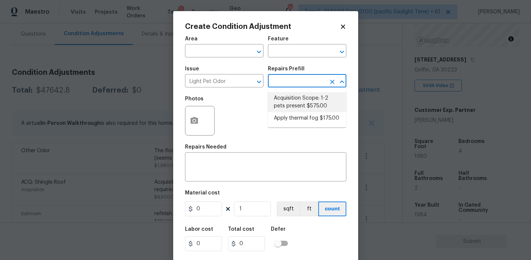
click at [292, 103] on li "Acquisition Scope: 1-2 pets present $575.00" at bounding box center [307, 102] width 78 height 20
type textarea "Acquisition Scope: 1-2 pets present"
type input "575"
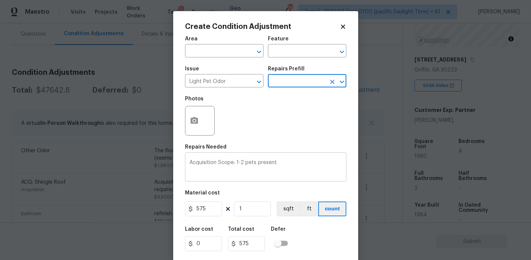
scroll to position [17, 0]
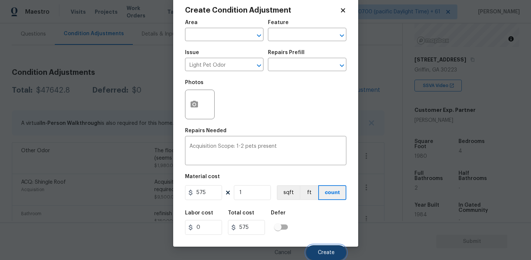
click at [325, 250] on span "Create" at bounding box center [326, 253] width 17 height 6
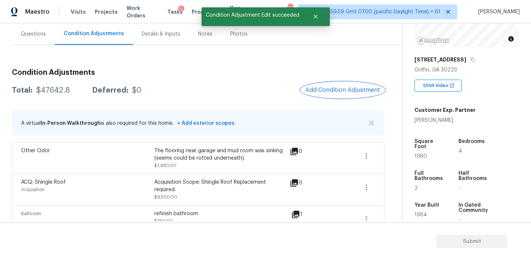
scroll to position [0, 0]
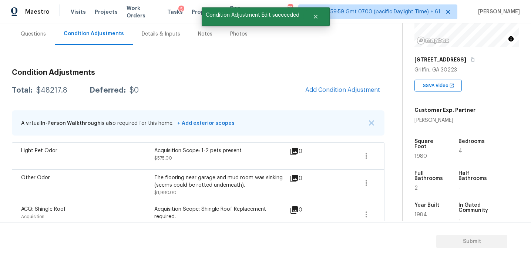
click at [30, 33] on div "Questions" at bounding box center [33, 33] width 25 height 7
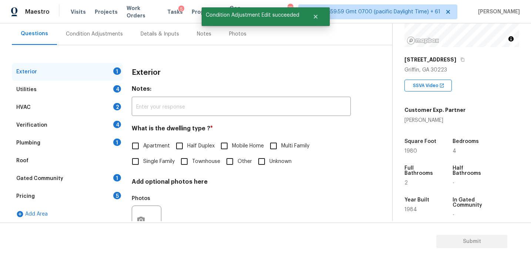
scroll to position [67, 0]
click at [86, 195] on div "Pricing 5" at bounding box center [67, 197] width 111 height 18
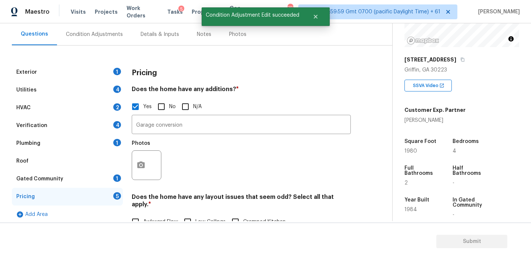
click at [230, 152] on div "Photos" at bounding box center [241, 160] width 219 height 48
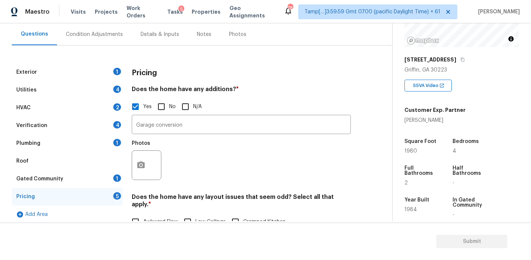
click at [105, 38] on div "Condition Adjustments" at bounding box center [94, 34] width 75 height 22
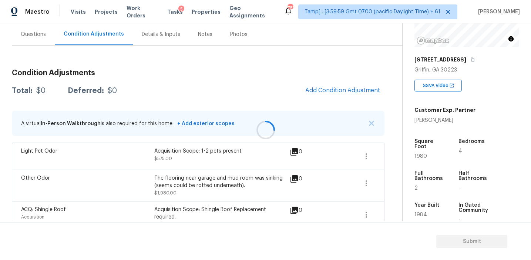
scroll to position [67, 0]
click at [366, 155] on icon "button" at bounding box center [366, 155] width 9 height 9
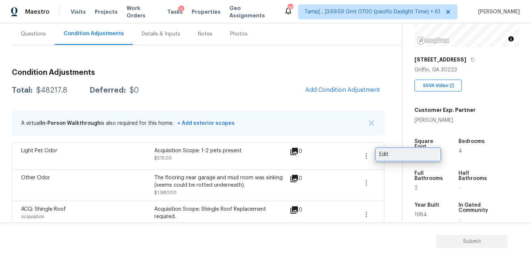
click at [389, 155] on div "Edit" at bounding box center [408, 154] width 58 height 7
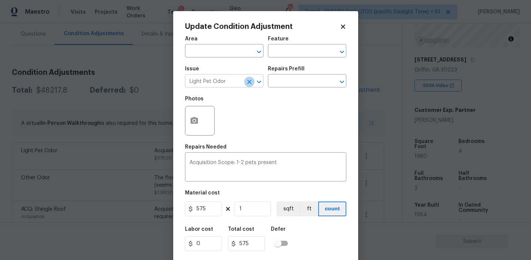
click at [248, 82] on icon "Clear" at bounding box center [249, 82] width 4 height 4
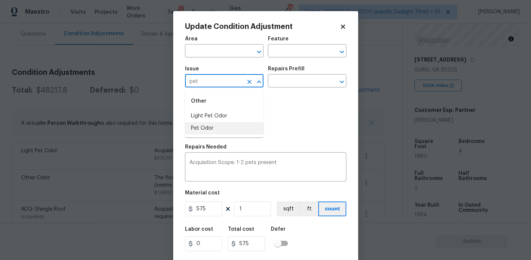
click at [256, 127] on li "Pet Odor" at bounding box center [224, 128] width 78 height 12
type input "Pet Odor"
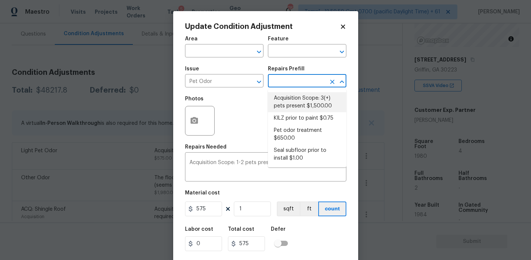
click at [288, 98] on li "Acquisition Scope: 3(+) pets present $1,500.00" at bounding box center [307, 102] width 78 height 20
type textarea "Acquisition Scope: 3(+) pets present"
type input "1500"
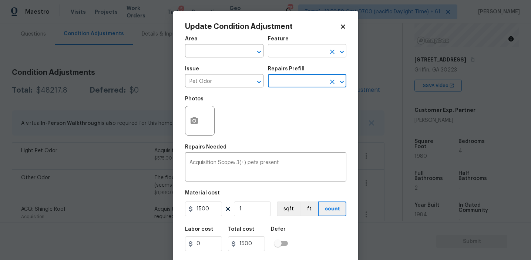
click at [280, 52] on input "text" at bounding box center [297, 51] width 58 height 11
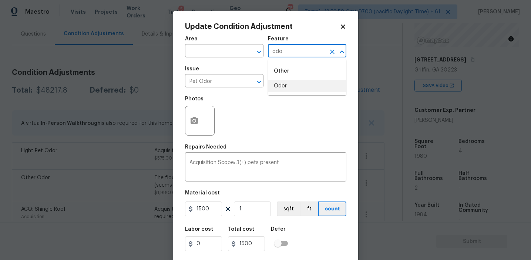
click at [290, 84] on li "Odor" at bounding box center [307, 86] width 78 height 12
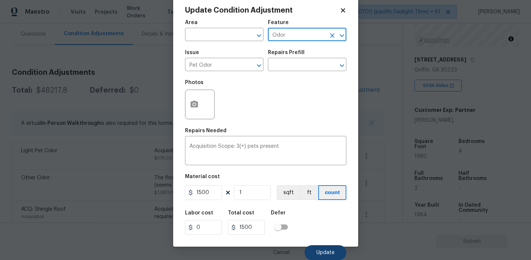
type input "Odor"
click at [323, 247] on button "Update" at bounding box center [325, 252] width 42 height 15
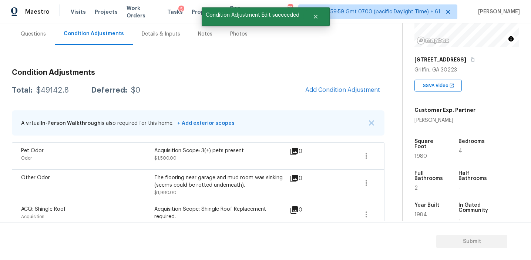
scroll to position [0, 0]
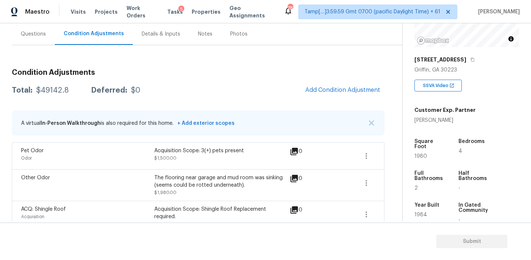
click at [223, 84] on div "Total: $49142.8 Deferred: $0 Add Condition Adjustment" at bounding box center [198, 90] width 372 height 16
click at [288, 86] on div "Total: $49142.8 Deferred: $0 Add Condition Adjustment" at bounding box center [198, 90] width 372 height 16
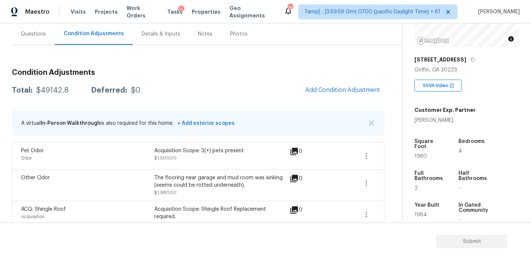
click at [259, 83] on div "Total: $49142.8 Deferred: $0 Add Condition Adjustment" at bounding box center [198, 90] width 372 height 16
click at [33, 37] on div "Questions" at bounding box center [33, 33] width 25 height 7
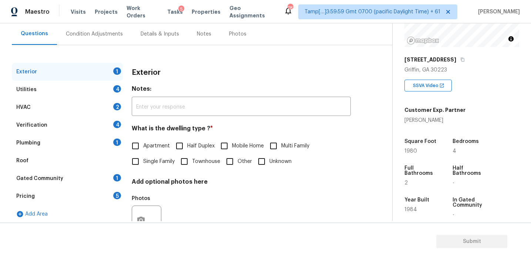
scroll to position [67, 0]
click at [102, 197] on div "Pricing 5" at bounding box center [67, 197] width 111 height 18
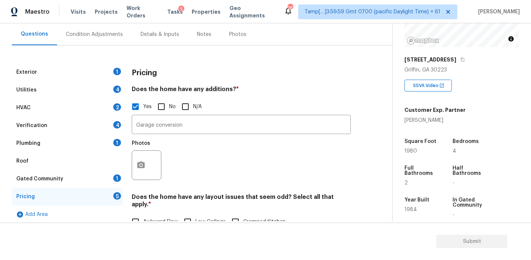
click at [192, 158] on div "Photos" at bounding box center [241, 160] width 219 height 48
click at [140, 162] on icon "button" at bounding box center [140, 164] width 7 height 7
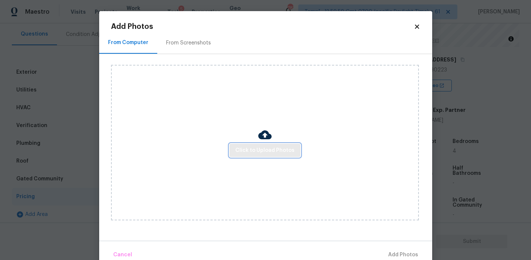
click at [247, 148] on span "Click to Upload Photos" at bounding box center [264, 150] width 59 height 9
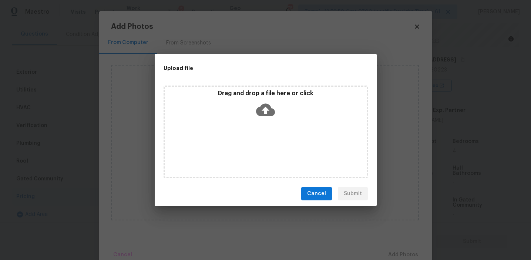
click at [247, 91] on p "Drag and drop a file here or click" at bounding box center [266, 94] width 202 height 8
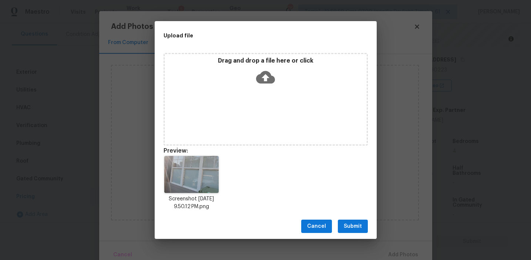
click at [346, 224] on span "Submit" at bounding box center [353, 226] width 18 height 9
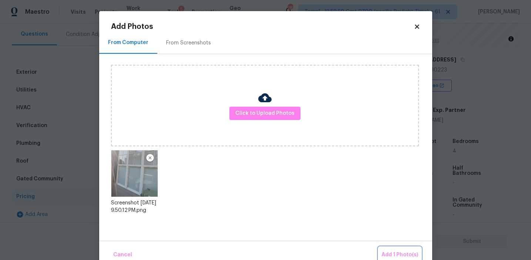
click at [384, 250] on button "Add 1 Photo(s)" at bounding box center [399, 255] width 43 height 16
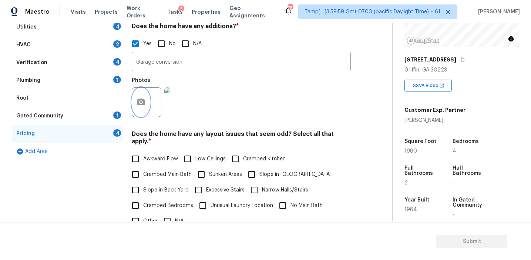
scroll to position [142, 0]
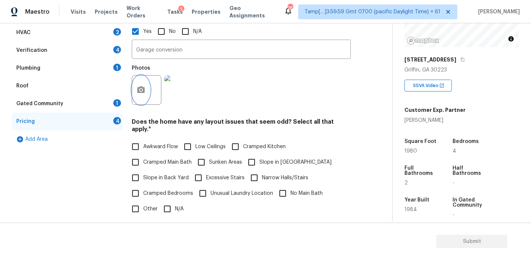
click at [134, 88] on button "button" at bounding box center [141, 89] width 18 height 29
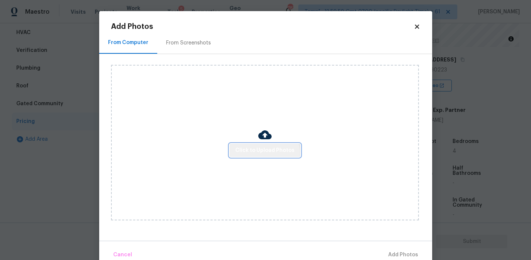
click at [265, 154] on span "Click to Upload Photos" at bounding box center [264, 150] width 59 height 9
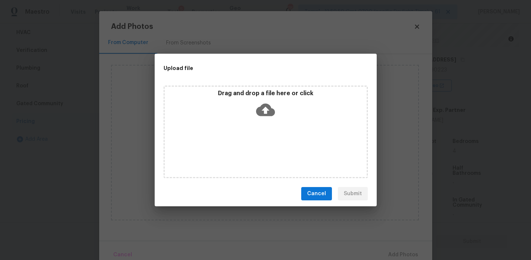
click at [264, 101] on icon at bounding box center [265, 109] width 19 height 19
